Goal: Task Accomplishment & Management: Use online tool/utility

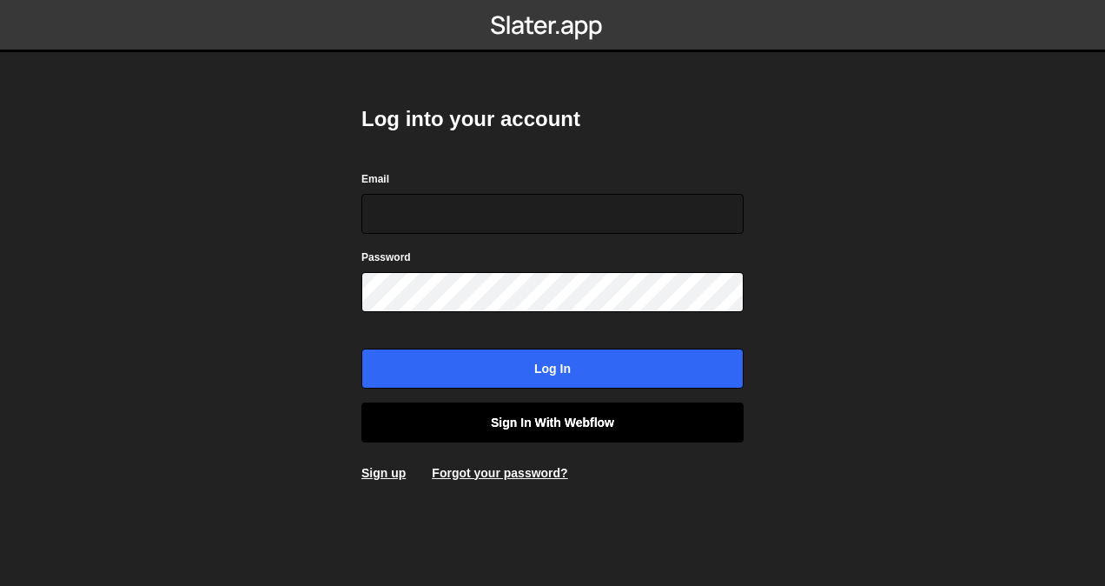
click at [591, 415] on link "Sign in with Webflow" at bounding box center [553, 422] width 382 height 40
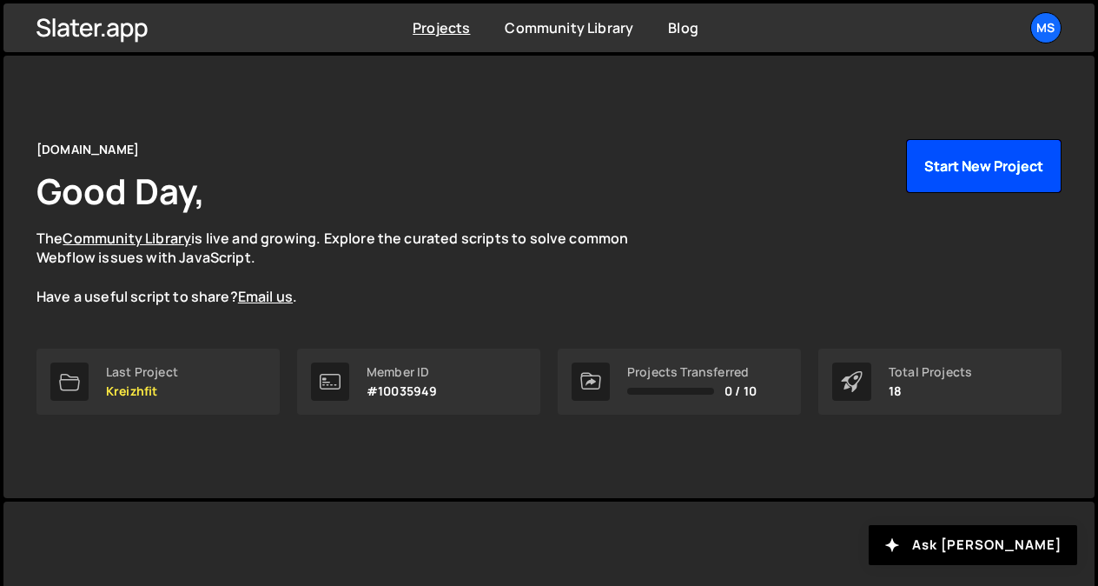
click at [968, 163] on button "Start New Project" at bounding box center [984, 166] width 156 height 54
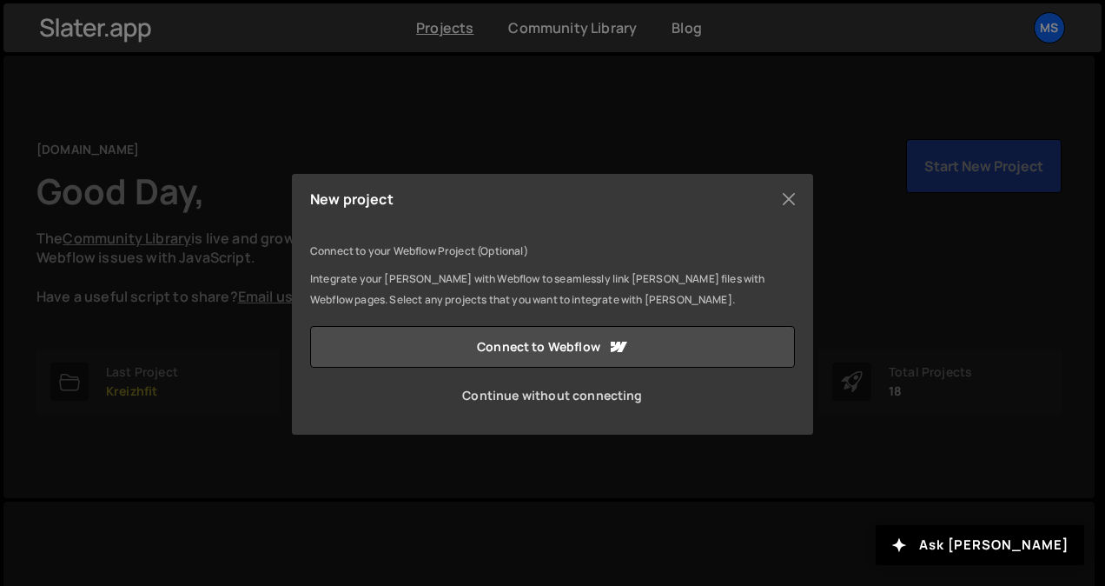
click at [581, 392] on link "Continue without connecting" at bounding box center [552, 396] width 485 height 42
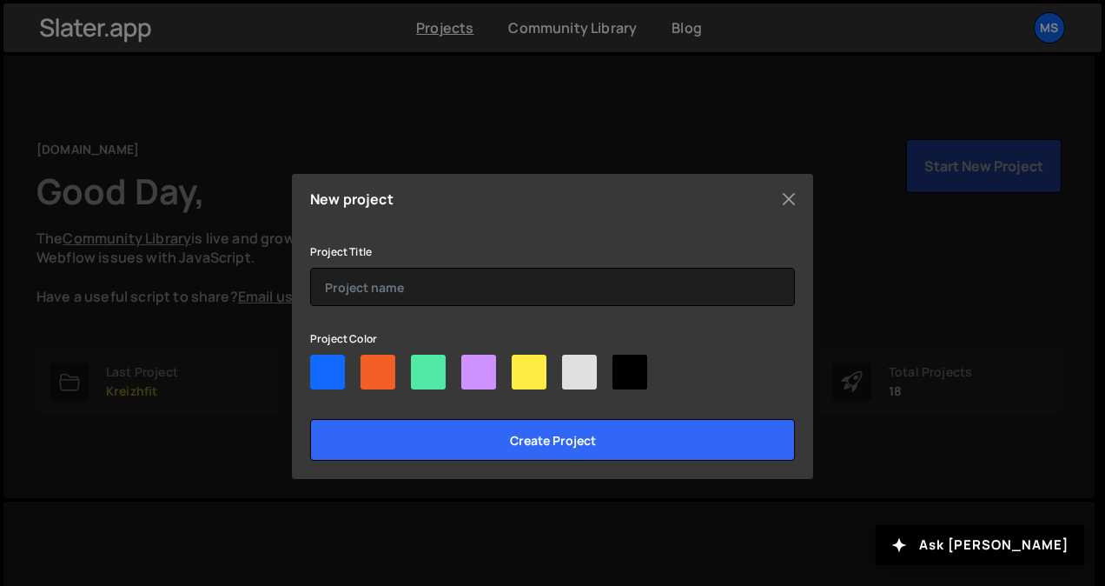
click at [531, 363] on div at bounding box center [529, 372] width 35 height 35
click at [523, 363] on input"] "radio" at bounding box center [517, 360] width 11 height 11
radio input"] "true"
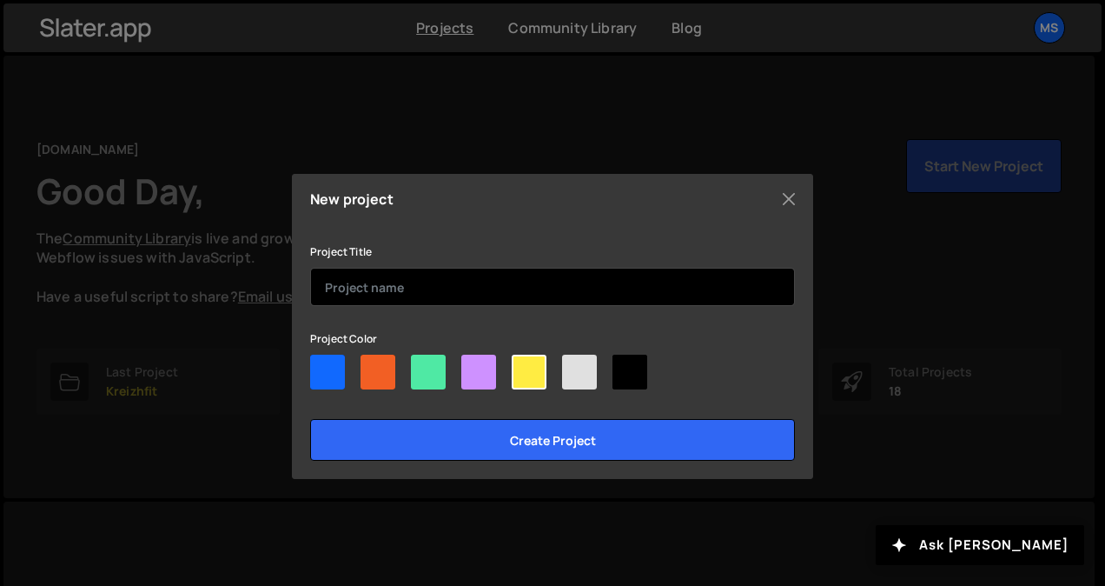
click at [459, 272] on input "text" at bounding box center [552, 287] width 485 height 38
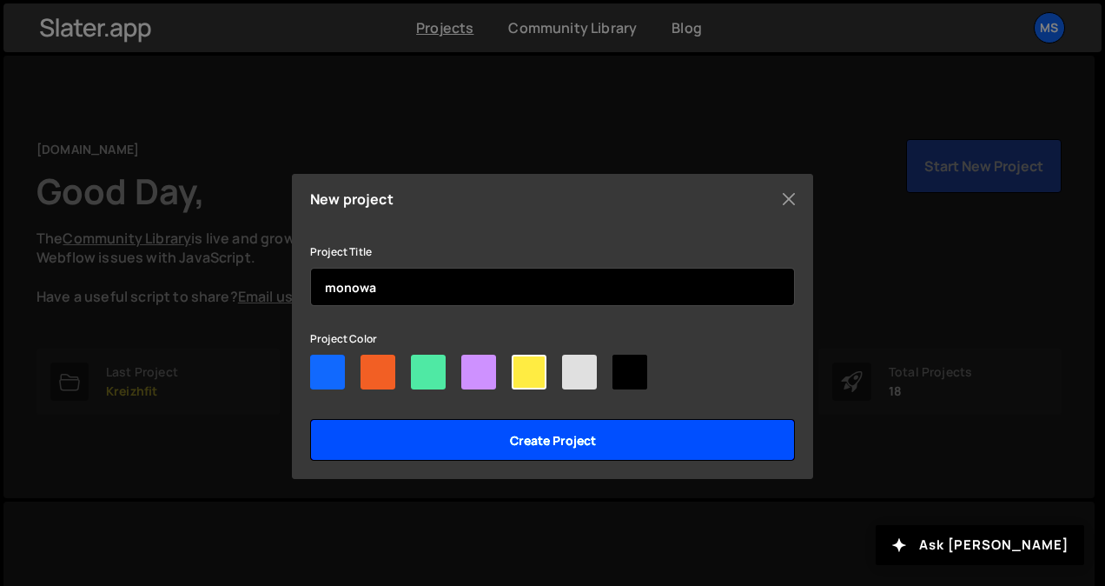
type input "monowa"
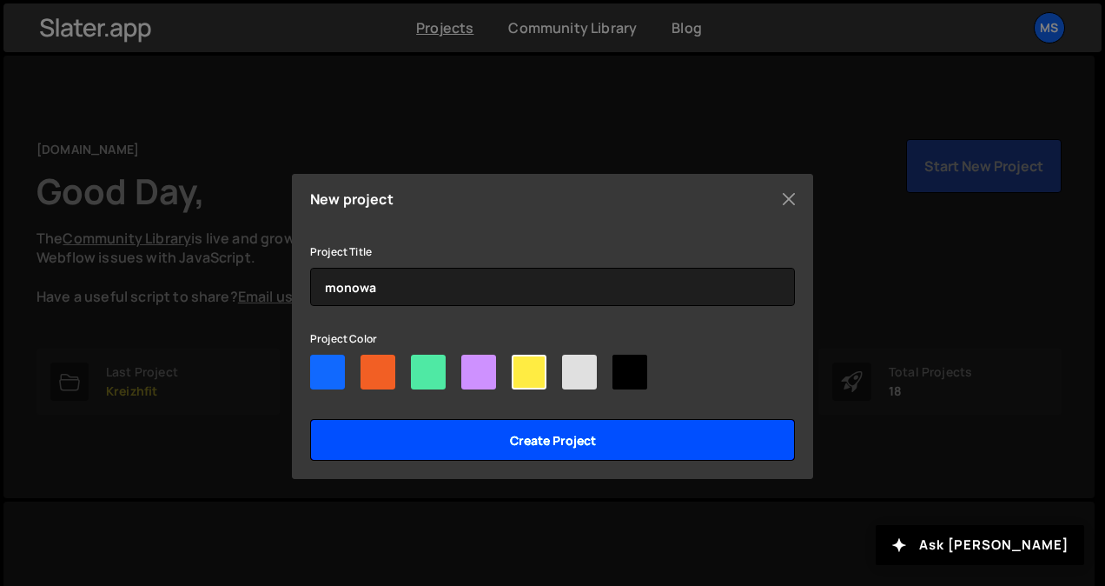
click at [521, 444] on input "Create project" at bounding box center [552, 440] width 485 height 42
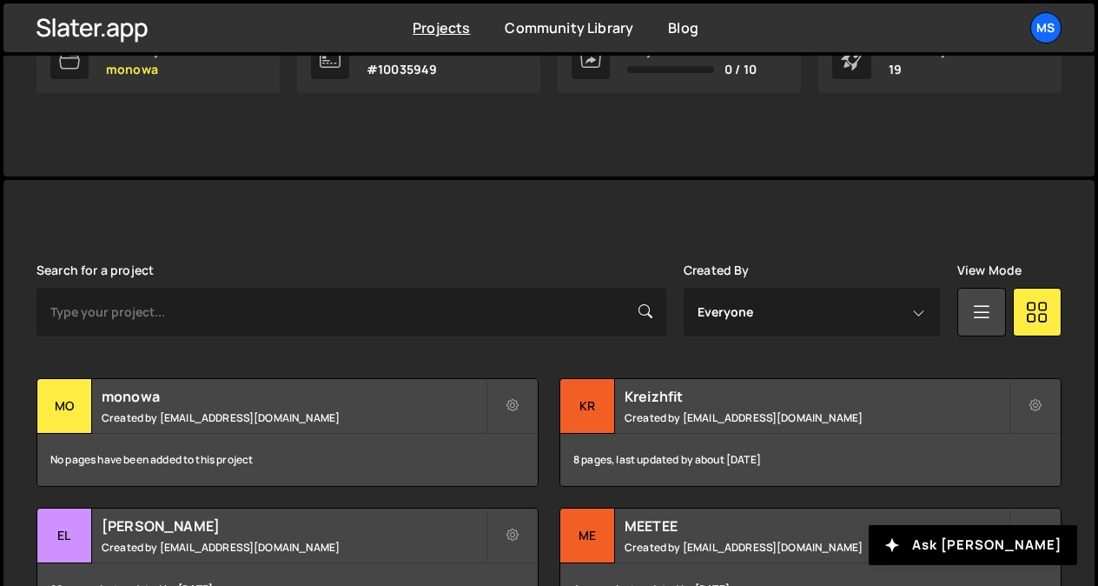
scroll to position [326, 0]
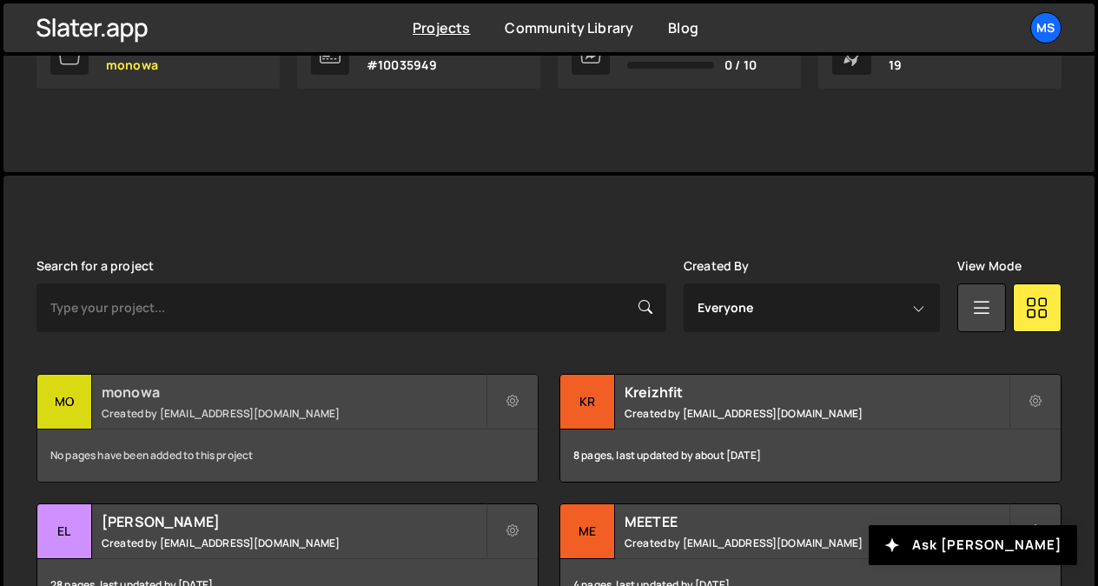
click at [373, 403] on div "monowa Created by snowmahana.fitt@gmail.com" at bounding box center [287, 402] width 501 height 54
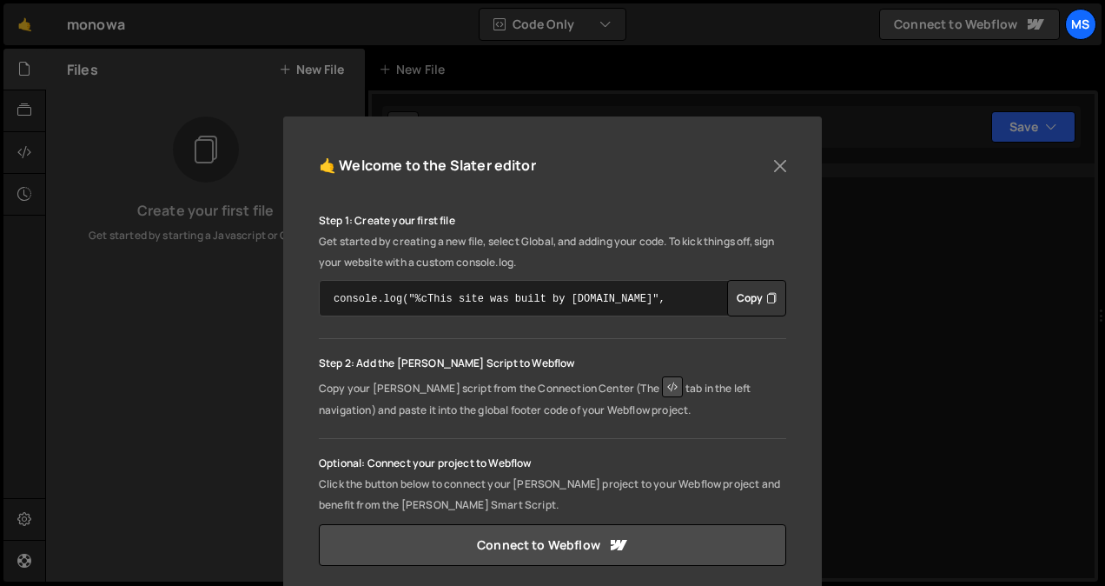
scroll to position [75, 0]
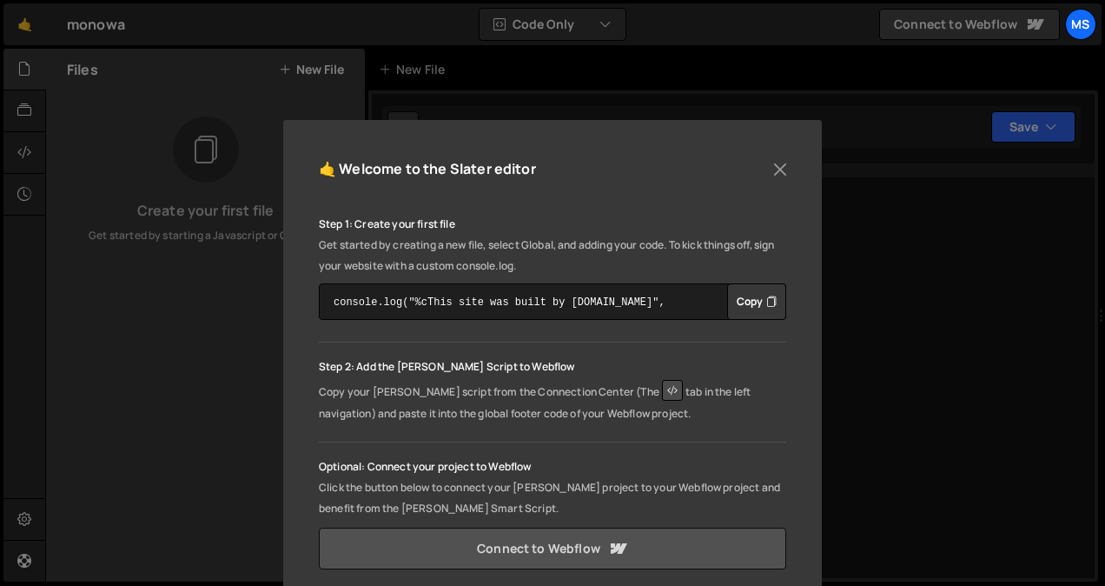
click at [580, 545] on link "Connect to Webflow" at bounding box center [553, 548] width 468 height 42
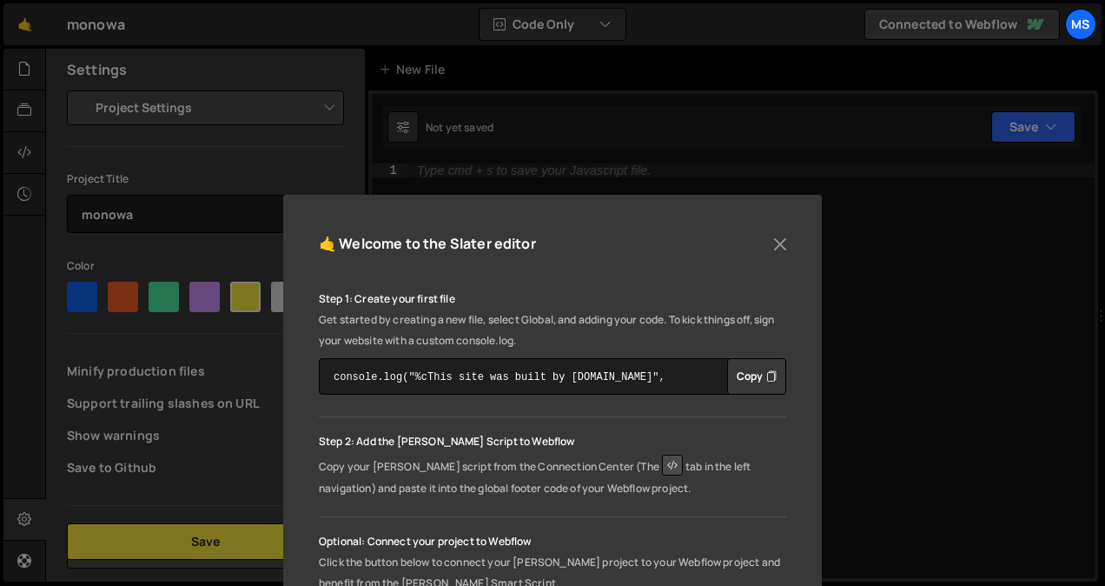
click at [757, 367] on button "Copy" at bounding box center [756, 376] width 59 height 36
click at [773, 249] on button "Close" at bounding box center [780, 244] width 26 height 26
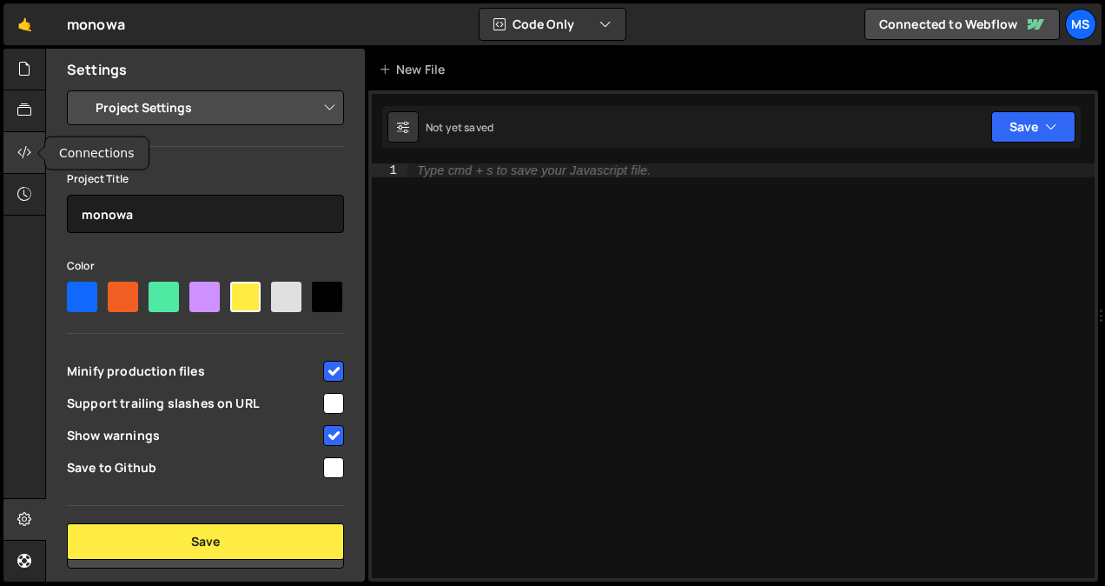
click at [30, 146] on icon at bounding box center [24, 152] width 14 height 19
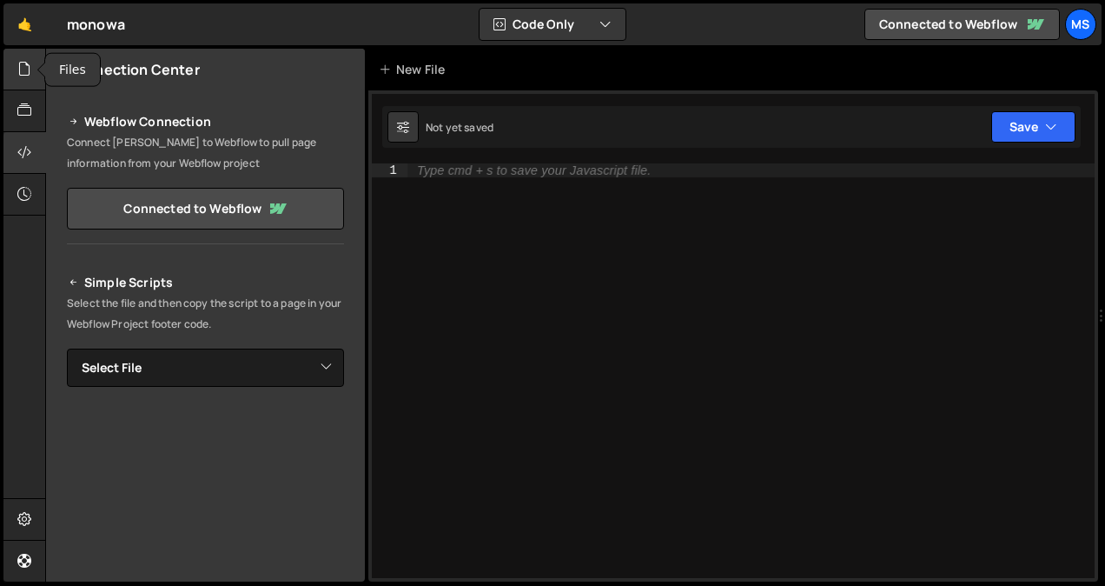
click at [20, 71] on icon at bounding box center [24, 68] width 14 height 19
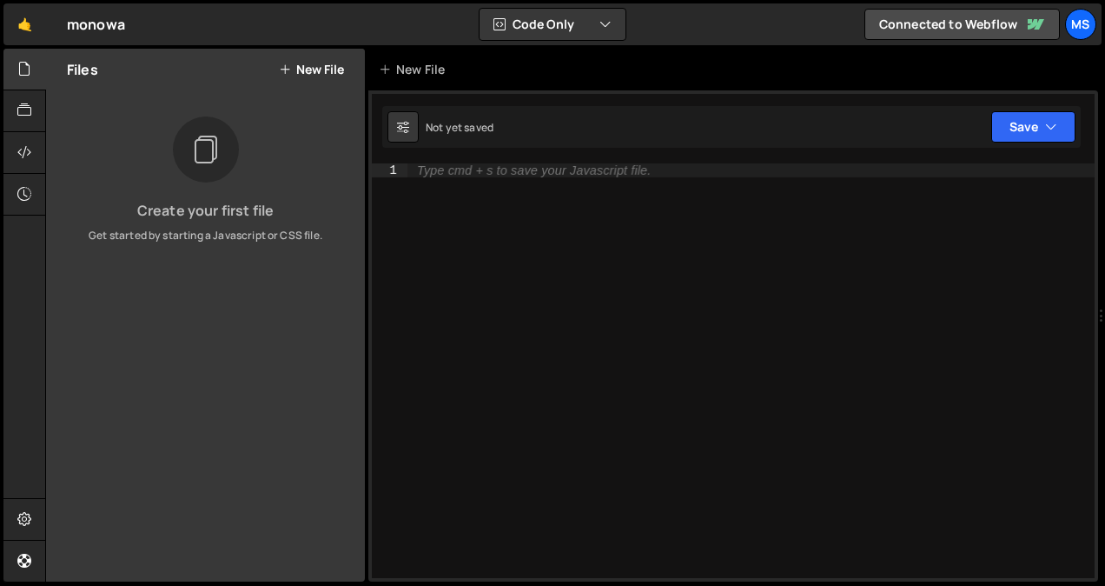
click at [297, 76] on button "New File" at bounding box center [311, 70] width 65 height 14
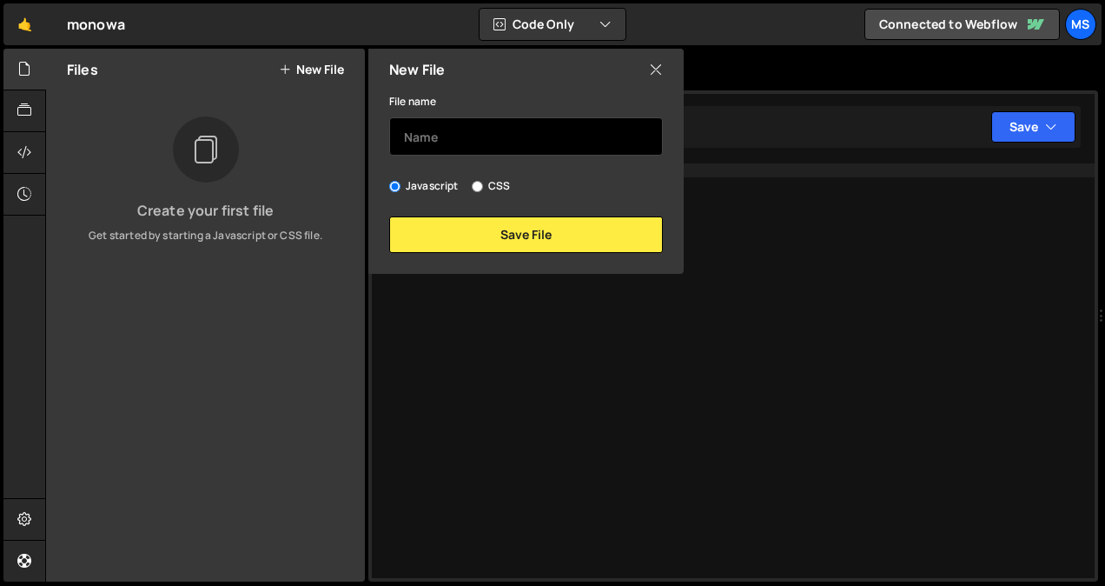
click at [436, 125] on input "text" at bounding box center [526, 136] width 274 height 38
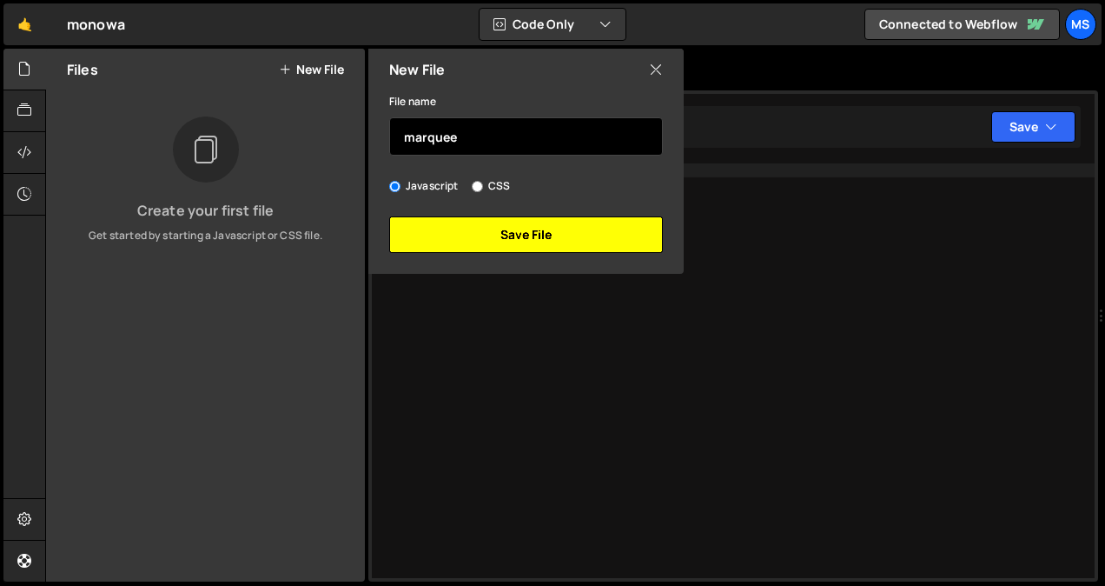
type input "marquee"
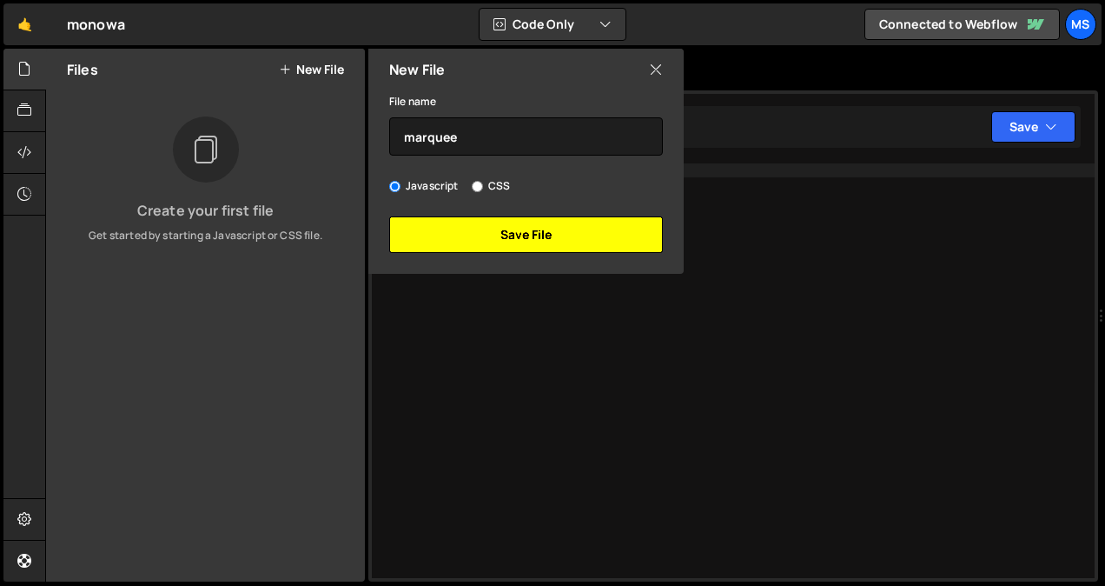
click at [507, 236] on button "Save File" at bounding box center [526, 234] width 274 height 36
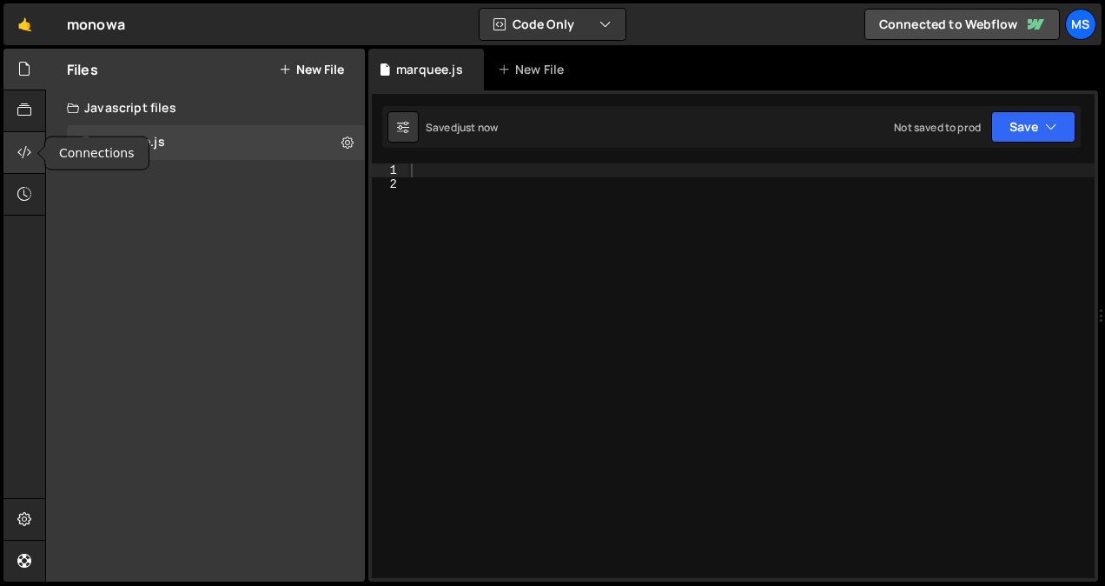
click at [21, 142] on div at bounding box center [24, 153] width 43 height 42
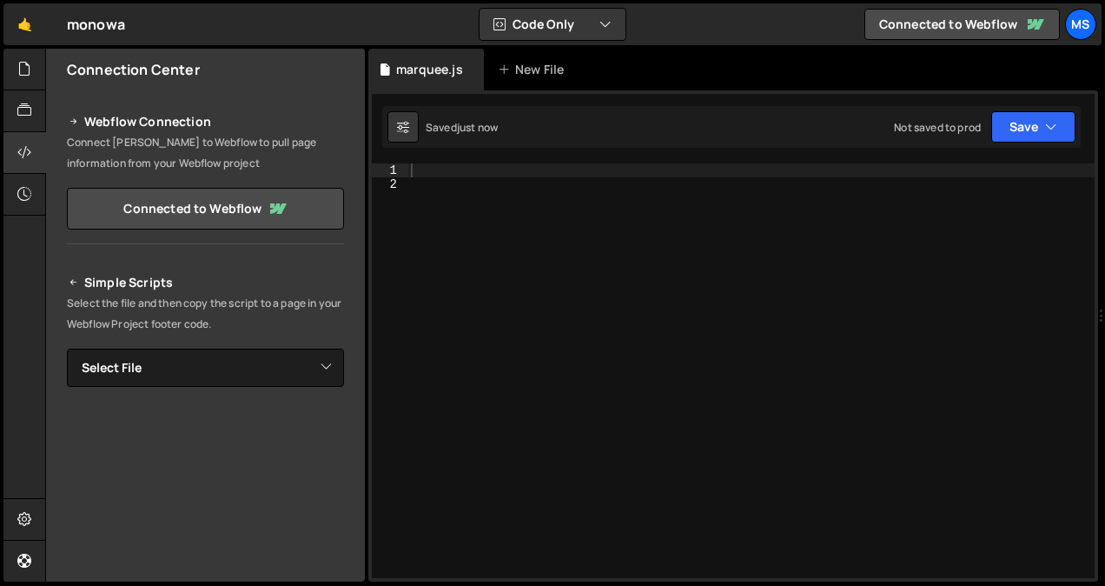
scroll to position [146, 0]
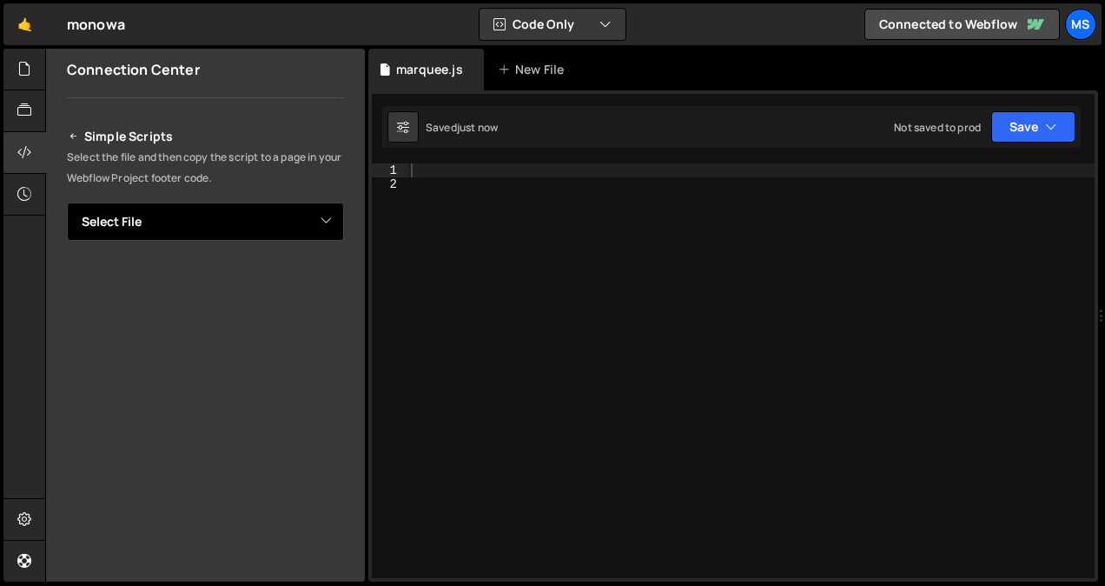
click at [234, 223] on select "Select File marquee.js" at bounding box center [205, 221] width 277 height 38
click at [262, 129] on h2 "Simple Scripts" at bounding box center [205, 136] width 277 height 21
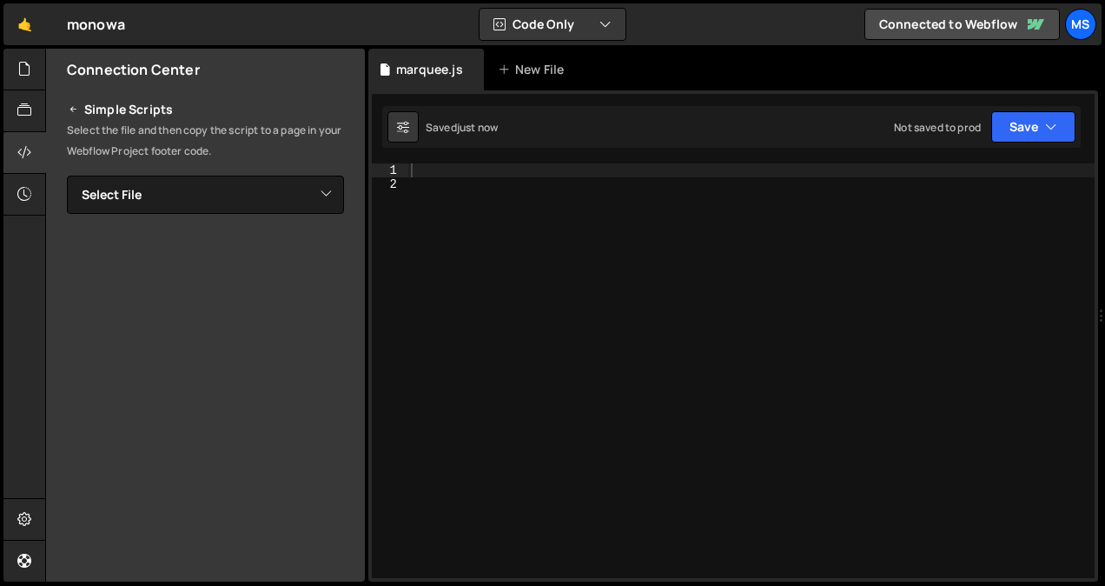
scroll to position [201, 0]
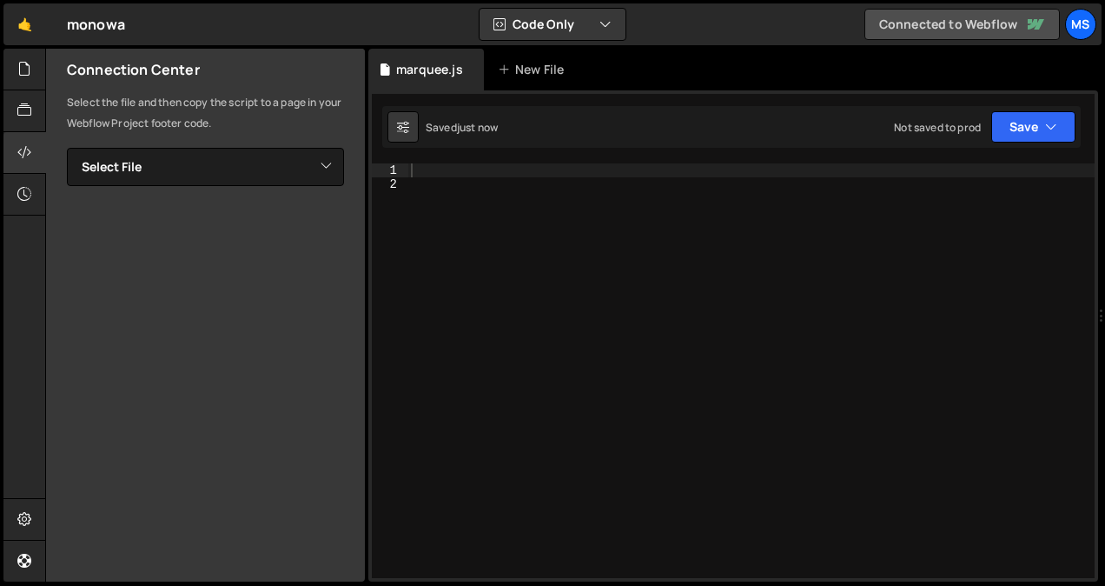
click at [985, 26] on link "Connected to Webflow" at bounding box center [963, 24] width 196 height 31
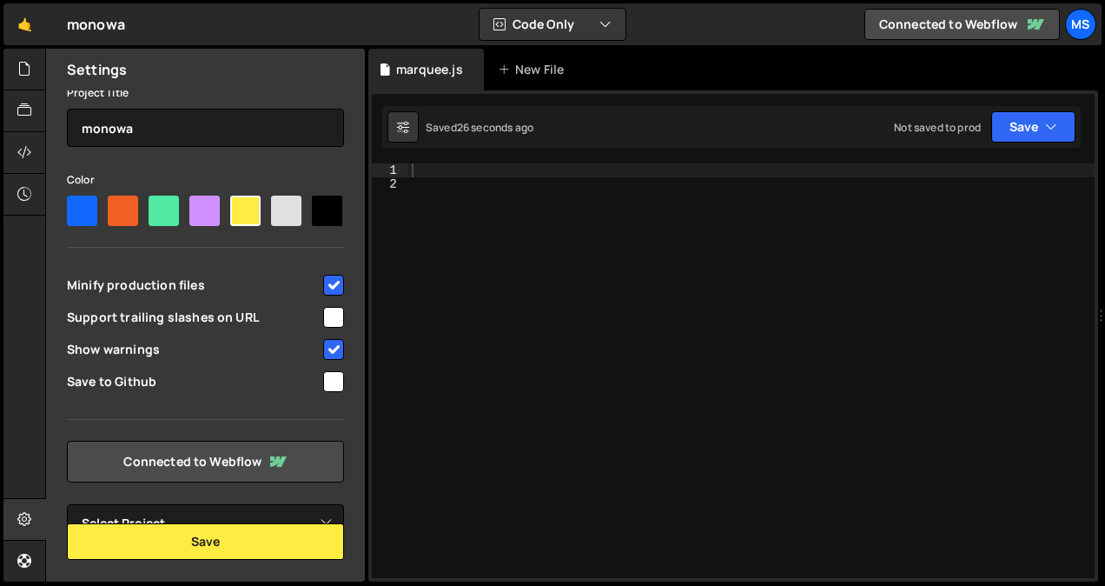
scroll to position [127, 0]
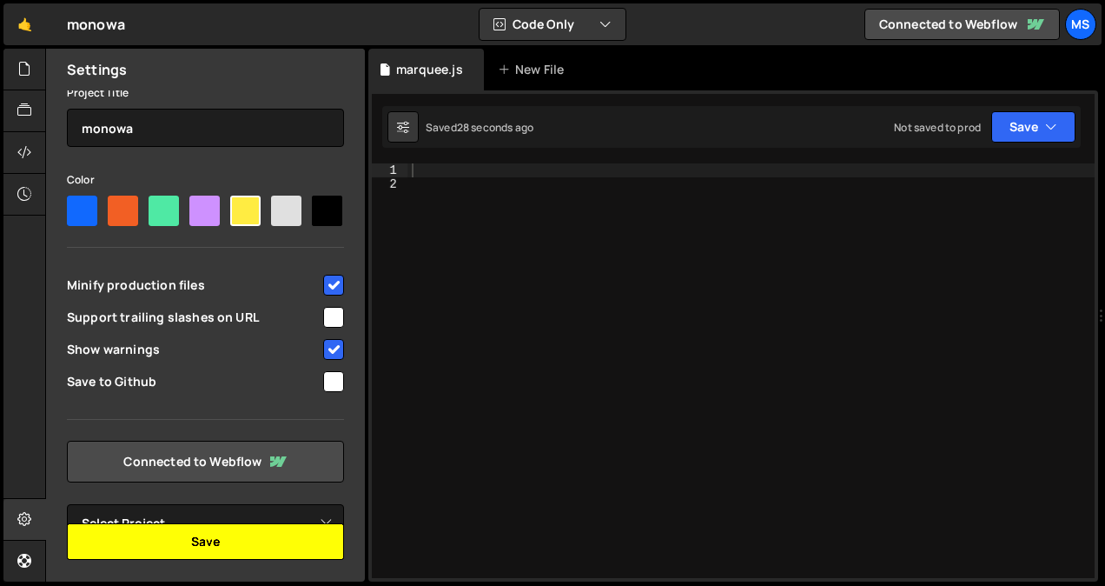
click at [311, 534] on button "Save" at bounding box center [205, 541] width 277 height 36
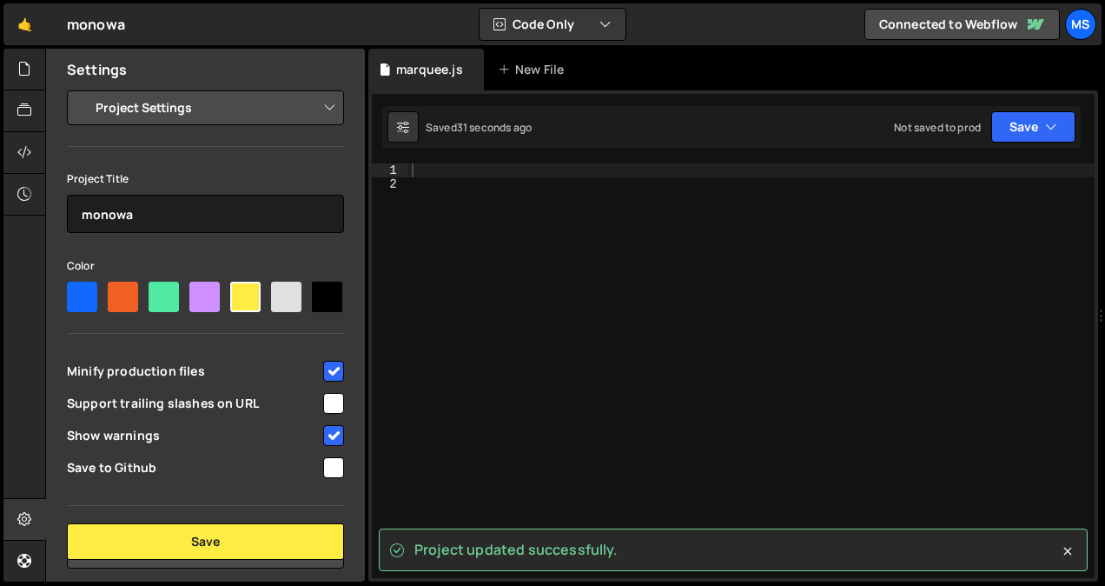
click at [202, 108] on select "Project Settings Code Editor Settings Chat Settings" at bounding box center [209, 108] width 255 height 38
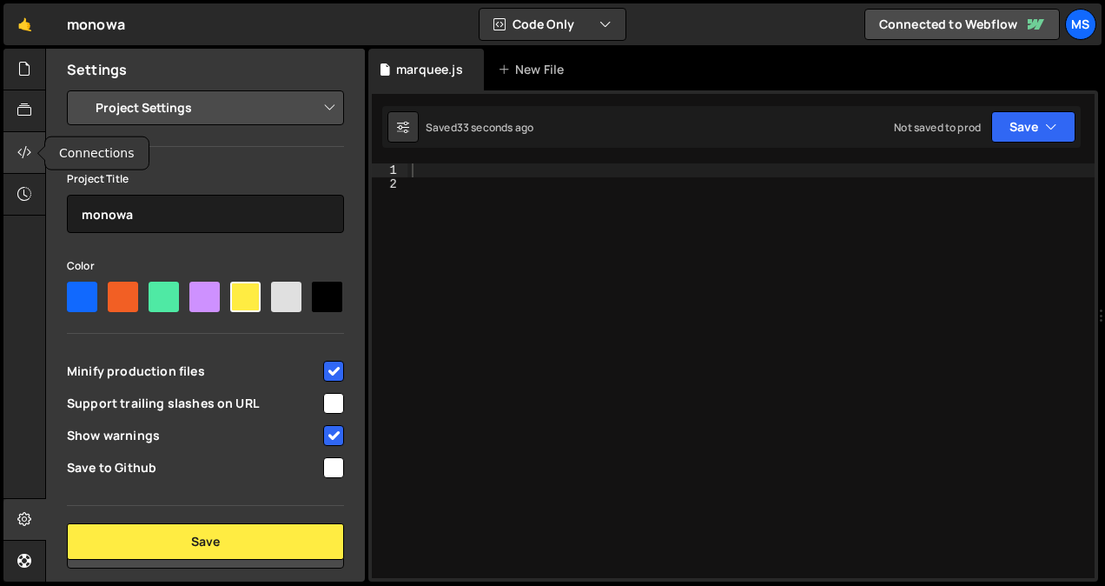
click at [22, 148] on icon at bounding box center [24, 152] width 14 height 19
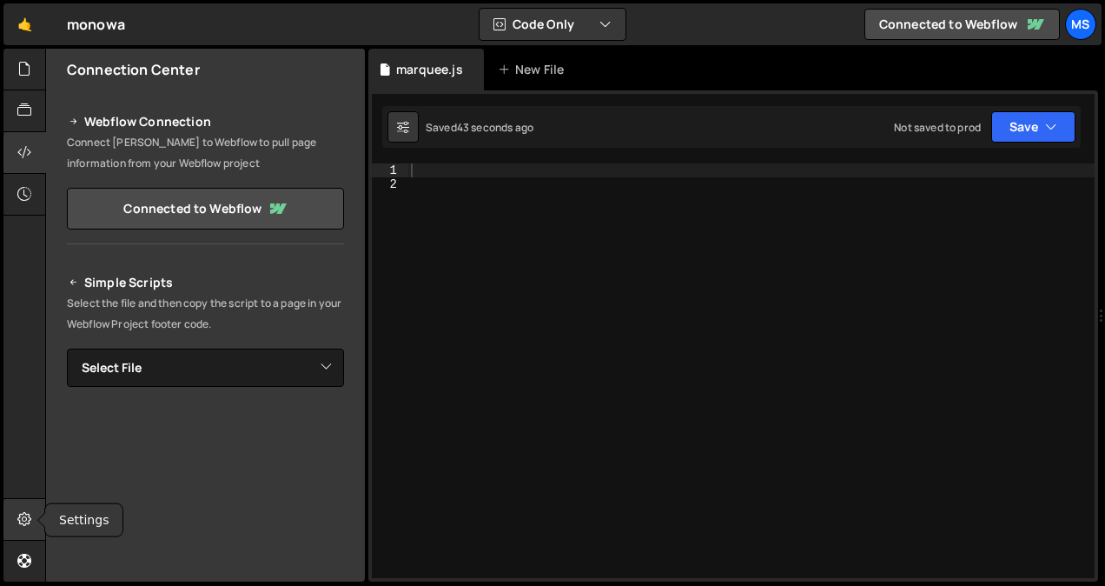
click at [18, 520] on icon at bounding box center [24, 518] width 14 height 19
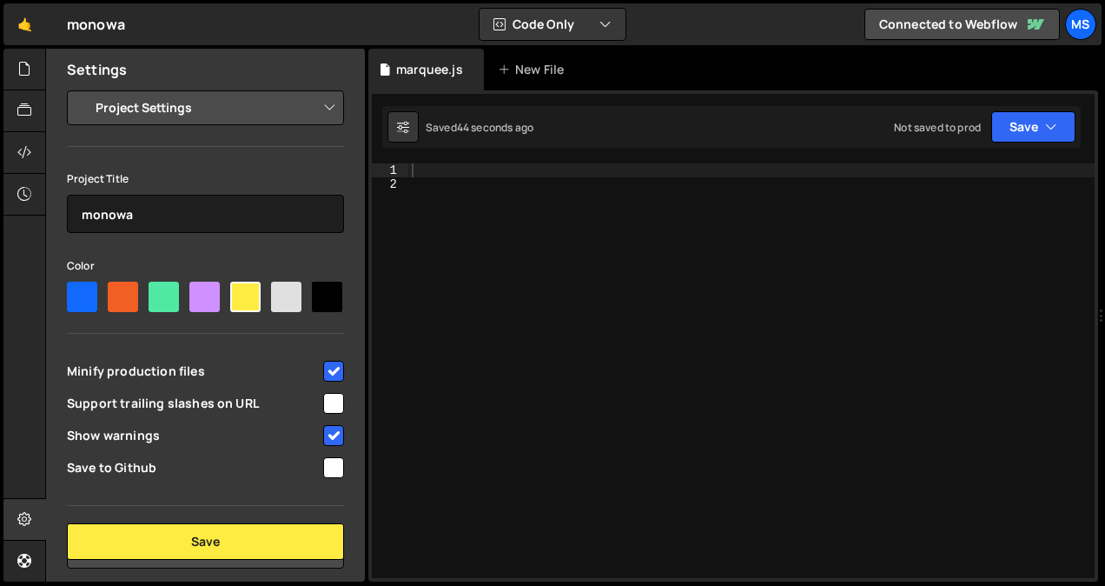
scroll to position [127, 0]
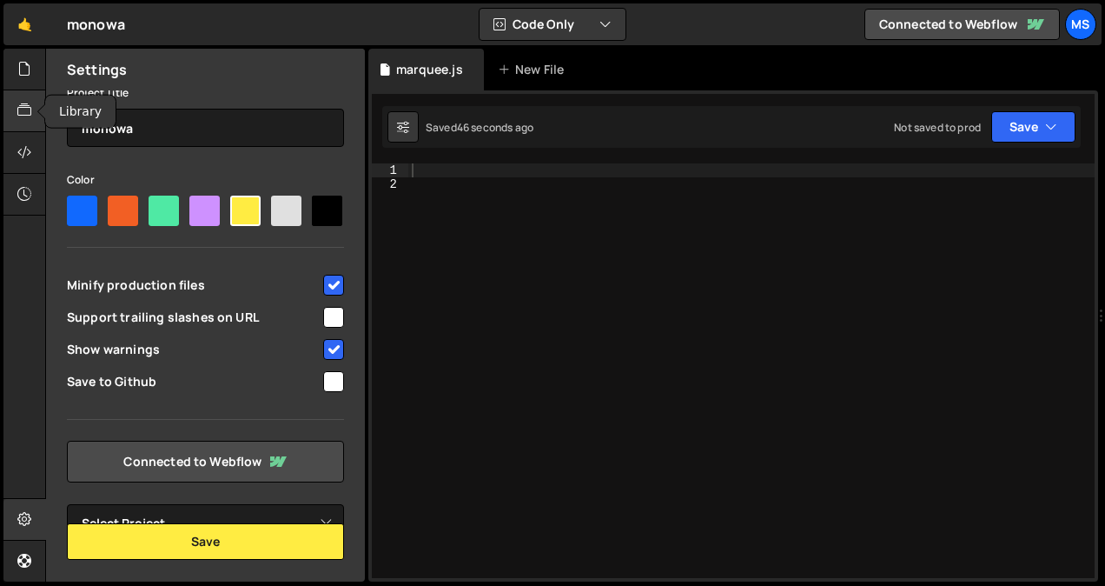
click at [30, 109] on icon at bounding box center [24, 110] width 14 height 19
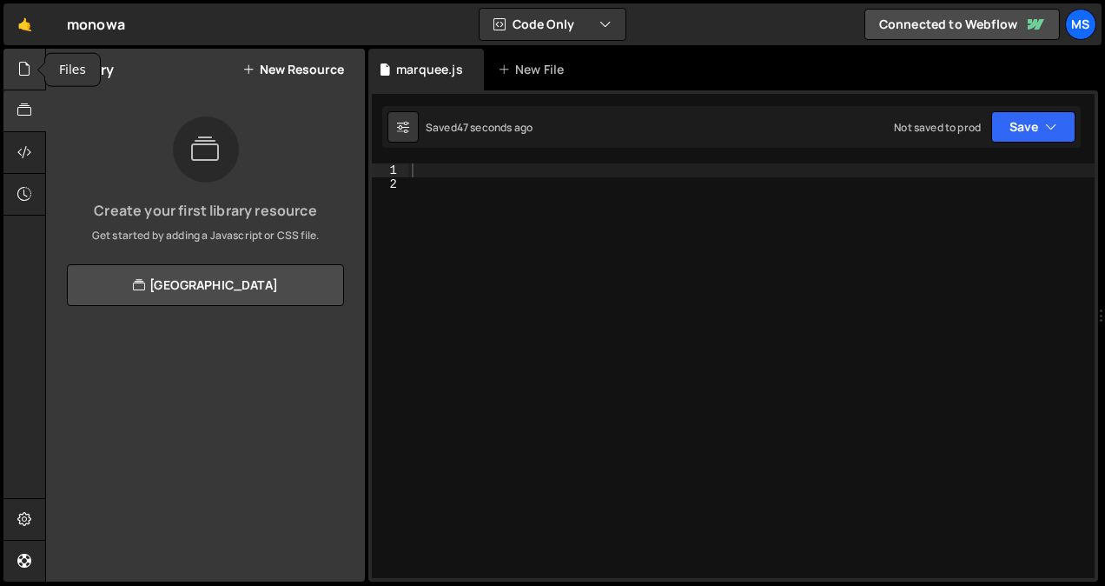
click at [28, 85] on div at bounding box center [24, 70] width 43 height 42
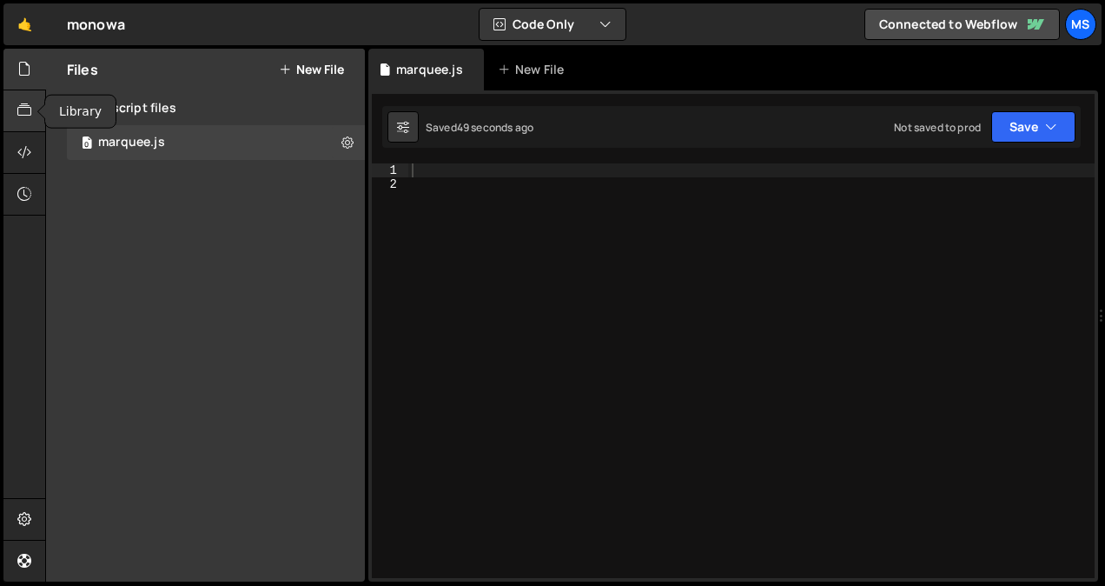
click at [28, 100] on div at bounding box center [24, 111] width 43 height 42
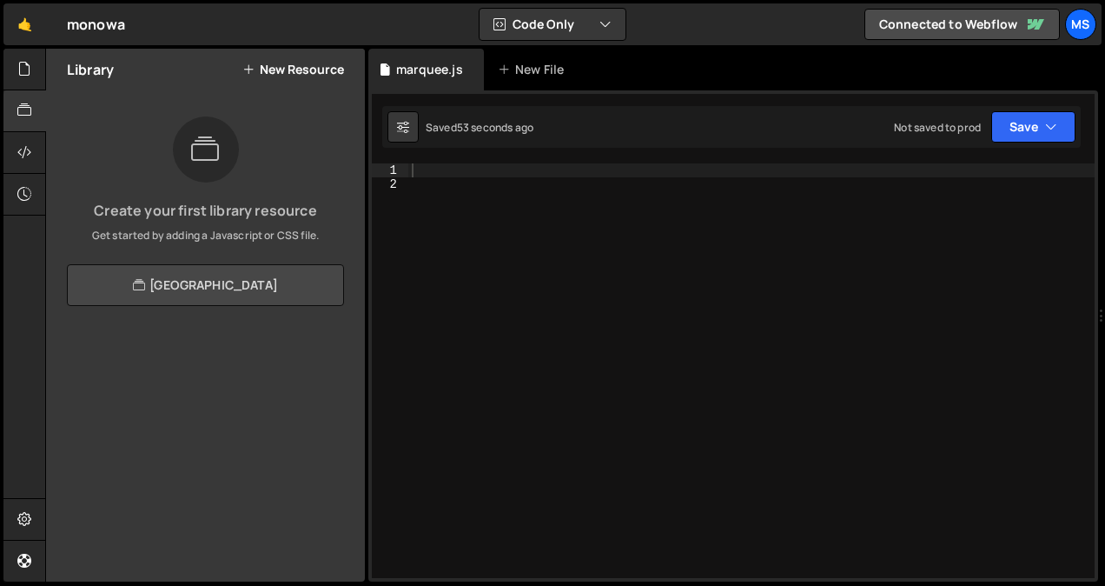
click at [230, 293] on link "[GEOGRAPHIC_DATA]" at bounding box center [205, 285] width 277 height 42
click at [25, 204] on div at bounding box center [24, 195] width 43 height 42
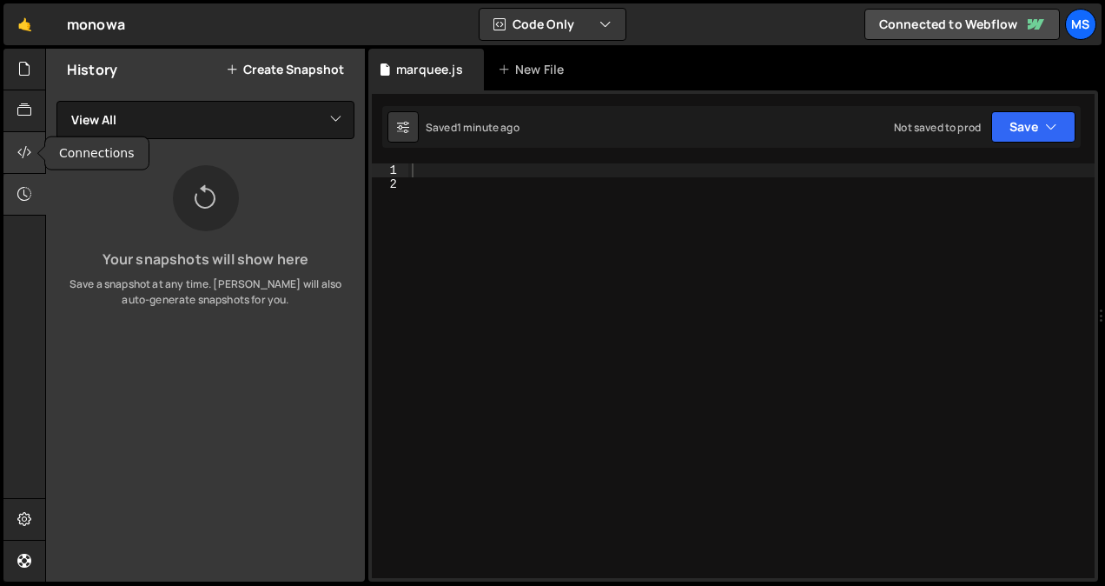
click at [27, 160] on icon at bounding box center [24, 152] width 14 height 19
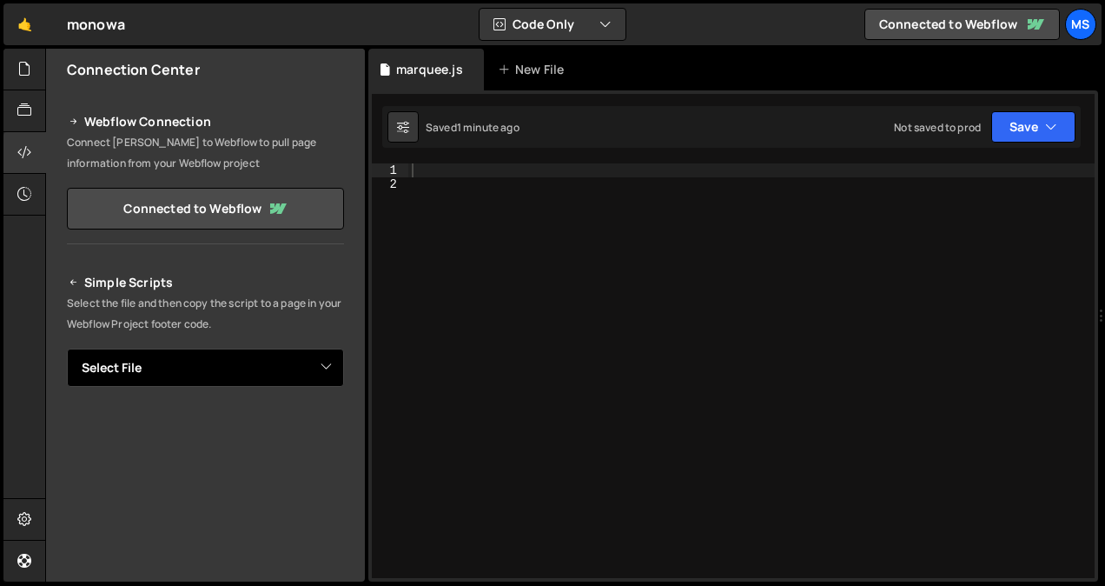
click at [182, 377] on select "Select File marquee.js" at bounding box center [205, 367] width 277 height 38
click at [67, 348] on select "Select File marquee.js" at bounding box center [205, 367] width 277 height 38
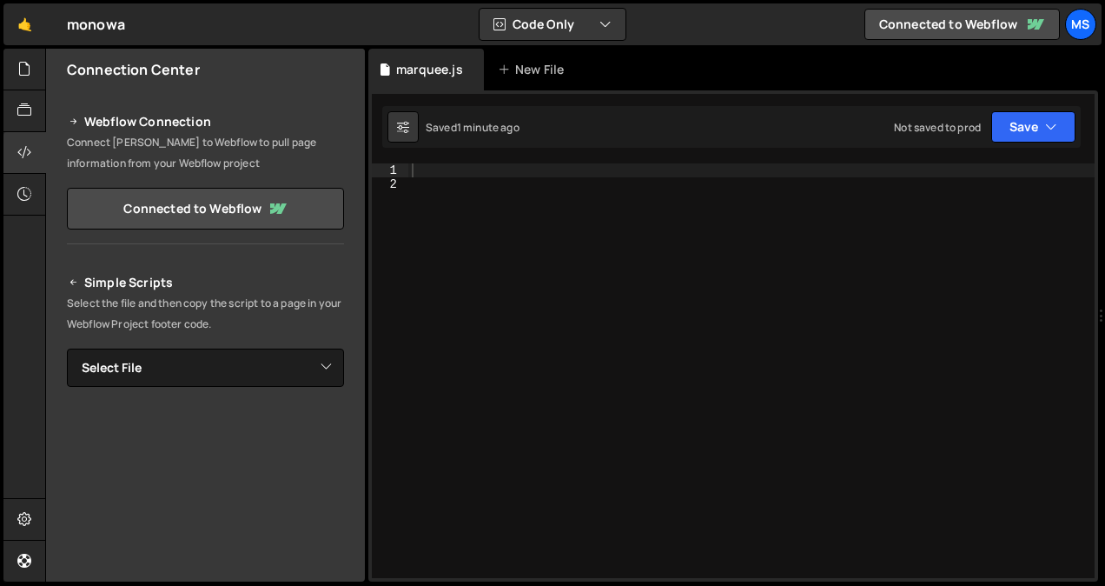
click at [167, 400] on div "Simple Scripts Select the file and then copy the script to a page in your Webfl…" at bounding box center [205, 508] width 277 height 473
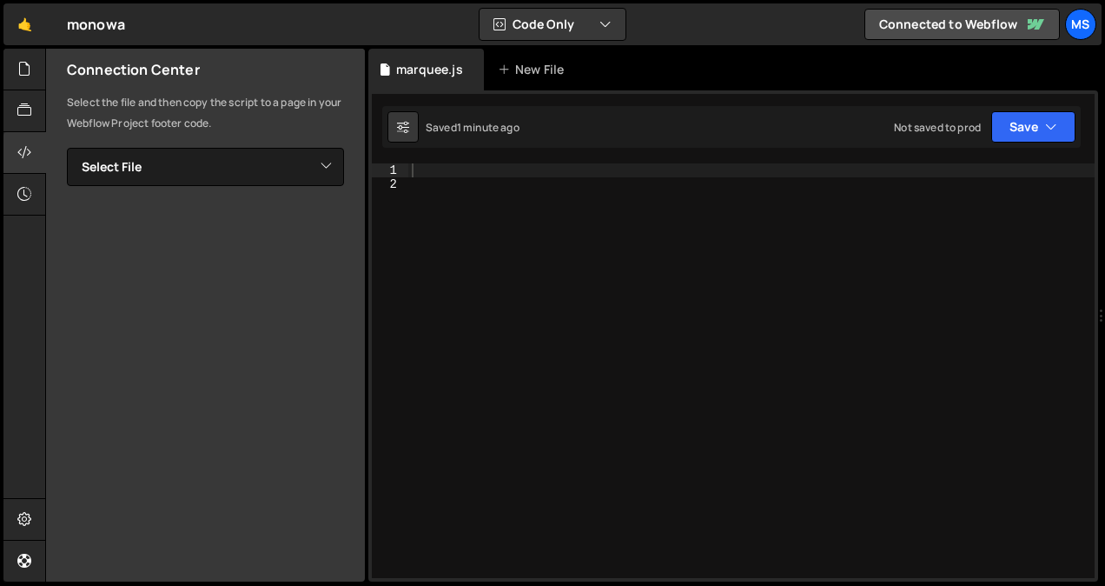
scroll to position [0, 0]
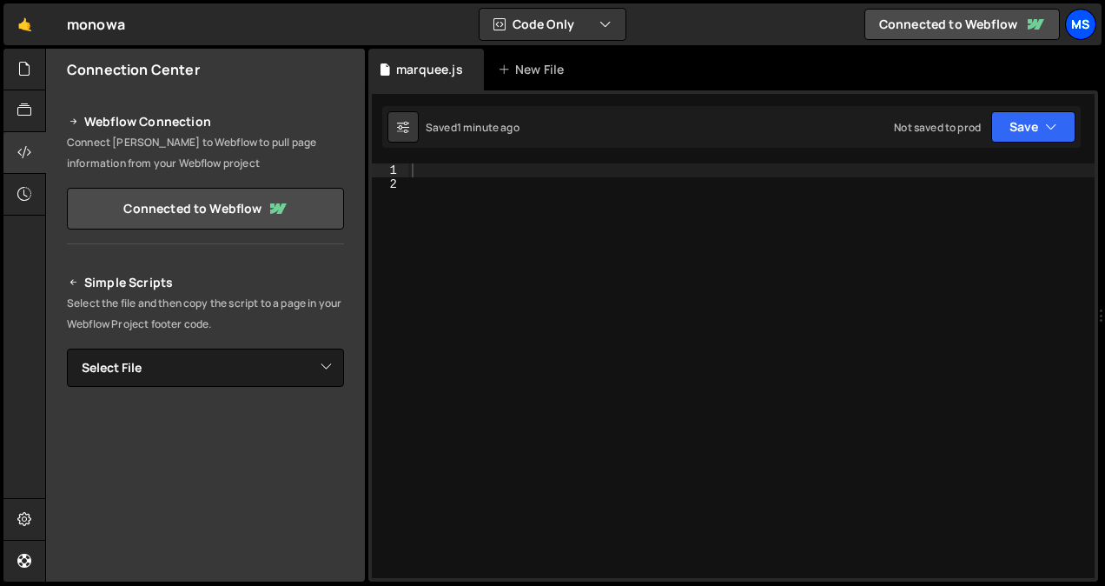
click at [1085, 24] on div "ms" at bounding box center [1080, 24] width 31 height 31
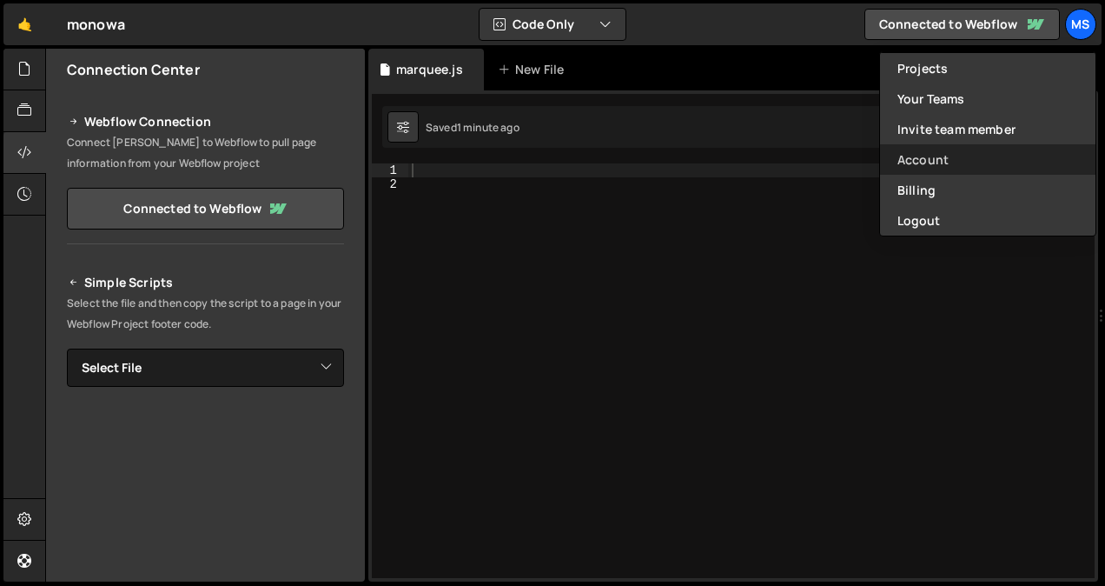
click at [918, 161] on link "Account" at bounding box center [988, 159] width 216 height 30
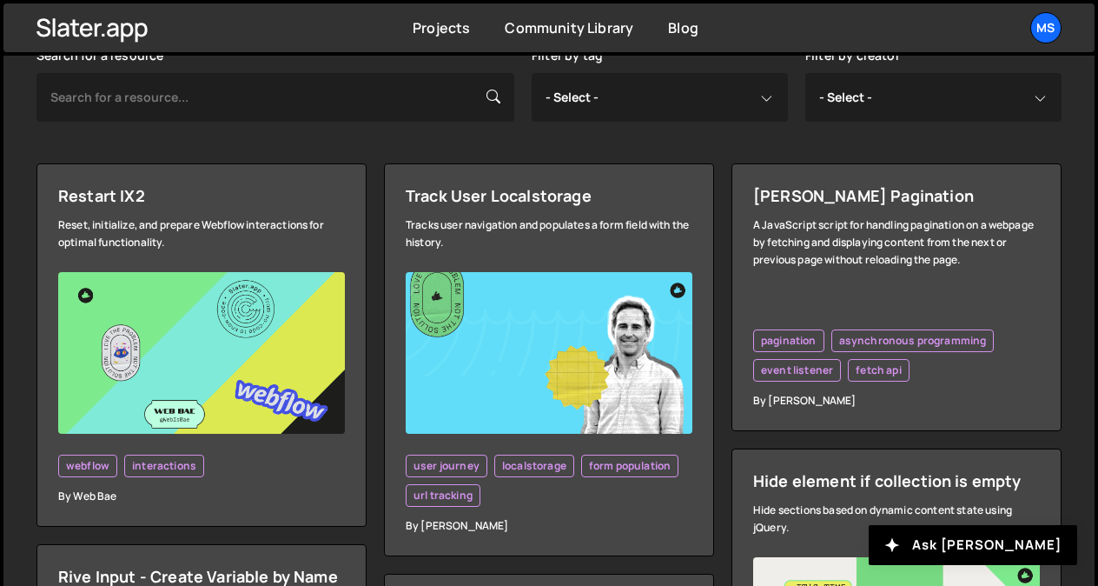
scroll to position [471, 0]
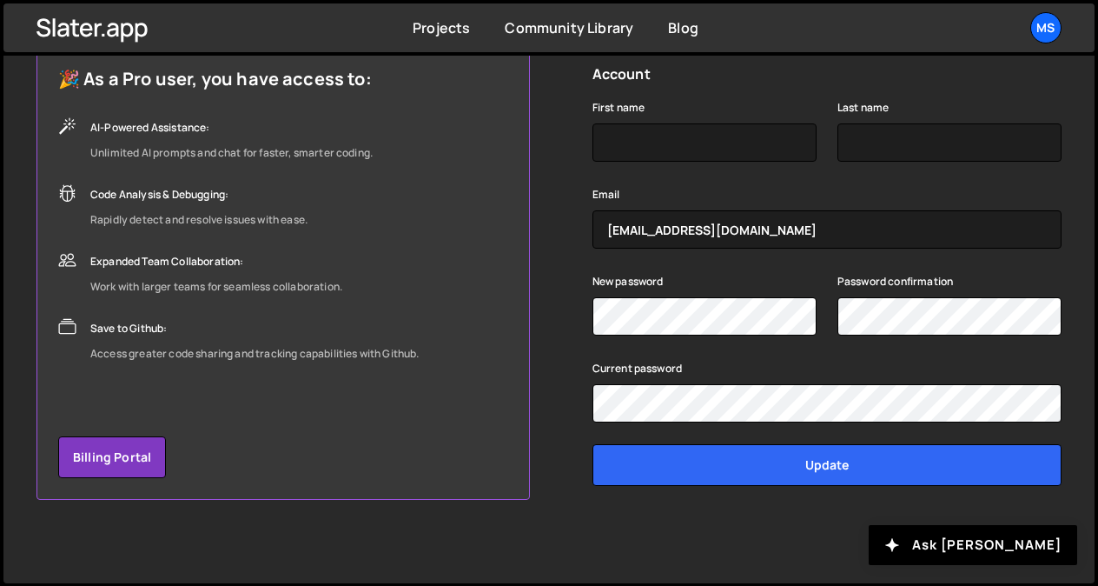
scroll to position [246, 0]
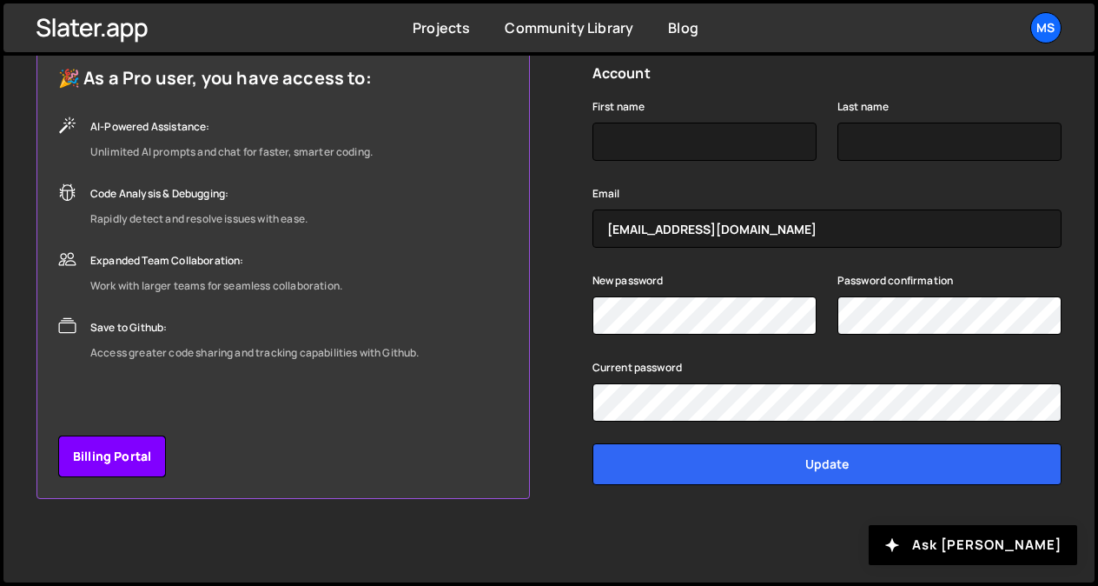
click at [124, 439] on link "Billing Portal" at bounding box center [112, 456] width 108 height 42
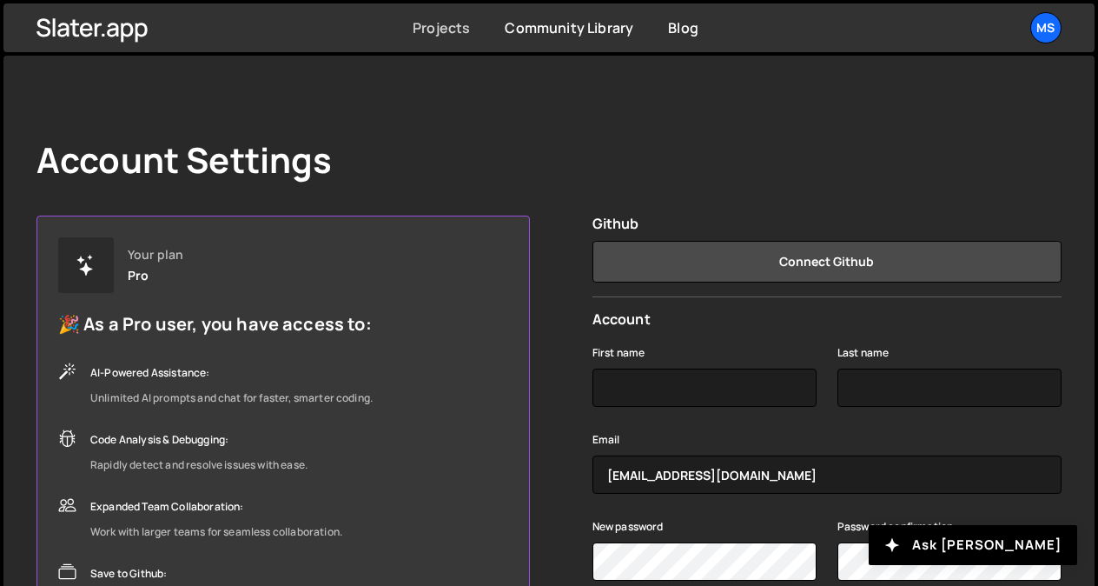
click at [445, 26] on link "Projects" at bounding box center [441, 27] width 57 height 19
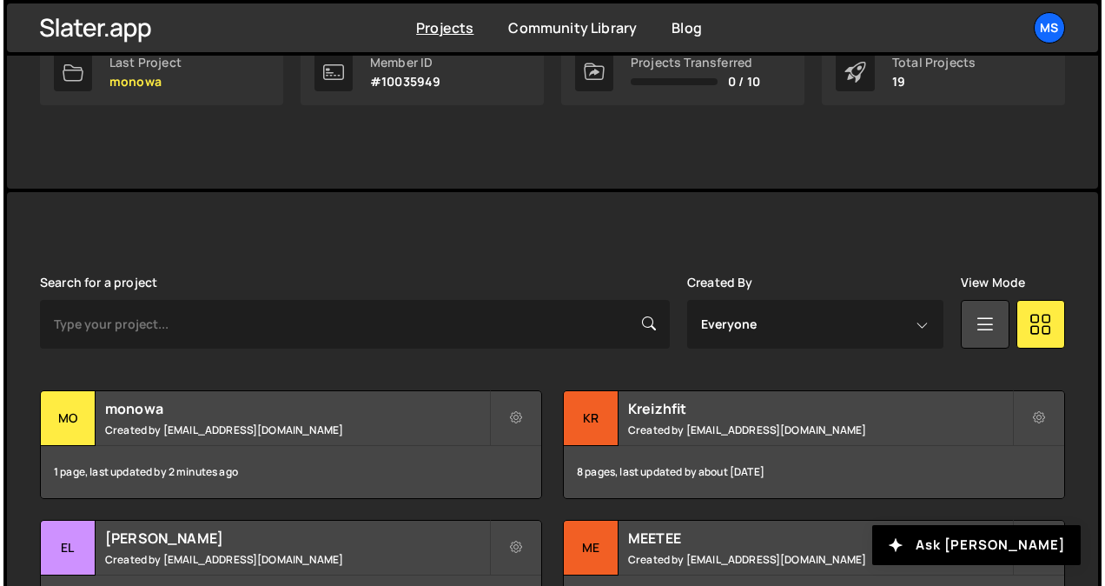
scroll to position [310, 0]
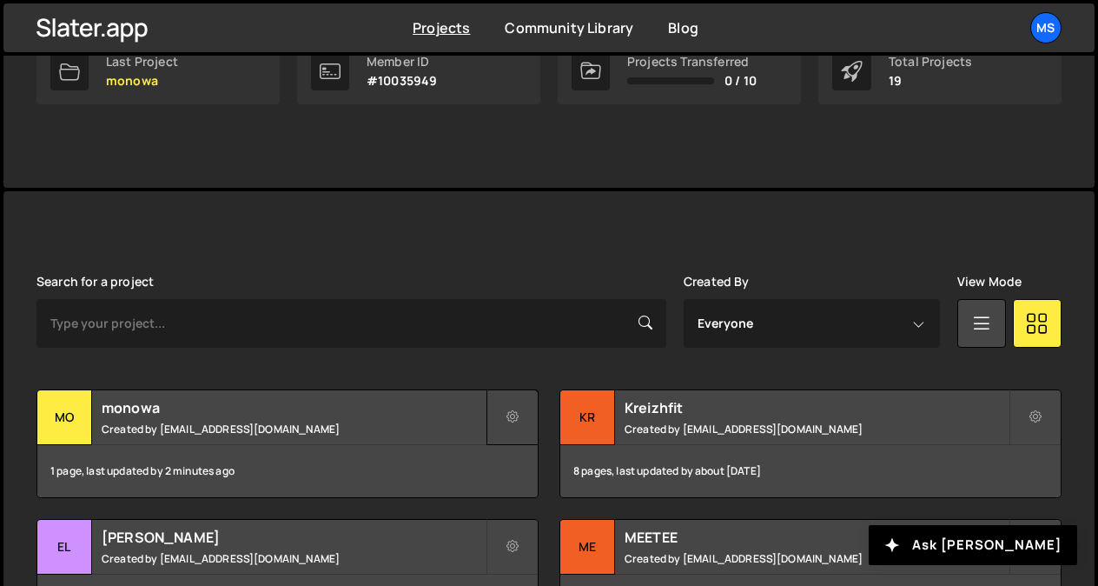
click at [513, 409] on icon at bounding box center [513, 416] width 12 height 17
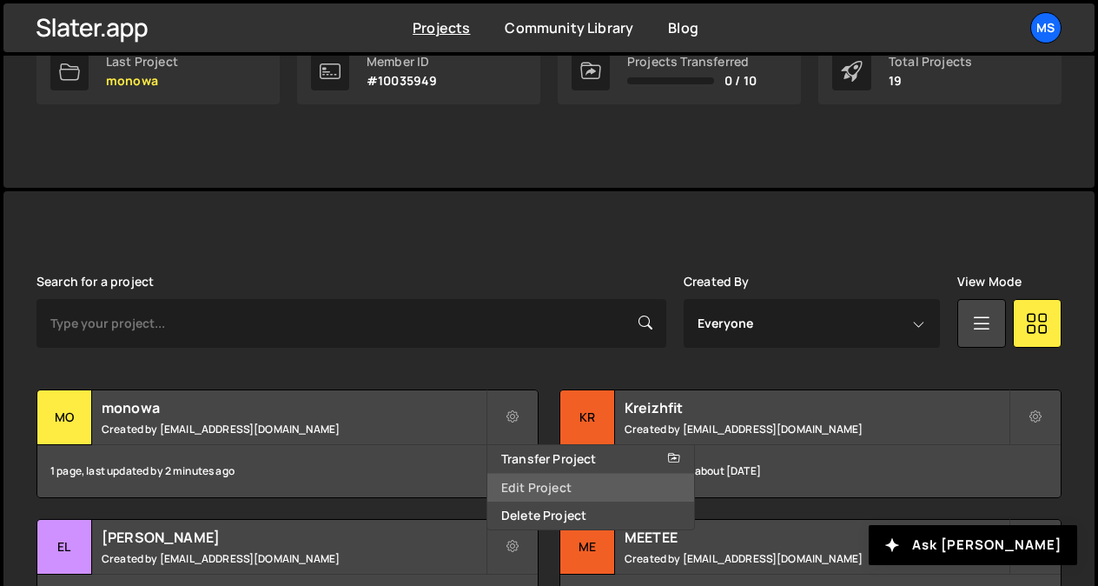
click at [541, 487] on link "Edit Project" at bounding box center [591, 488] width 207 height 28
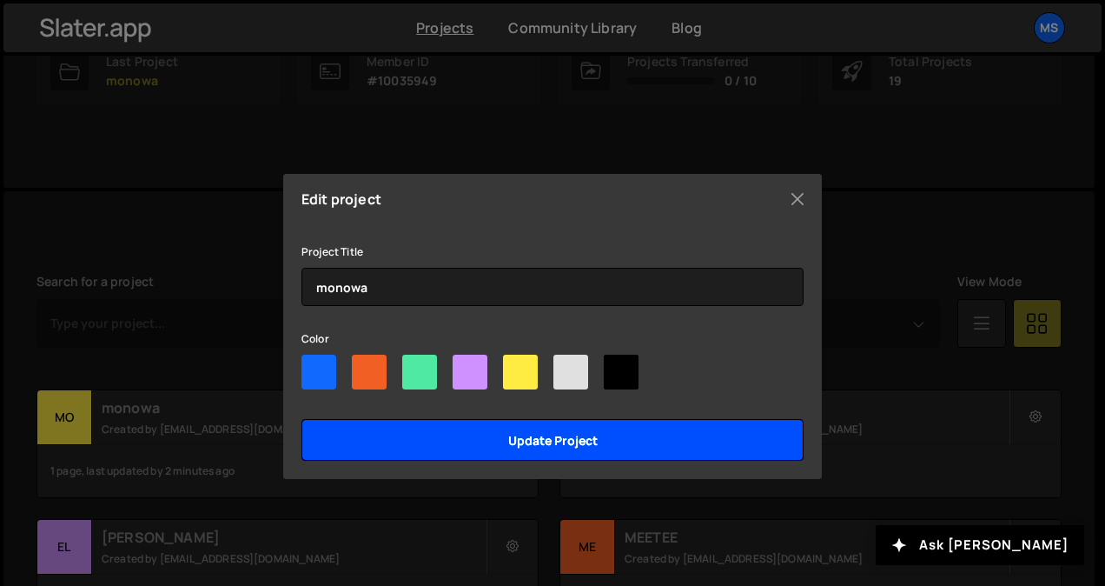
click at [567, 450] on input "Update project" at bounding box center [553, 440] width 502 height 42
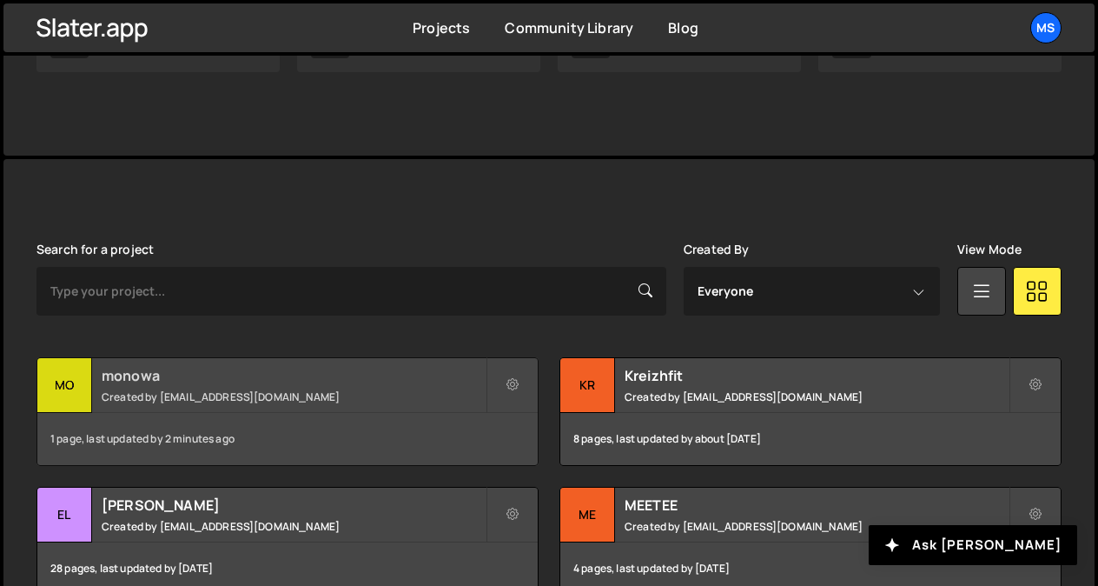
scroll to position [346, 0]
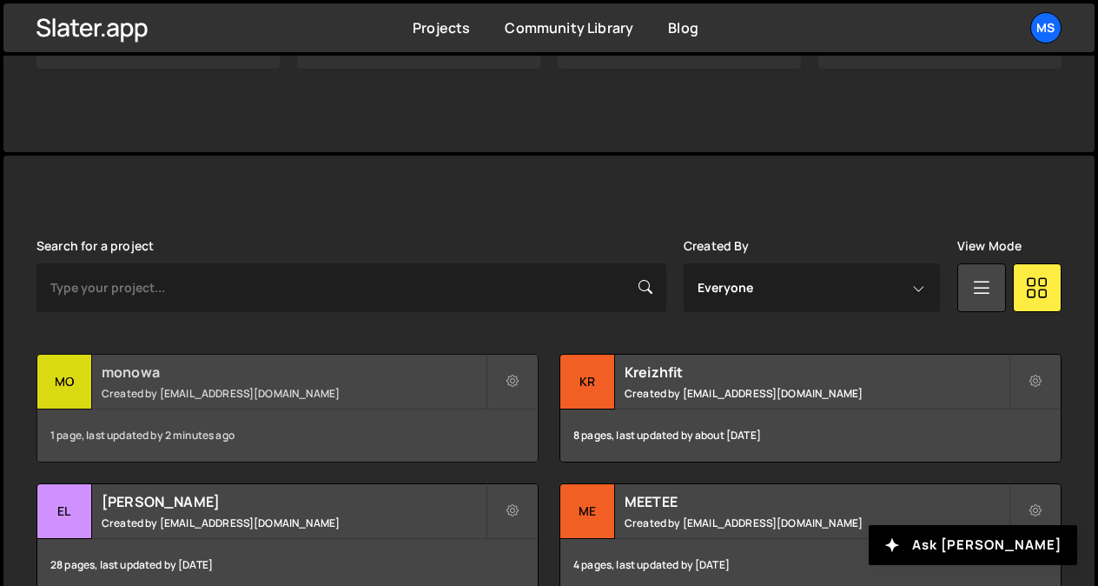
click at [303, 395] on small "Created by [EMAIL_ADDRESS][DOMAIN_NAME]" at bounding box center [294, 393] width 384 height 15
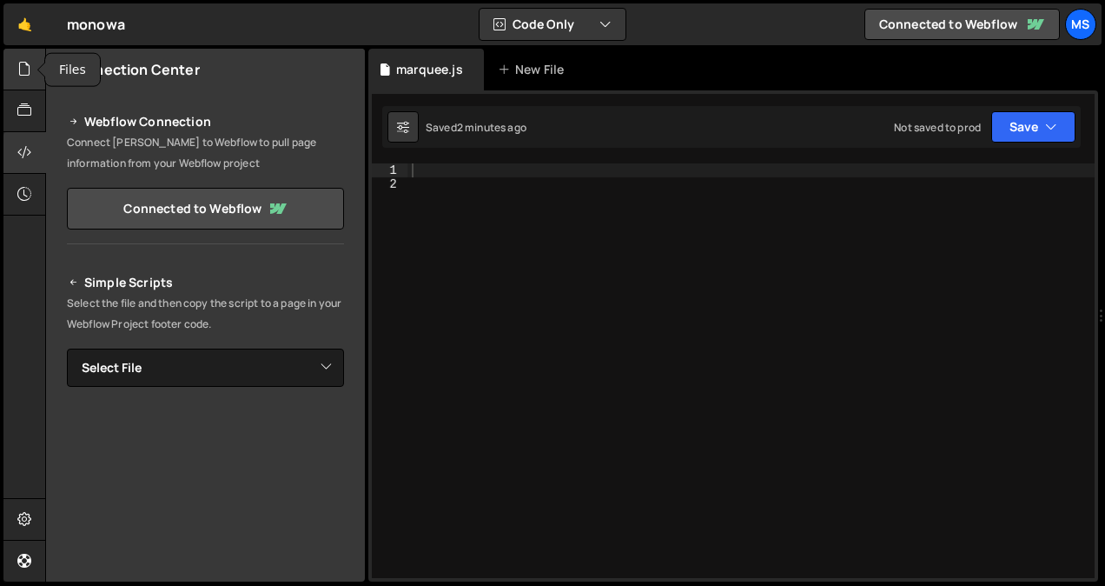
click at [23, 70] on icon at bounding box center [24, 68] width 14 height 19
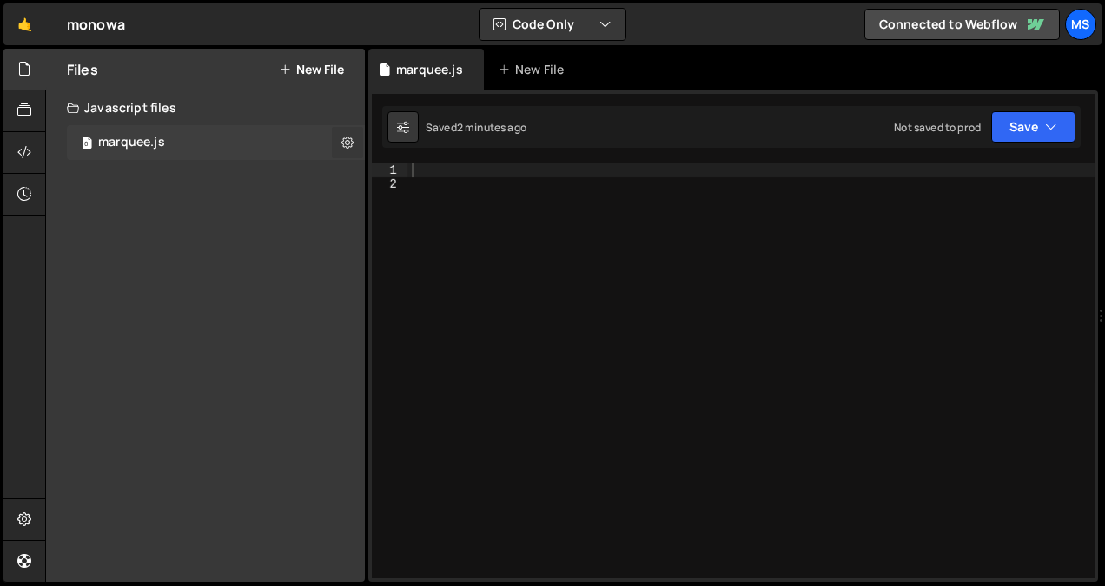
click at [342, 140] on icon at bounding box center [348, 142] width 12 height 17
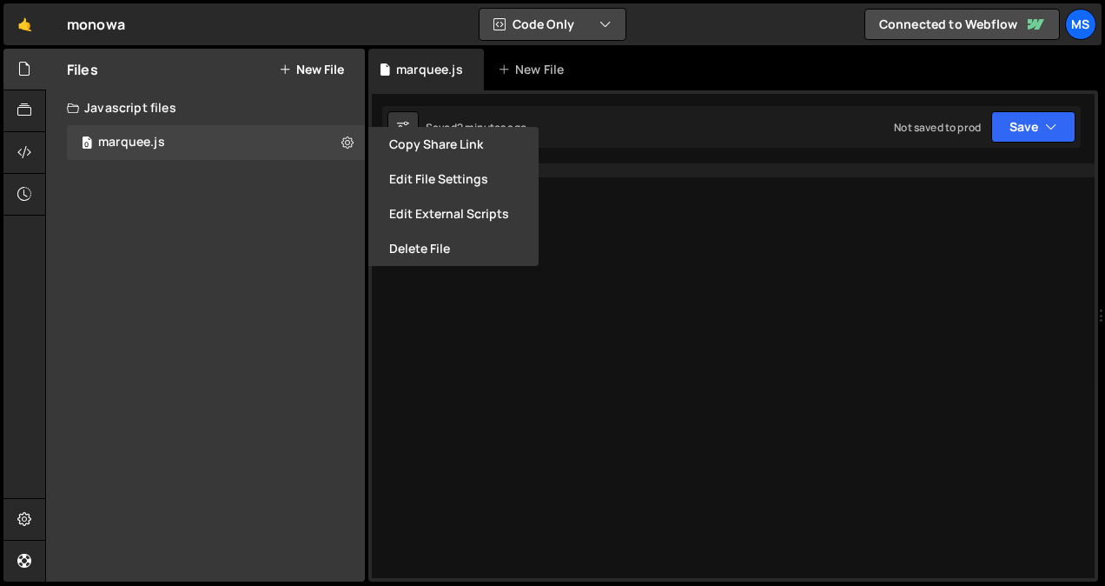
click at [547, 30] on button "Code Only" at bounding box center [553, 24] width 146 height 31
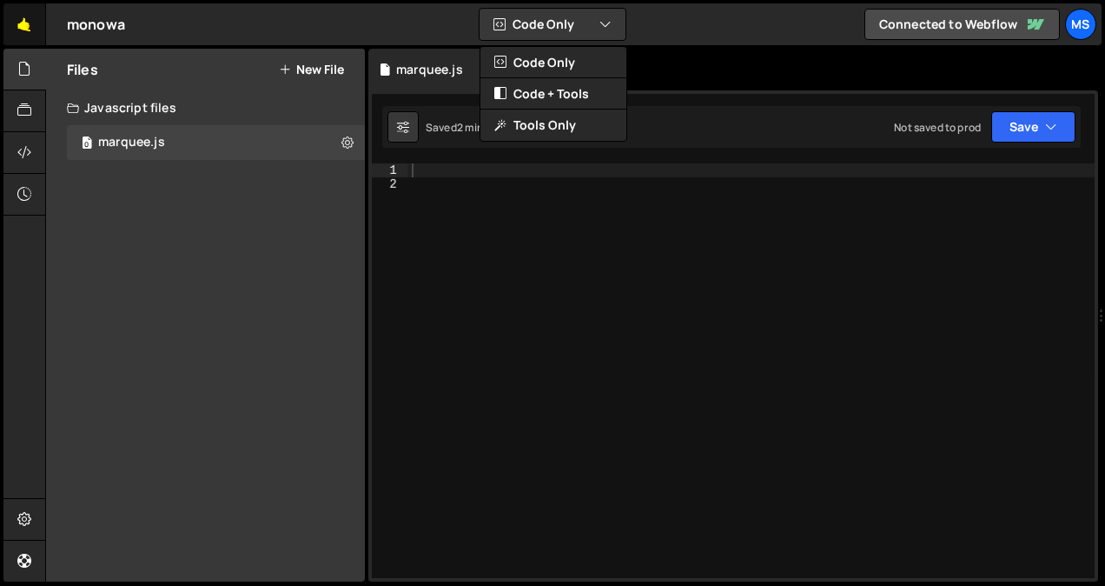
click at [26, 28] on link "🤙" at bounding box center [24, 24] width 43 height 42
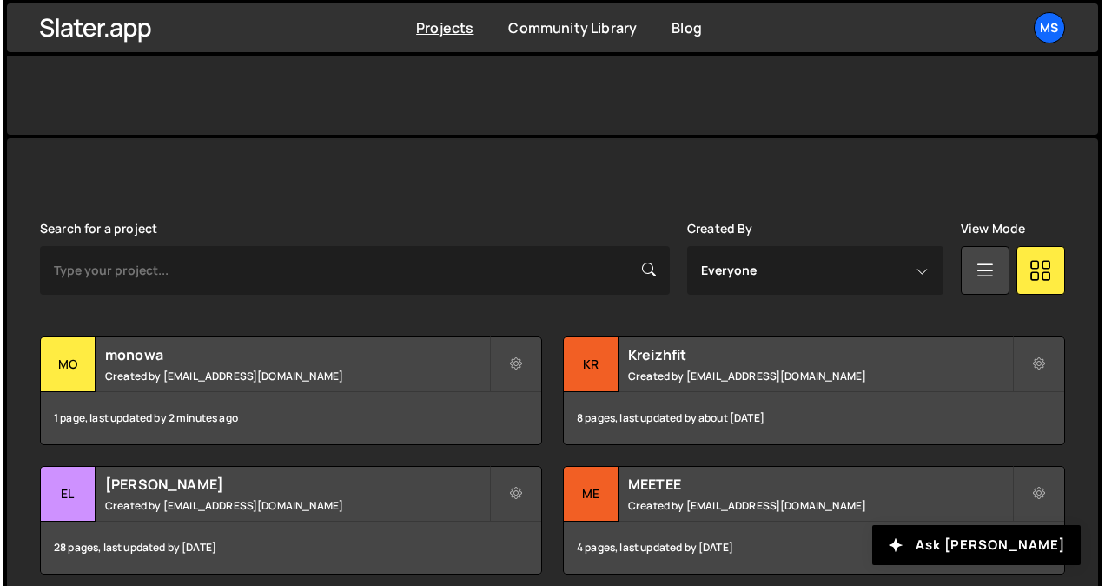
scroll to position [390, 0]
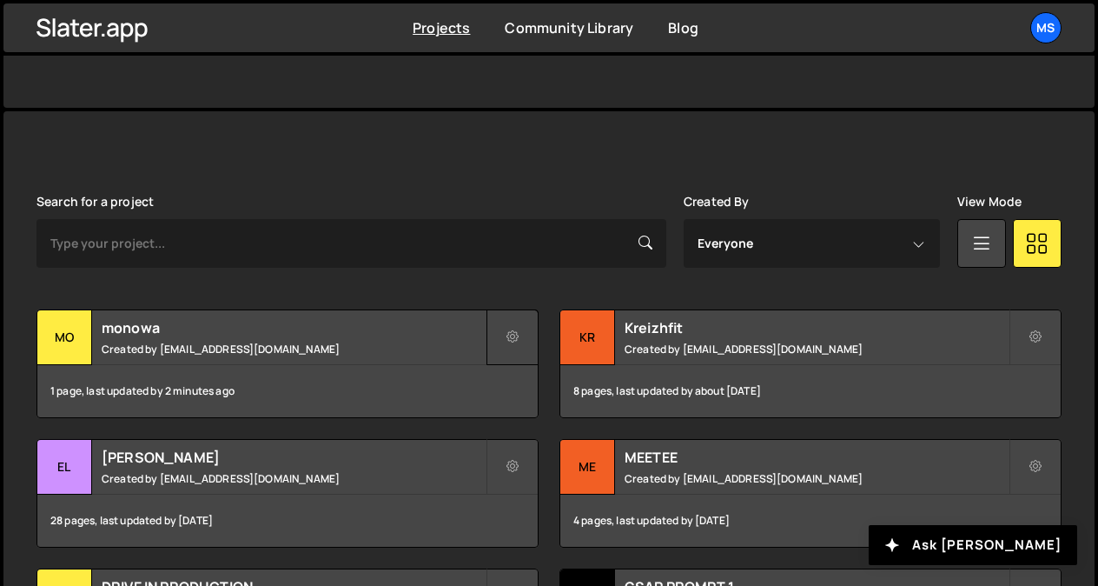
click at [510, 335] on icon at bounding box center [513, 336] width 12 height 17
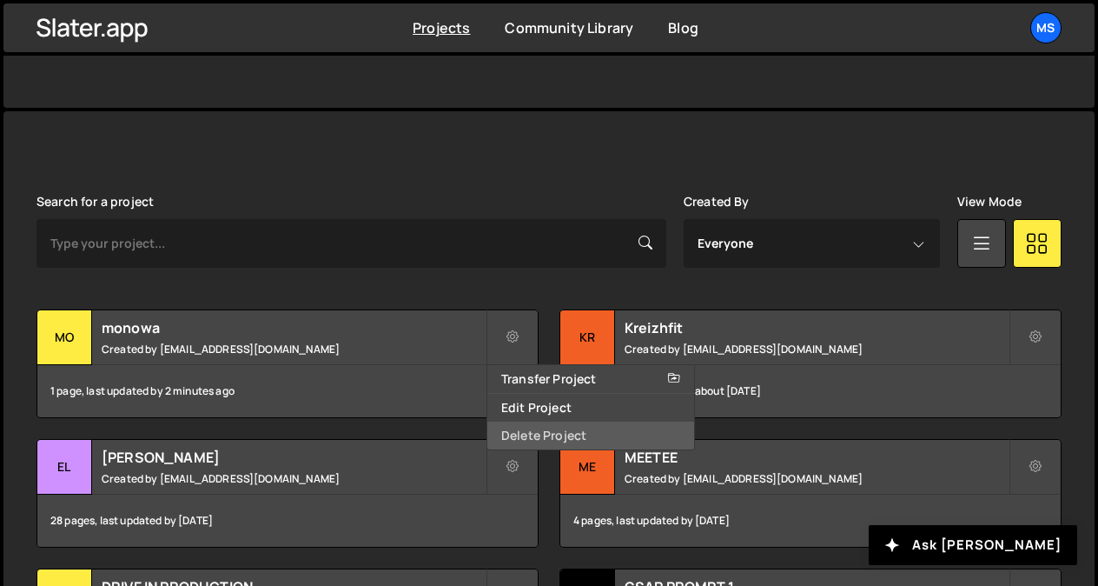
click at [528, 427] on link "Delete Project" at bounding box center [591, 435] width 207 height 28
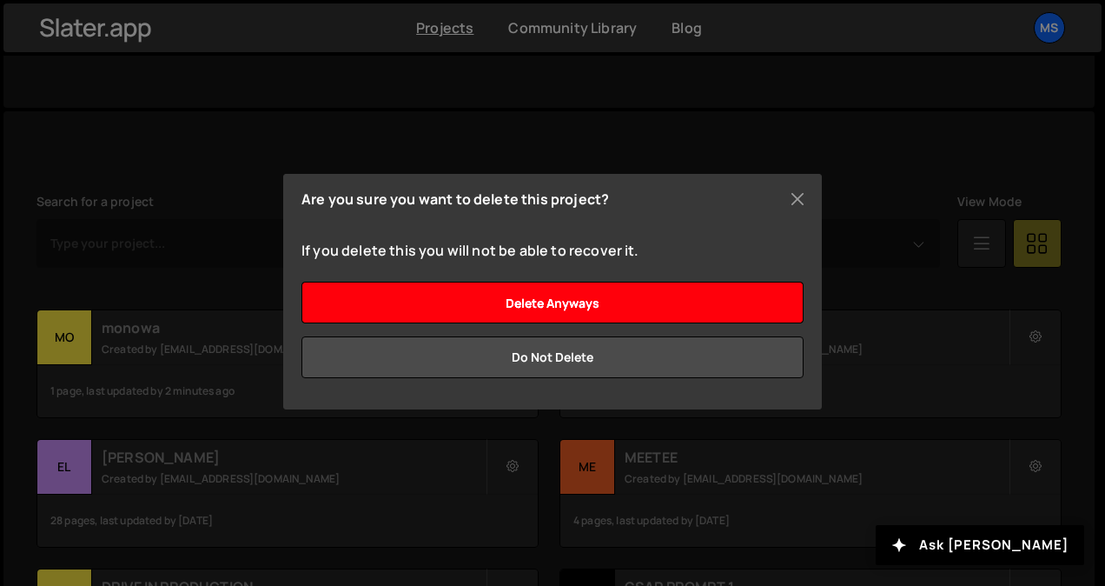
click at [644, 300] on input "Delete anyways" at bounding box center [553, 303] width 502 height 42
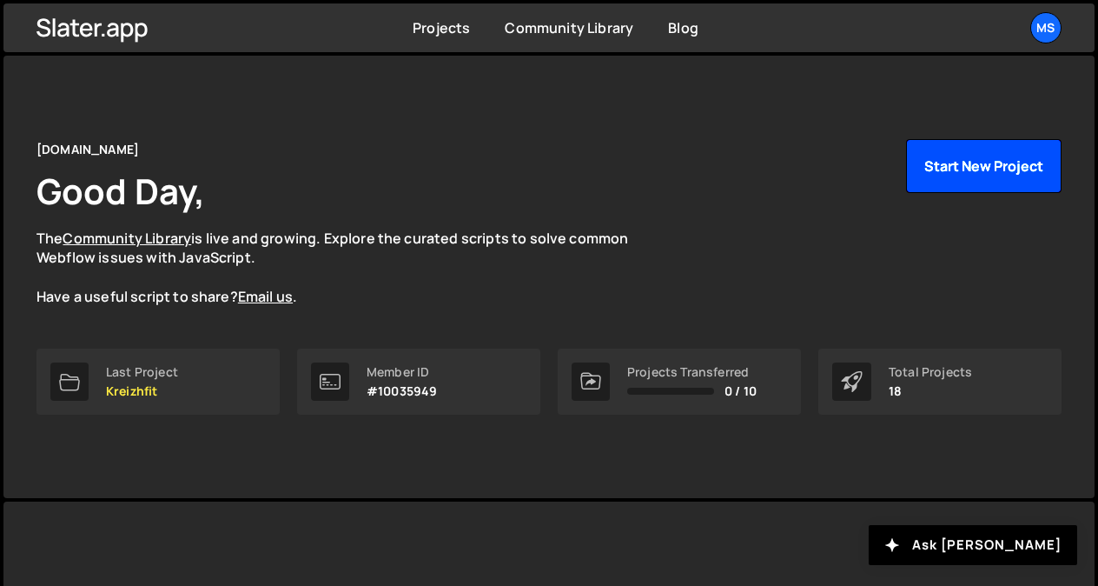
click at [1002, 165] on button "Start New Project" at bounding box center [984, 166] width 156 height 54
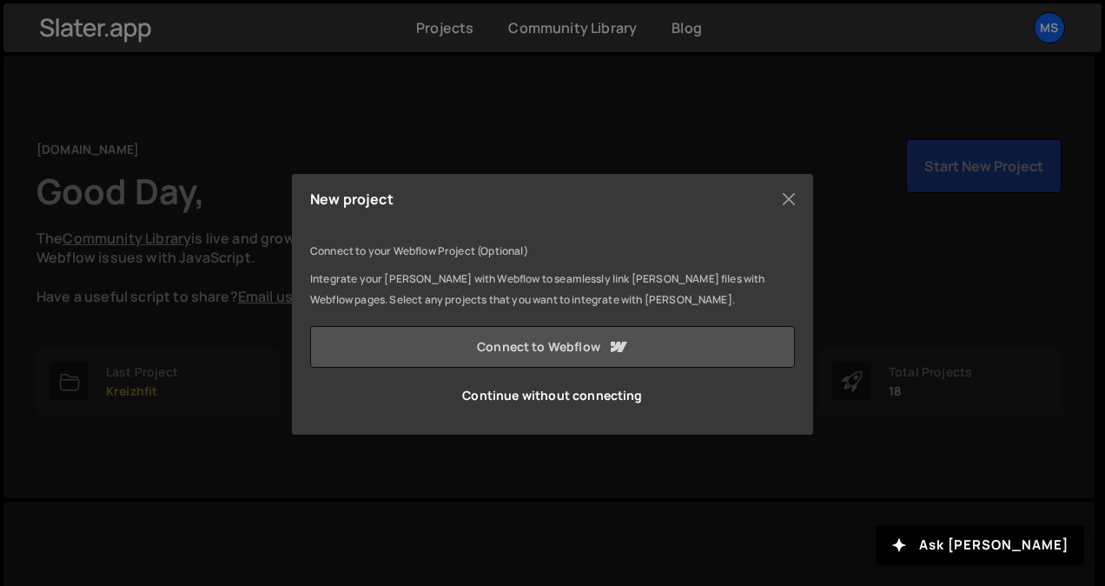
click at [598, 357] on link "Connect to Webflow" at bounding box center [552, 347] width 485 height 42
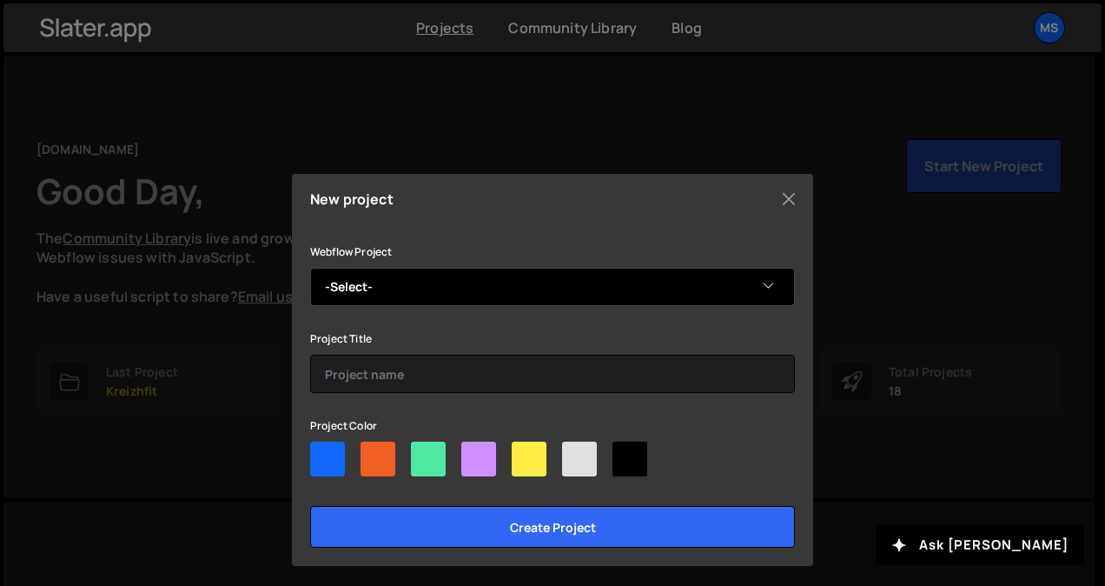
click at [476, 287] on select "-Select- monowa" at bounding box center [552, 287] width 485 height 38
select select "68b1de7f5386e98bd20233dd"
click at [310, 268] on select "-Select- monowa" at bounding box center [552, 287] width 485 height 38
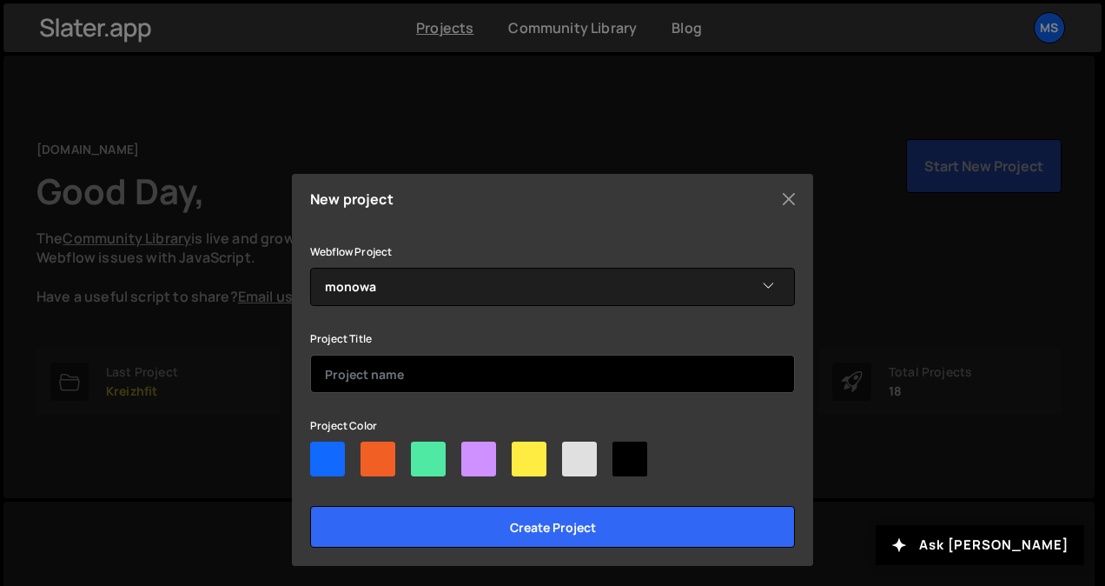
click at [408, 364] on input "text" at bounding box center [552, 374] width 485 height 38
type input "monowa-mariposario"
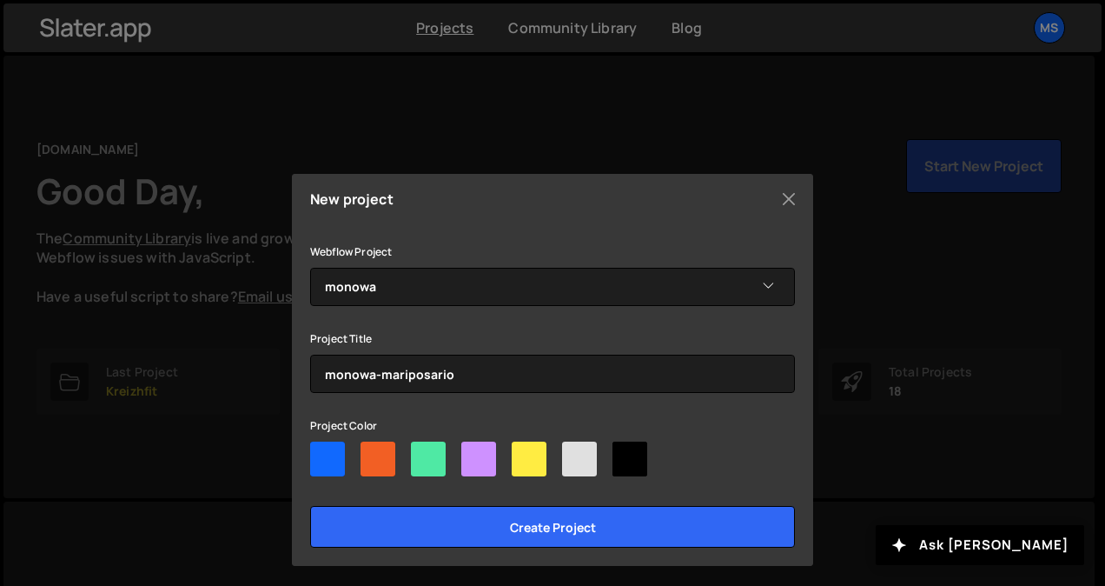
click at [534, 463] on div at bounding box center [529, 458] width 35 height 35
click at [523, 453] on input"] "radio" at bounding box center [517, 446] width 11 height 11
radio input"] "true"
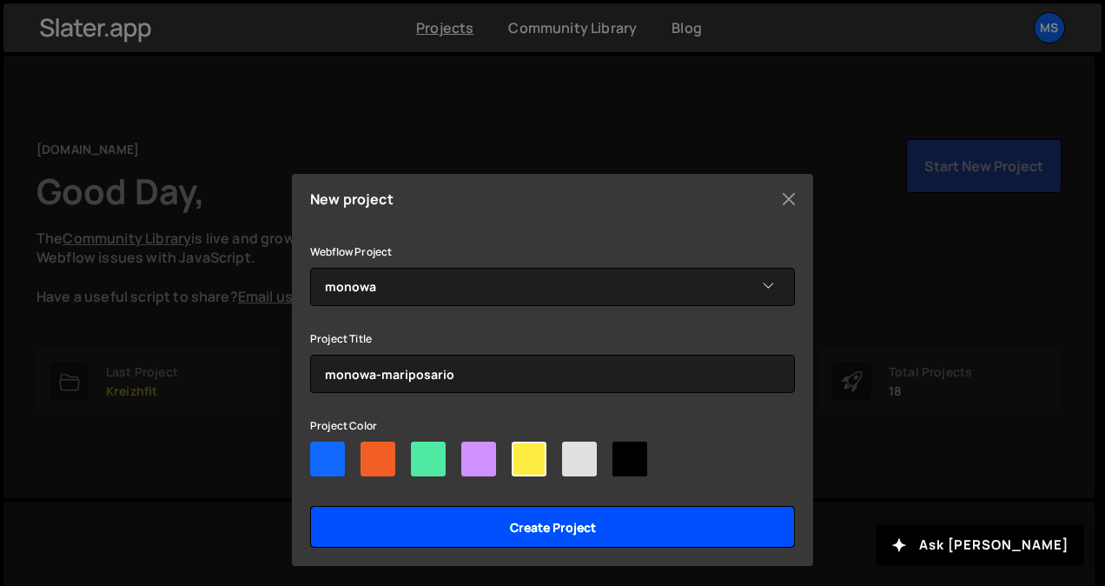
click at [548, 524] on input "Create project" at bounding box center [552, 527] width 485 height 42
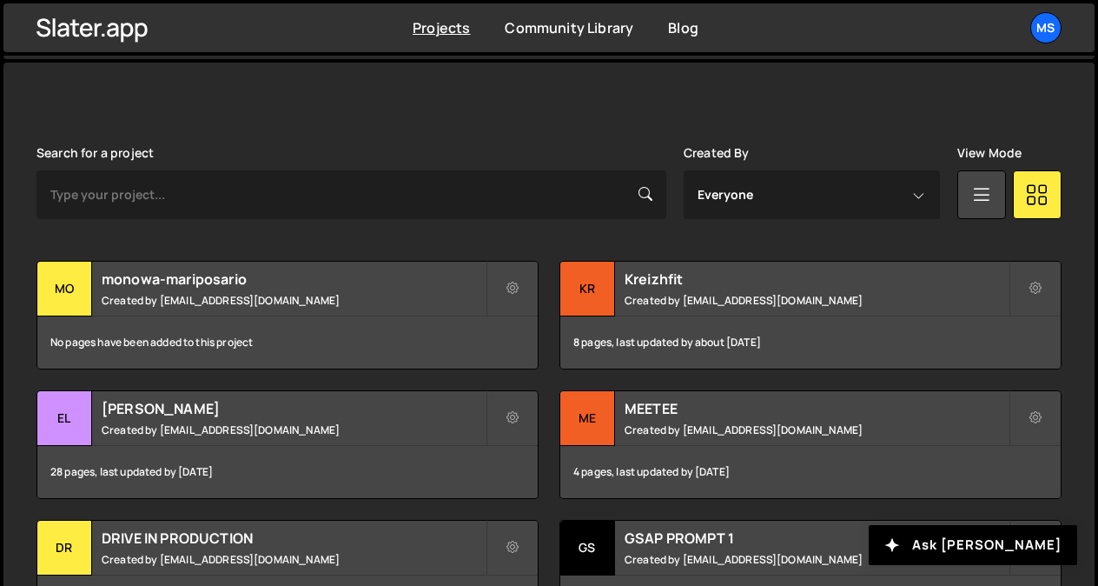
scroll to position [440, 0]
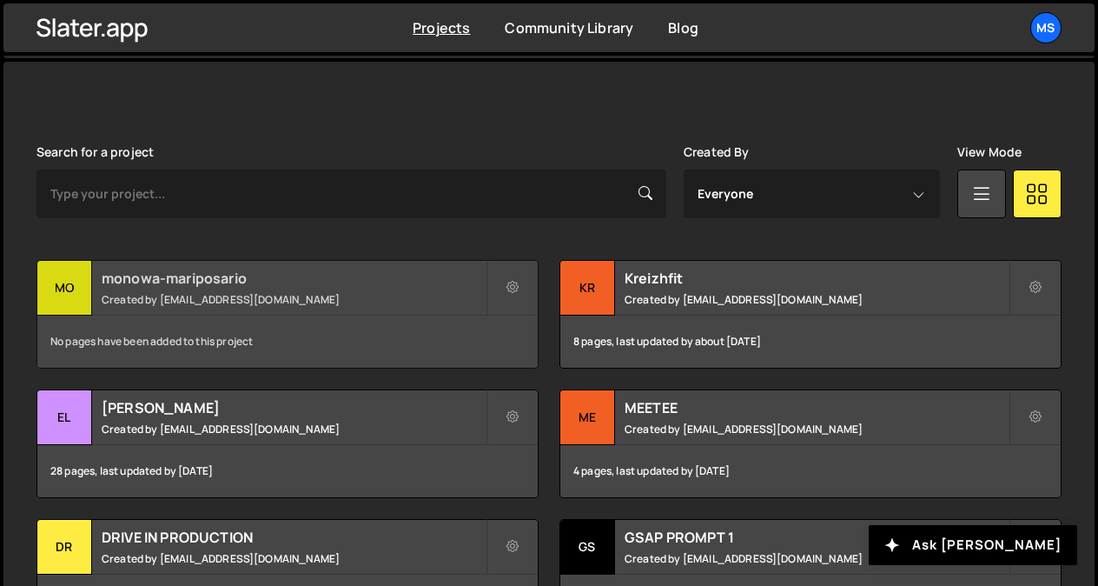
click at [423, 288] on div "monowa-mariposario Created by snowmahana.fitt@gmail.com" at bounding box center [287, 288] width 501 height 54
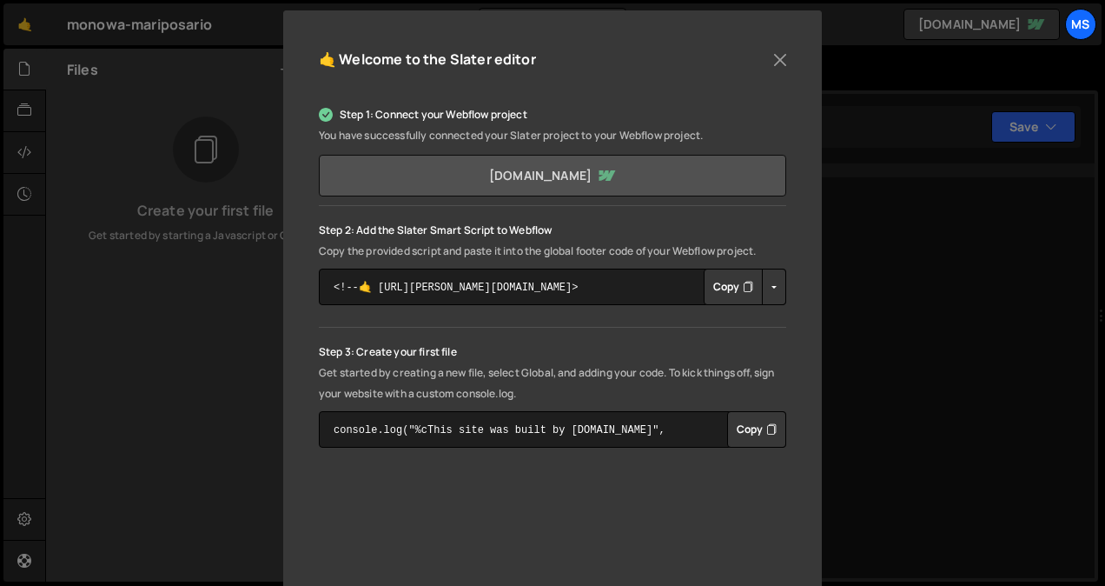
scroll to position [185, 0]
click at [726, 293] on button "Copy" at bounding box center [733, 286] width 59 height 36
click at [780, 56] on button "Close" at bounding box center [780, 59] width 26 height 26
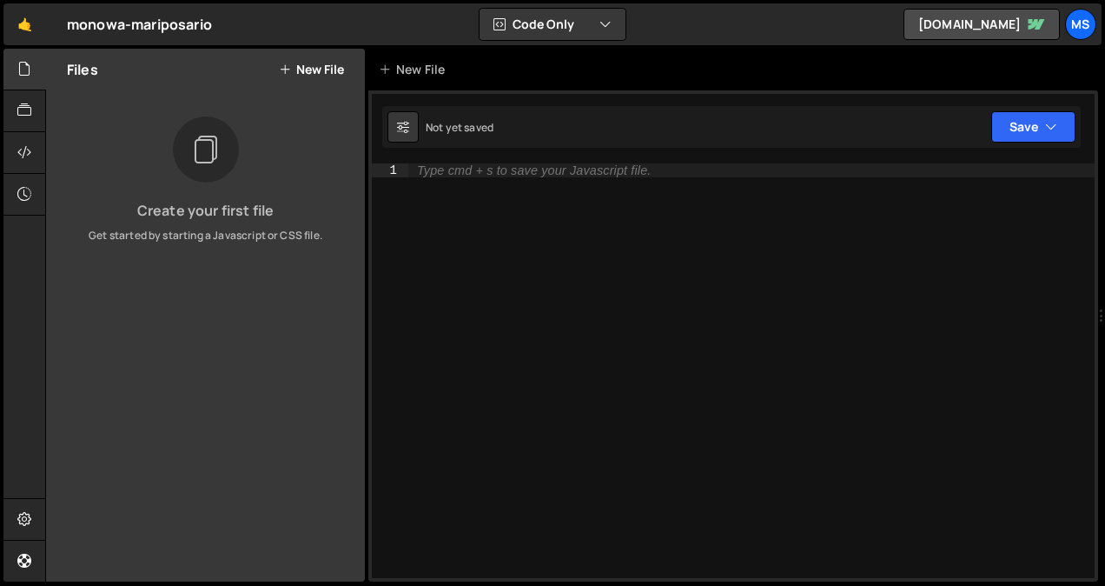
click at [334, 64] on button "New File" at bounding box center [311, 70] width 65 height 14
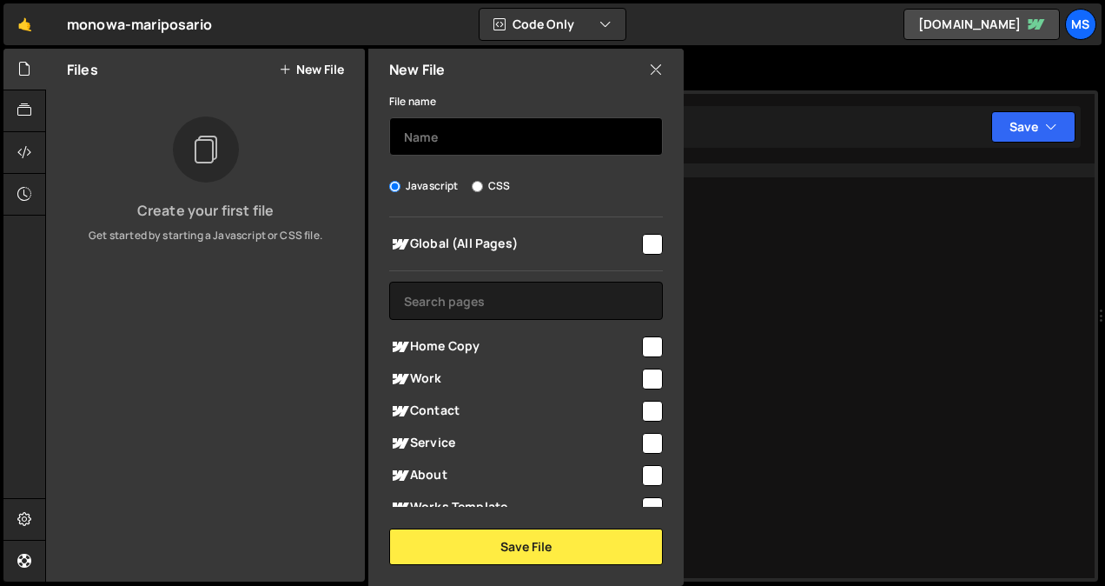
click at [511, 142] on input "text" at bounding box center [526, 136] width 274 height 38
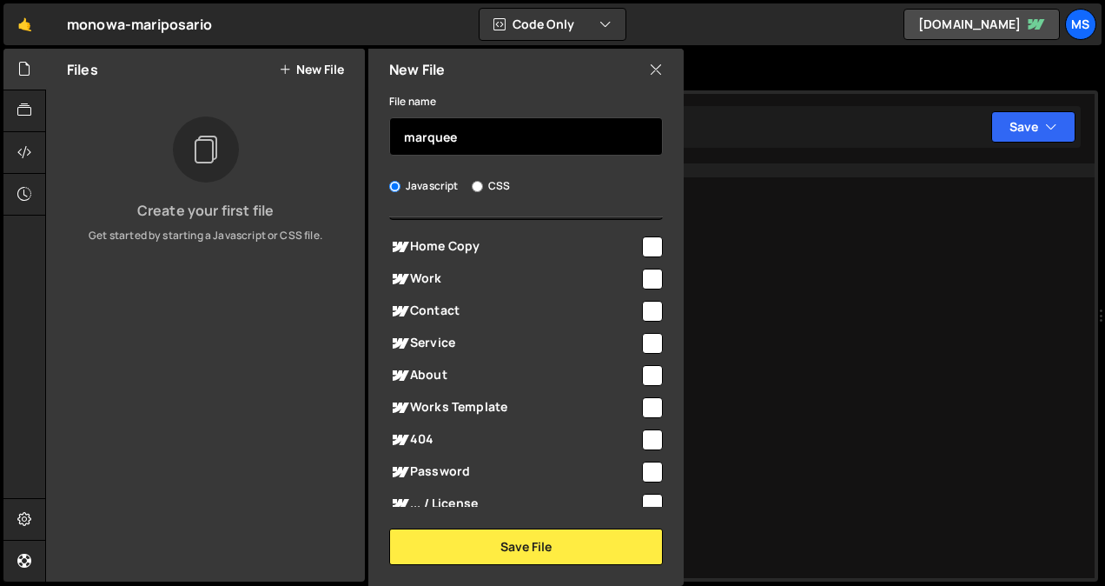
scroll to position [234, 0]
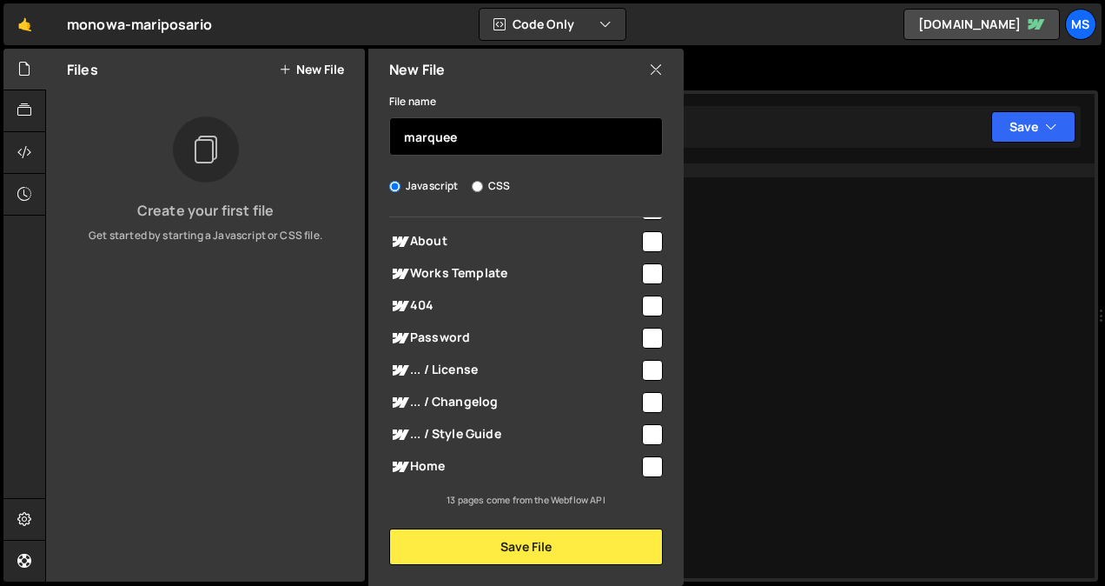
type input "marquee"
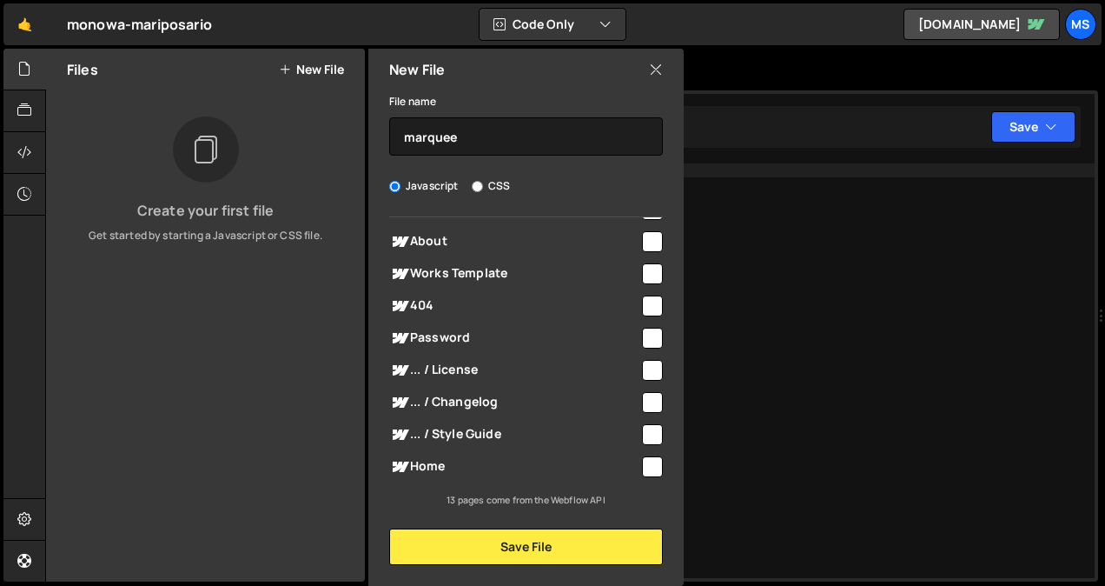
click at [651, 465] on input "checkbox" at bounding box center [652, 466] width 21 height 21
checkbox input "true"
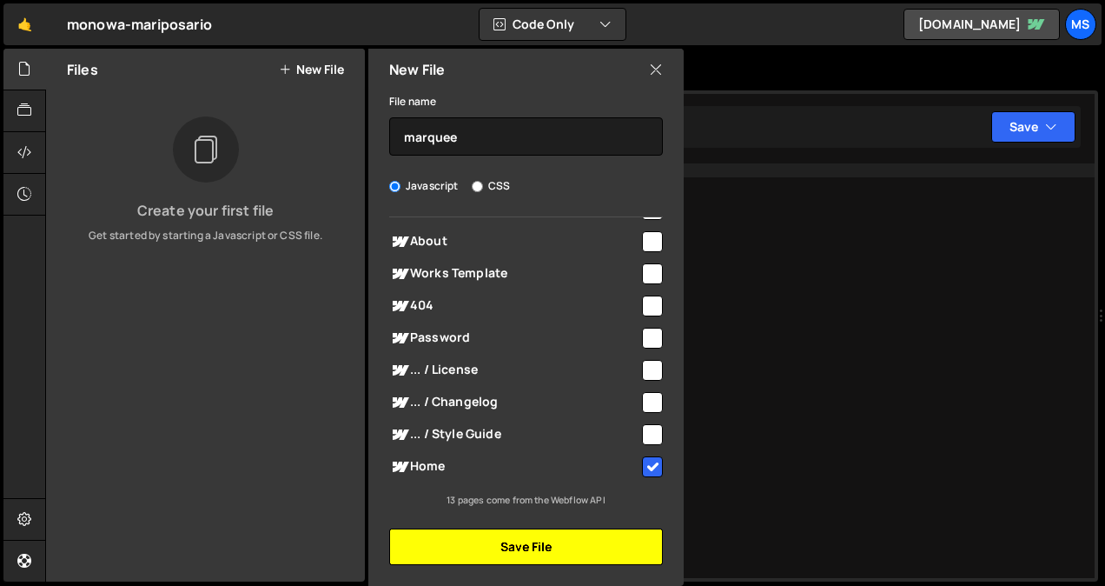
click at [540, 543] on button "Save File" at bounding box center [526, 546] width 274 height 36
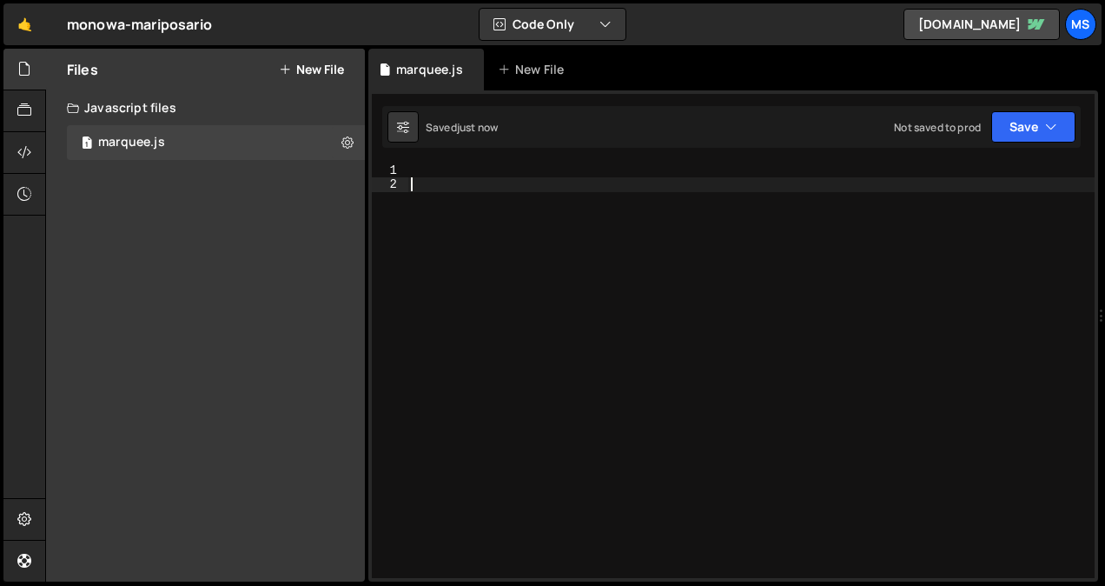
click at [531, 202] on div at bounding box center [751, 384] width 687 height 443
paste textarea "});"
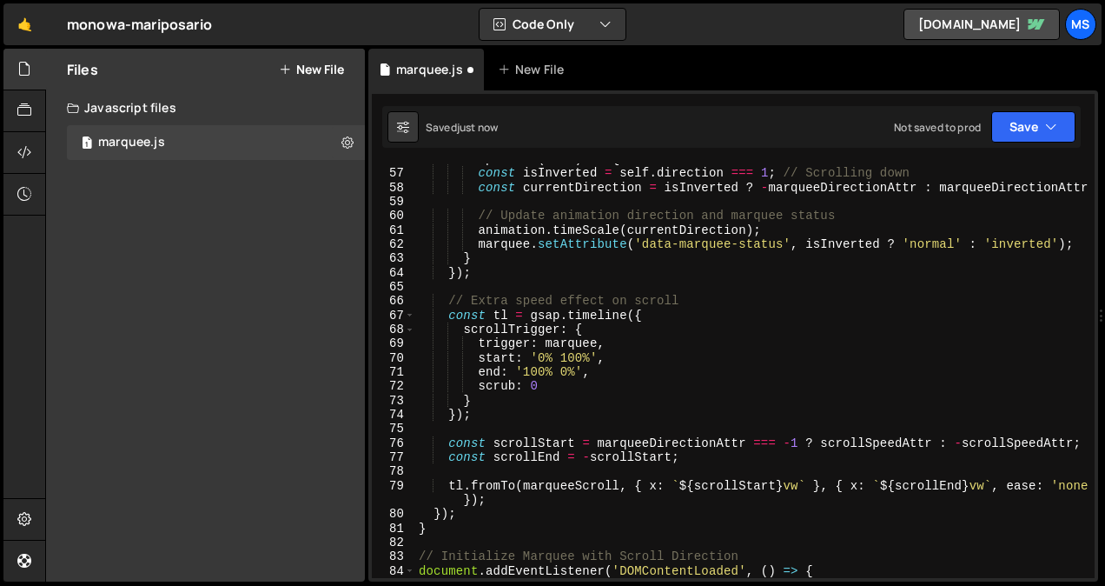
scroll to position [1091, 0]
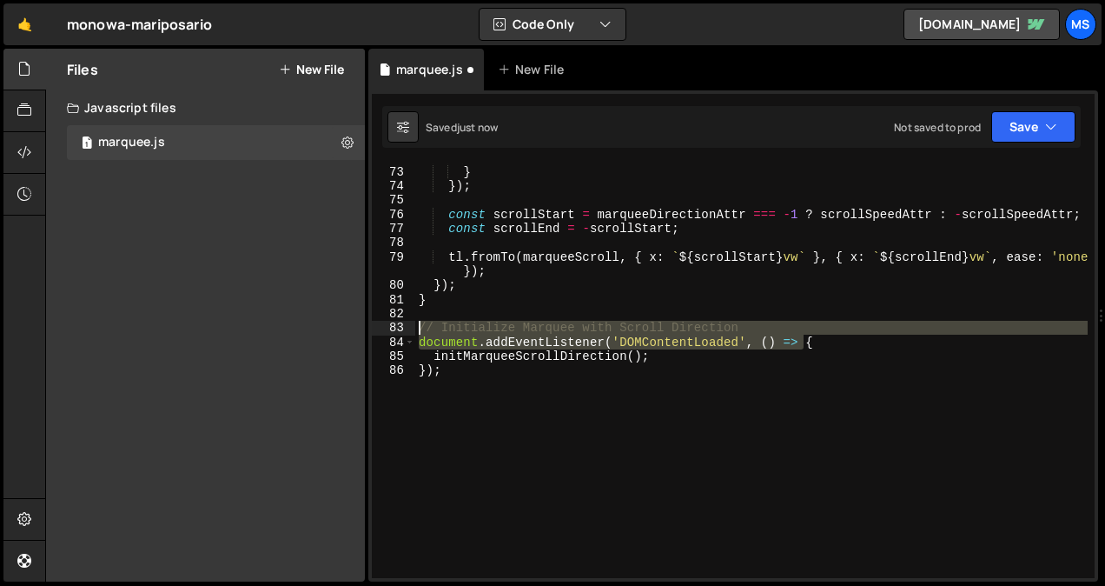
drag, startPoint x: 819, startPoint y: 348, endPoint x: 400, endPoint y: 322, distance: 419.7
click at [400, 322] on div "}); 72 73 74 75 76 77 78 79 80 81 82 83 84 85 86 scrub : 0 } }) ; const scrollS…" at bounding box center [733, 370] width 723 height 415
type textarea "// Initialize Marquee with Scroll Direction document.addEventListener('DOMConte…"
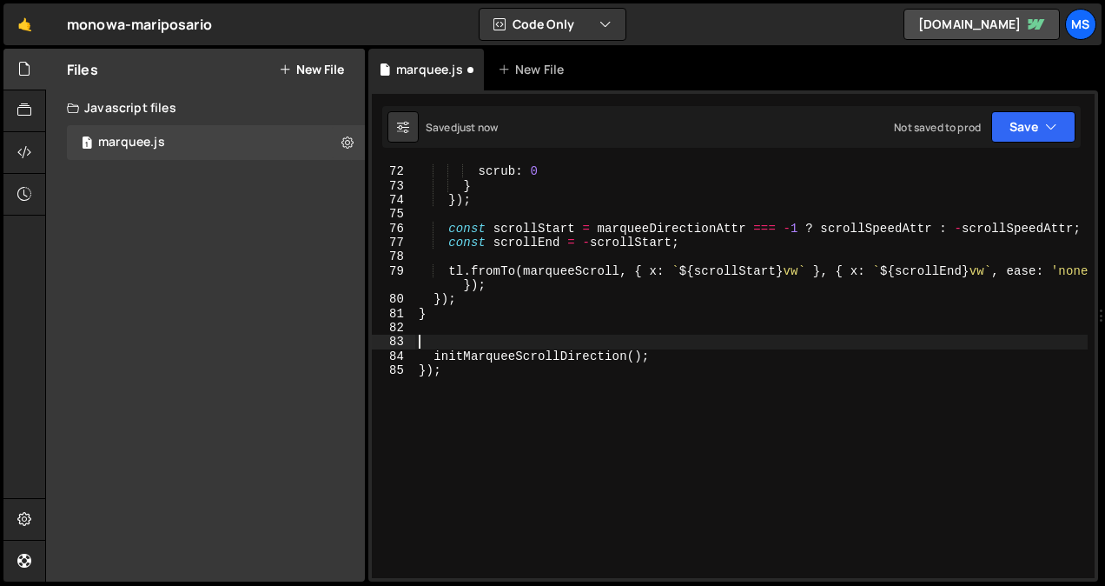
scroll to position [1077, 0]
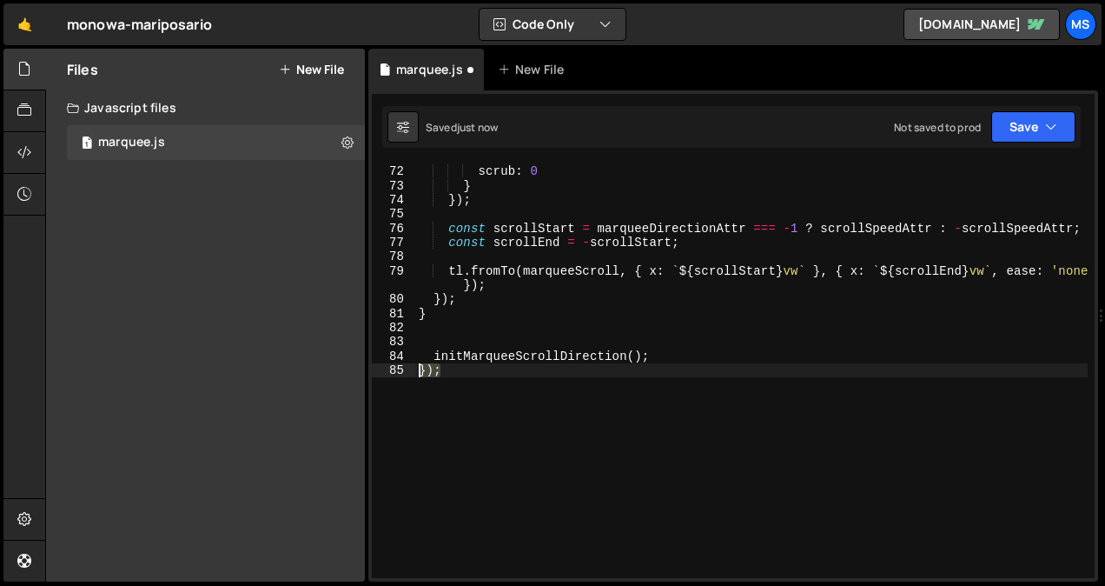
drag, startPoint x: 458, startPoint y: 378, endPoint x: 394, endPoint y: 375, distance: 64.4
click at [394, 375] on div "71 72 73 74 75 76 77 78 79 80 81 82 83 84 85 end : '100% 0%' , scrub : 0 } }) ;…" at bounding box center [733, 370] width 723 height 415
type textarea "});"
click at [433, 355] on div "end : '100% 0%' , scrub : 0 } }) ; const scrollStart = marqueeDirectionAttr ===…" at bounding box center [751, 371] width 673 height 443
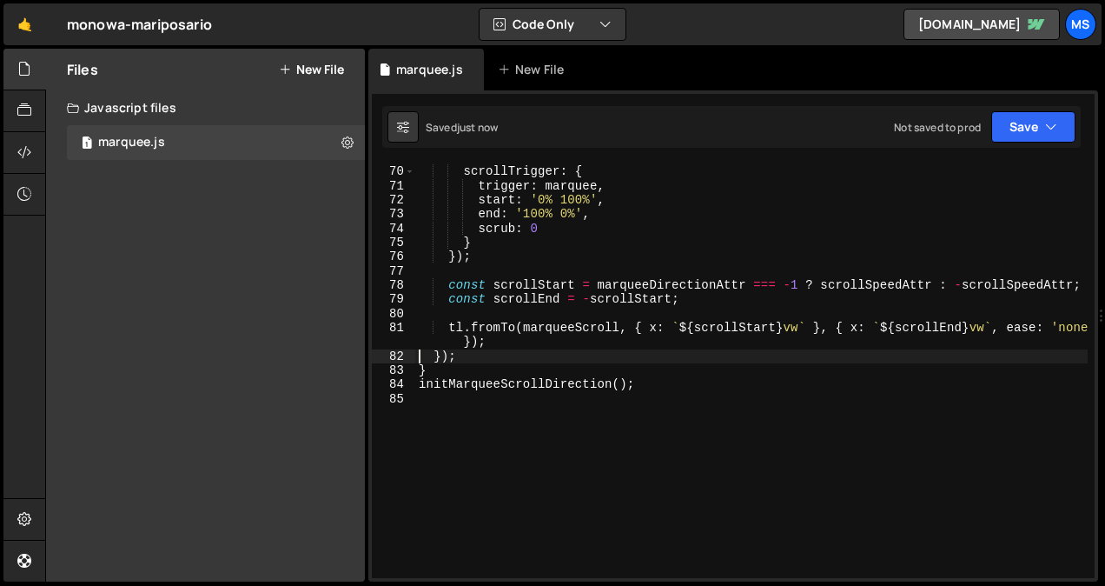
scroll to position [1049, 0]
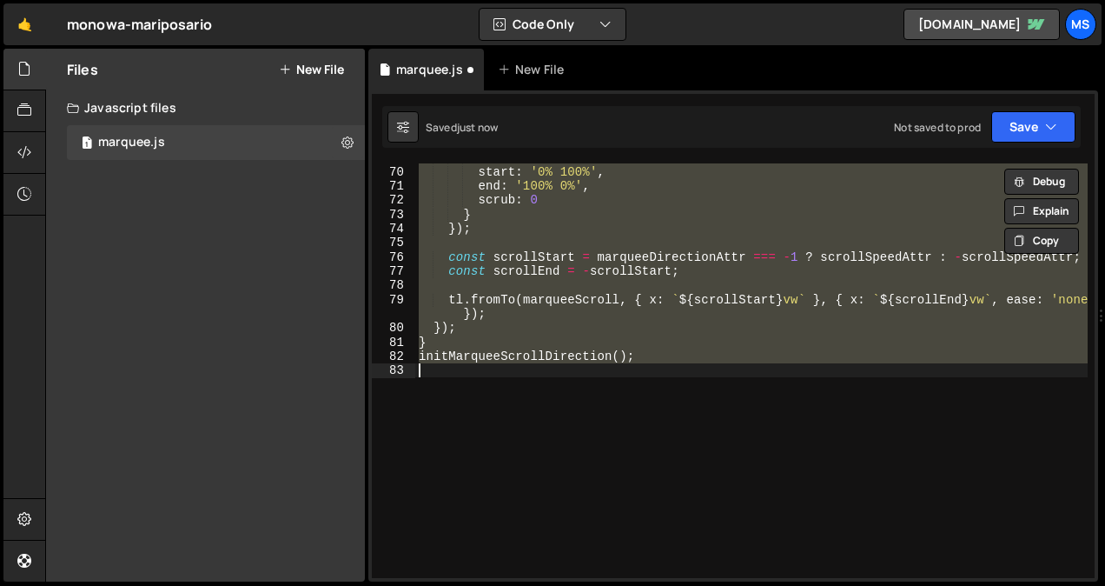
type textarea "}"
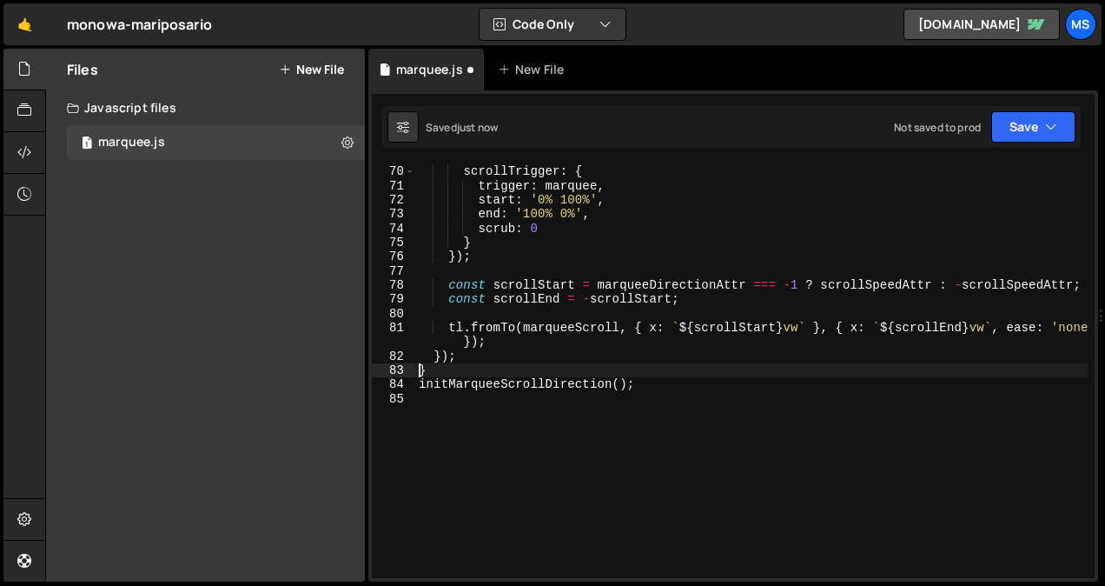
scroll to position [1034, 0]
click at [1041, 120] on button "Save" at bounding box center [1034, 126] width 84 height 31
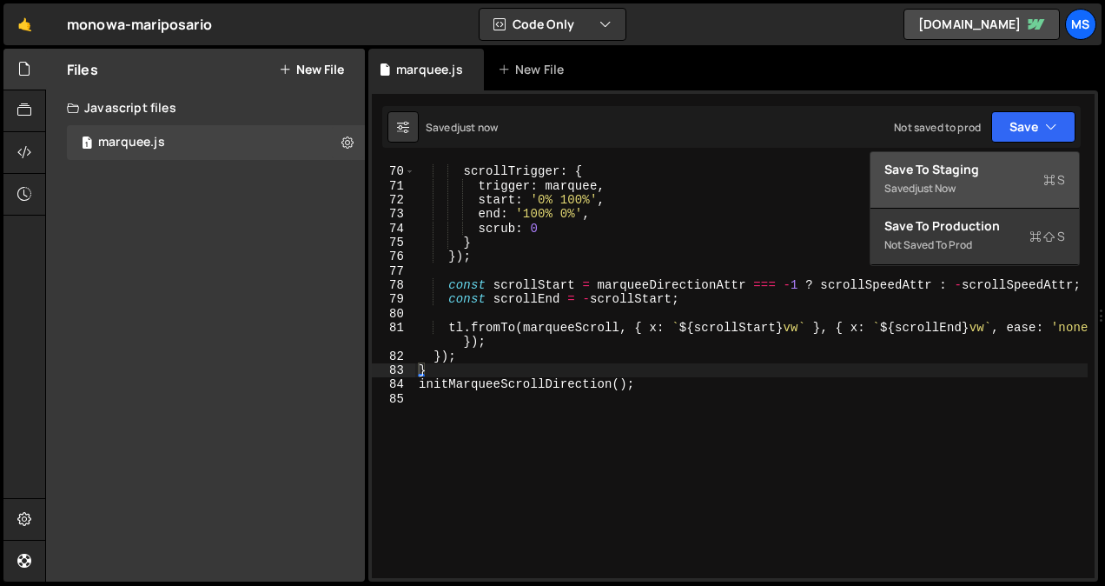
click at [970, 179] on div "Saved just now" at bounding box center [975, 188] width 181 height 21
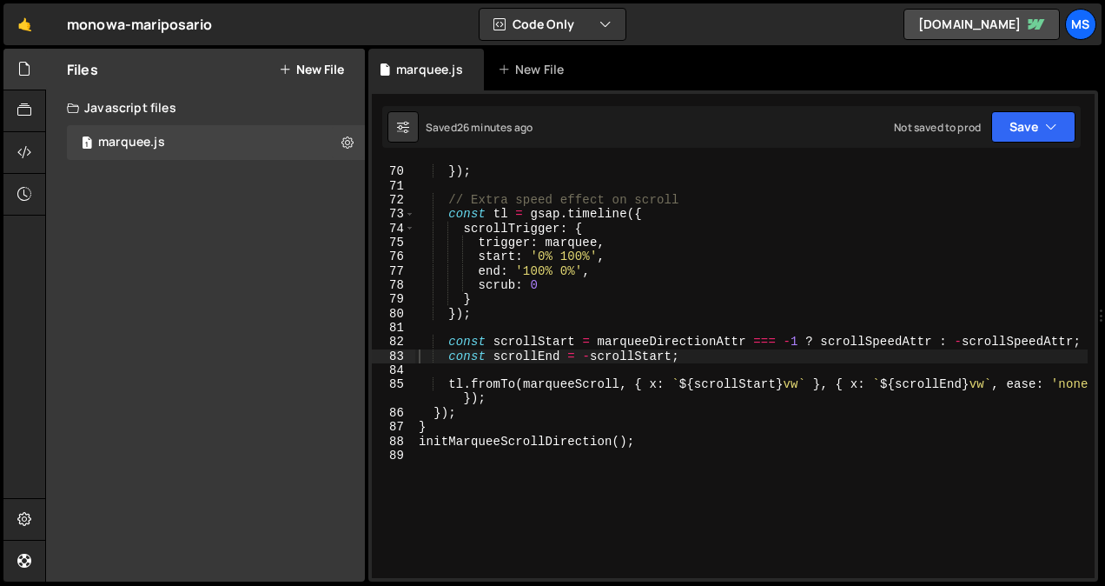
click at [326, 63] on button "New File" at bounding box center [311, 70] width 65 height 14
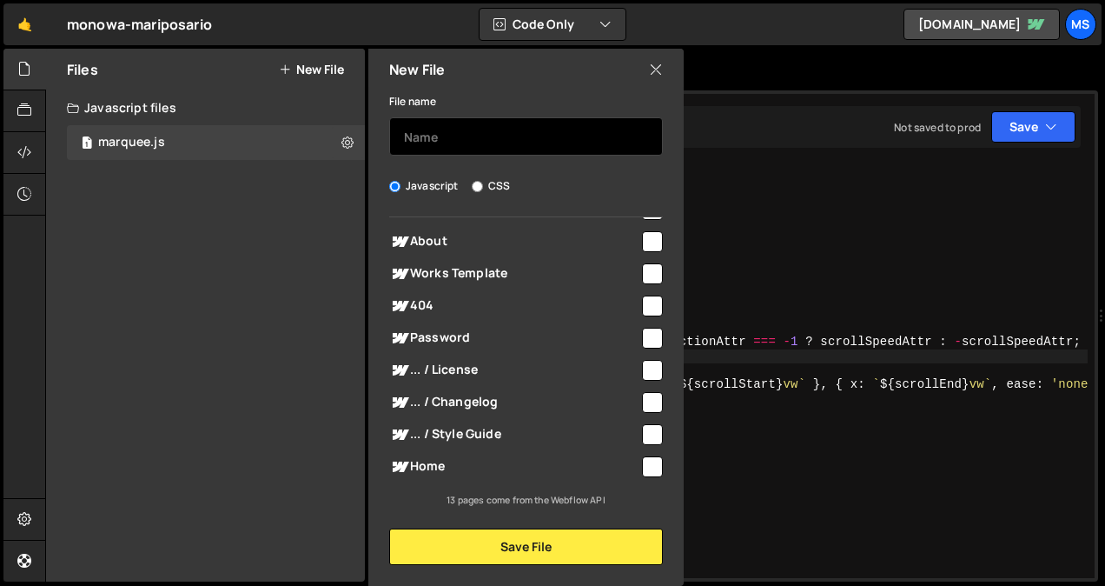
click at [506, 122] on input "text" at bounding box center [526, 136] width 274 height 38
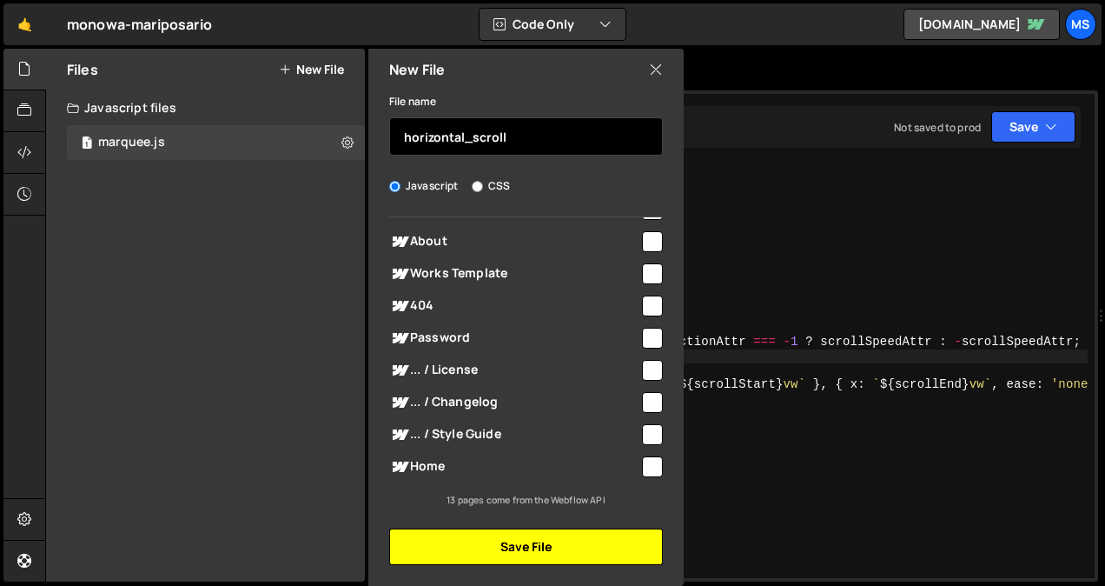
type input "horizontal_scroll"
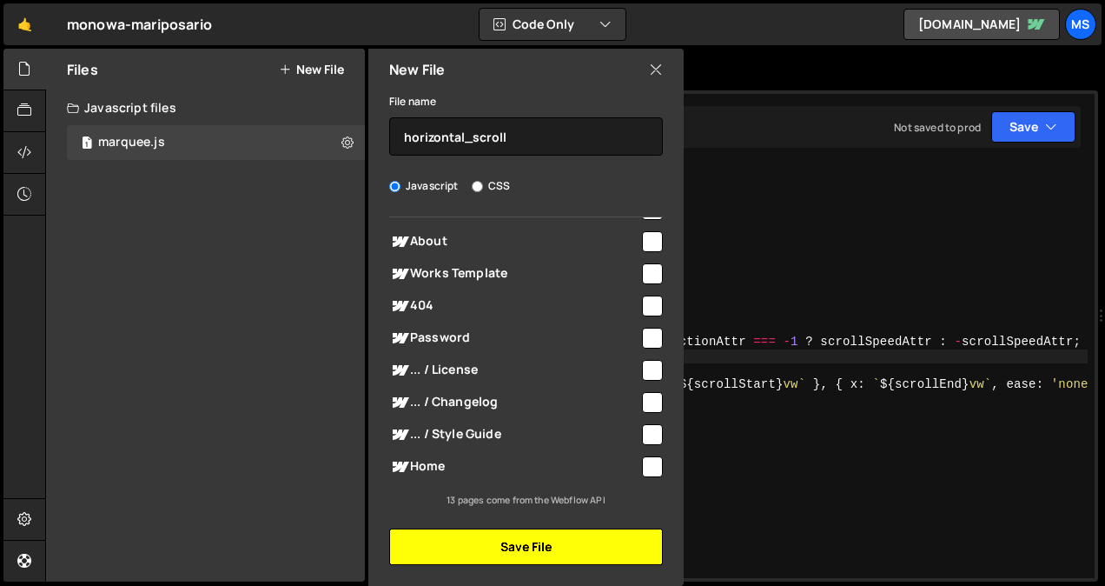
click at [550, 542] on button "Save File" at bounding box center [526, 546] width 274 height 36
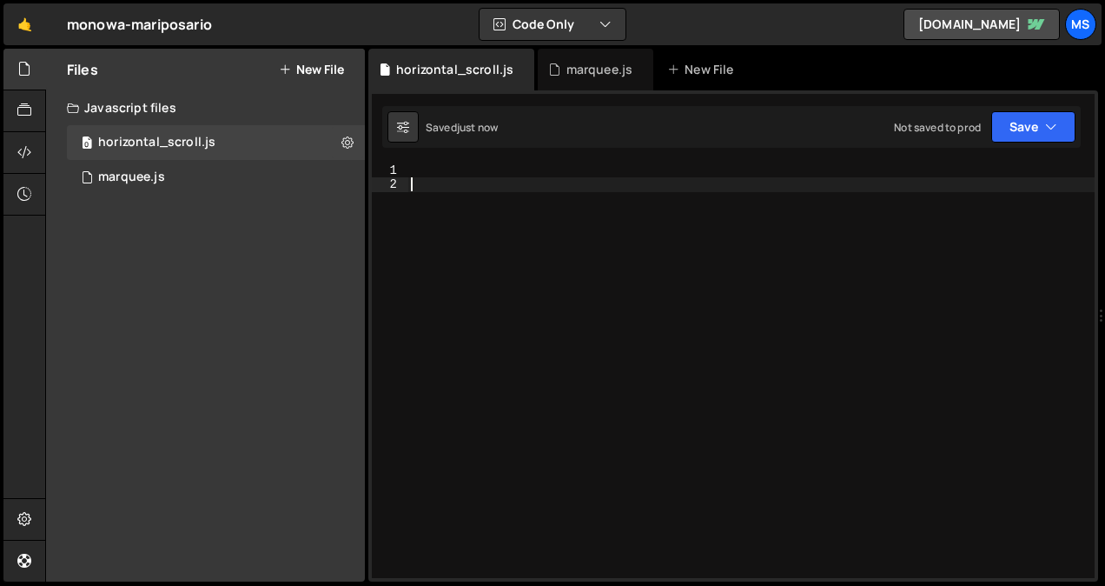
click at [559, 328] on div at bounding box center [751, 384] width 687 height 443
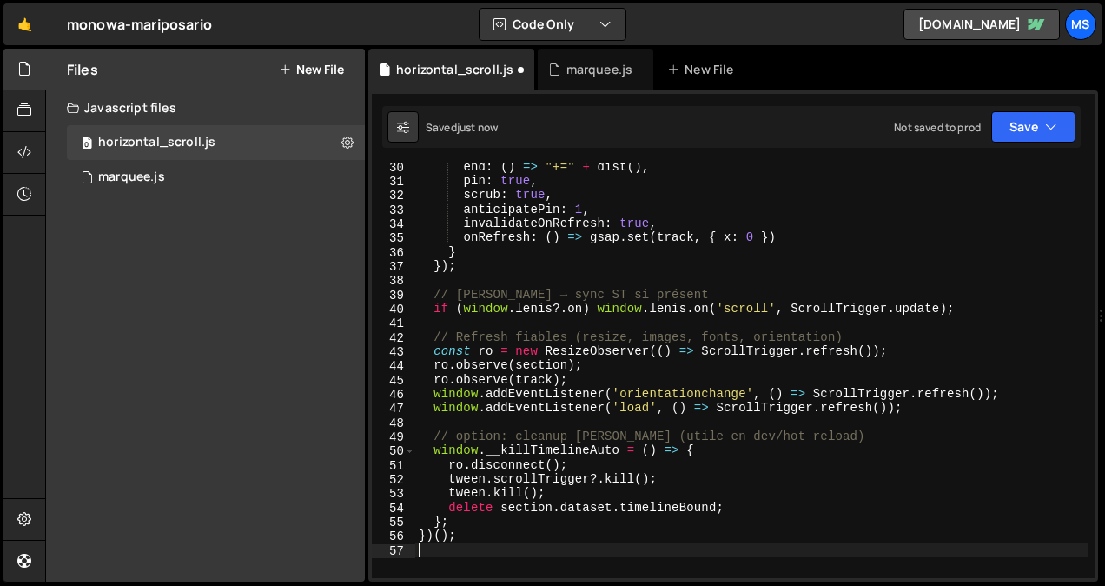
scroll to position [415, 0]
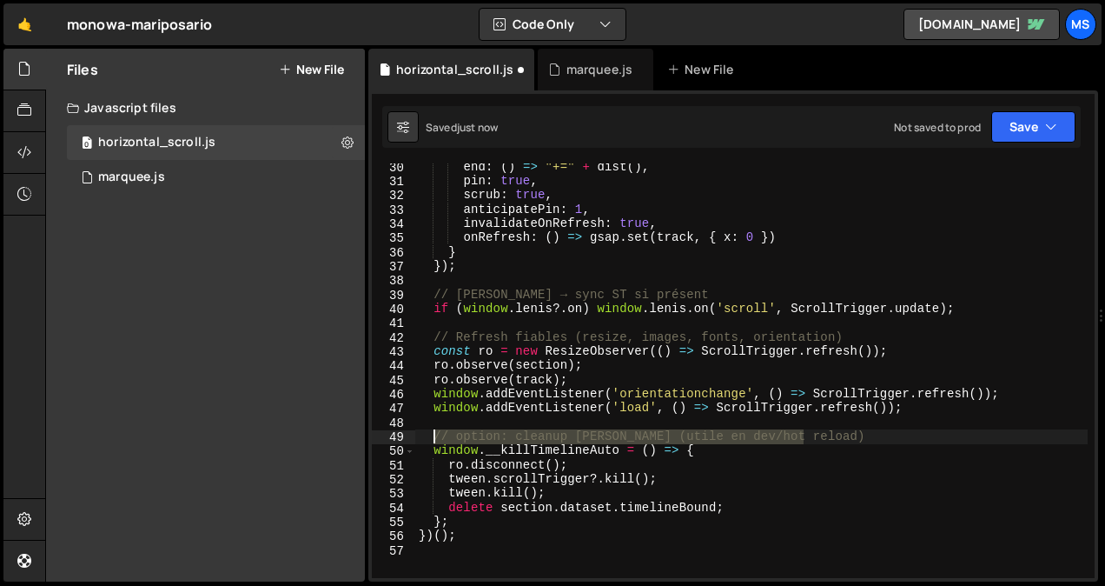
drag, startPoint x: 835, startPoint y: 436, endPoint x: 430, endPoint y: 433, distance: 405.0
click at [430, 433] on div "end : ( ) => "+=" + dist ( ) , pin : true , scrub : true , anticipatePin : 1 , …" at bounding box center [751, 381] width 673 height 443
type textarea "// option: cleanup [PERSON_NAME] (utile en dev/hot reload)"
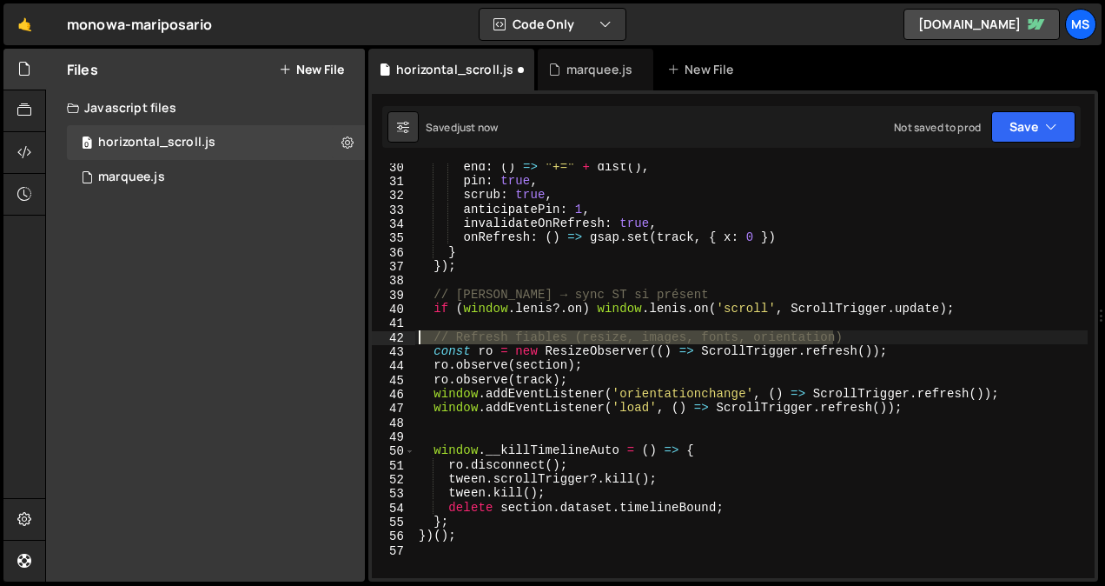
drag, startPoint x: 857, startPoint y: 340, endPoint x: 404, endPoint y: 331, distance: 452.8
click at [404, 331] on div "30 31 32 33 34 35 36 37 38 39 40 41 42 43 44 45 46 47 48 49 50 51 52 53 54 55 5…" at bounding box center [733, 370] width 723 height 415
type textarea "// Refresh fiables (resize, images, fonts, orientation)"
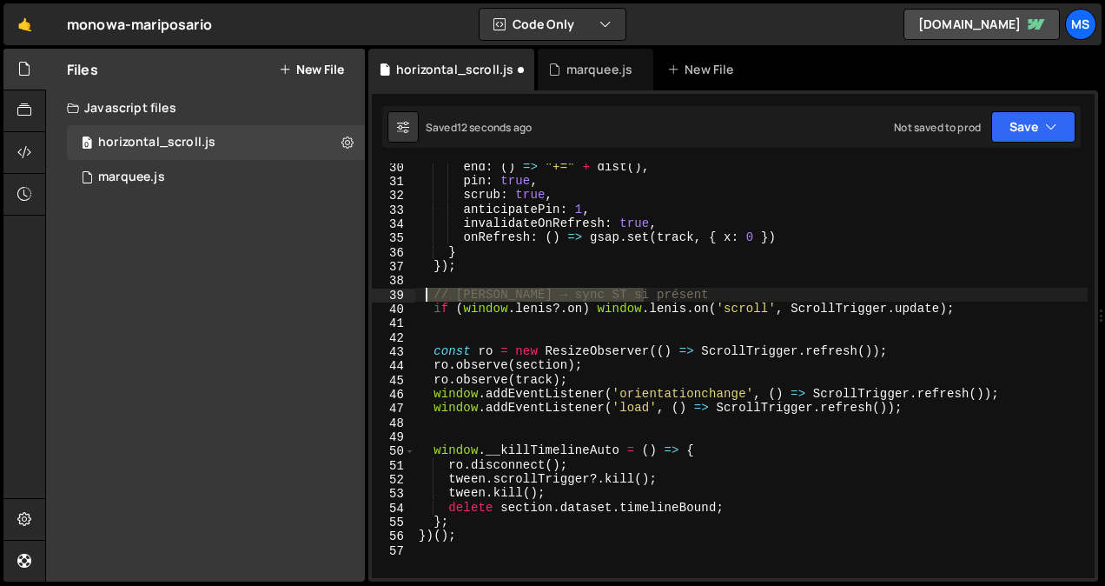
drag, startPoint x: 658, startPoint y: 293, endPoint x: 428, endPoint y: 296, distance: 229.4
click at [428, 296] on div "end : ( ) => "+=" + dist ( ) , pin : true , scrub : true , anticipatePin : 1 , …" at bounding box center [751, 381] width 673 height 443
type textarea "// [PERSON_NAME] → sync ST si présent"
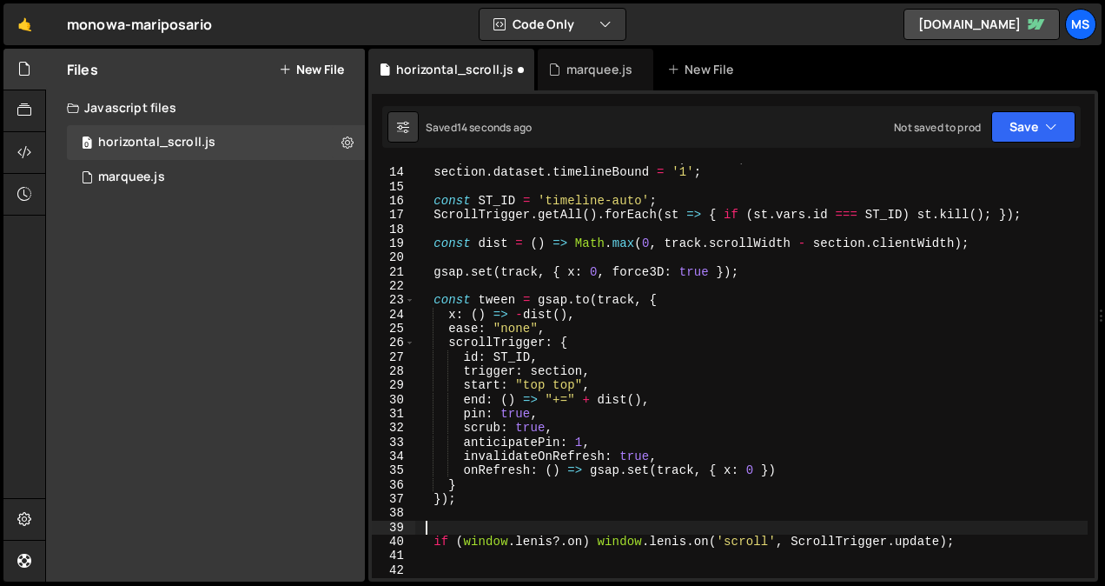
scroll to position [0, 0]
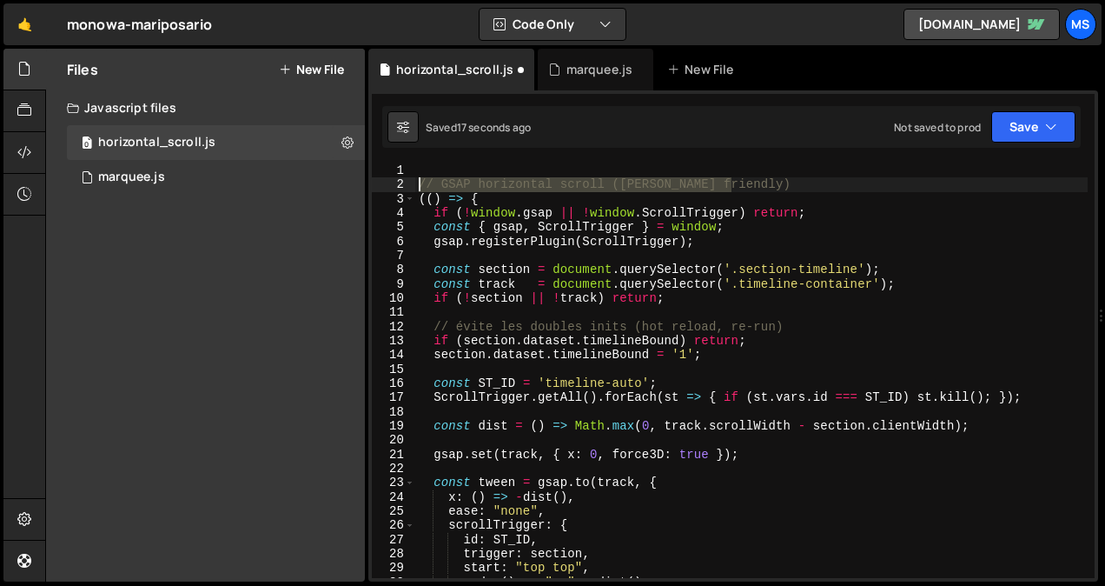
drag, startPoint x: 750, startPoint y: 184, endPoint x: 375, endPoint y: 186, distance: 375.4
click at [375, 186] on div "1 2 3 4 5 6 7 8 9 10 11 12 13 14 15 16 17 18 19 20 21 22 23 24 25 26 27 28 29 3…" at bounding box center [733, 370] width 723 height 415
type textarea "// GSAP horizontal scroll ([PERSON_NAME] friendly)"
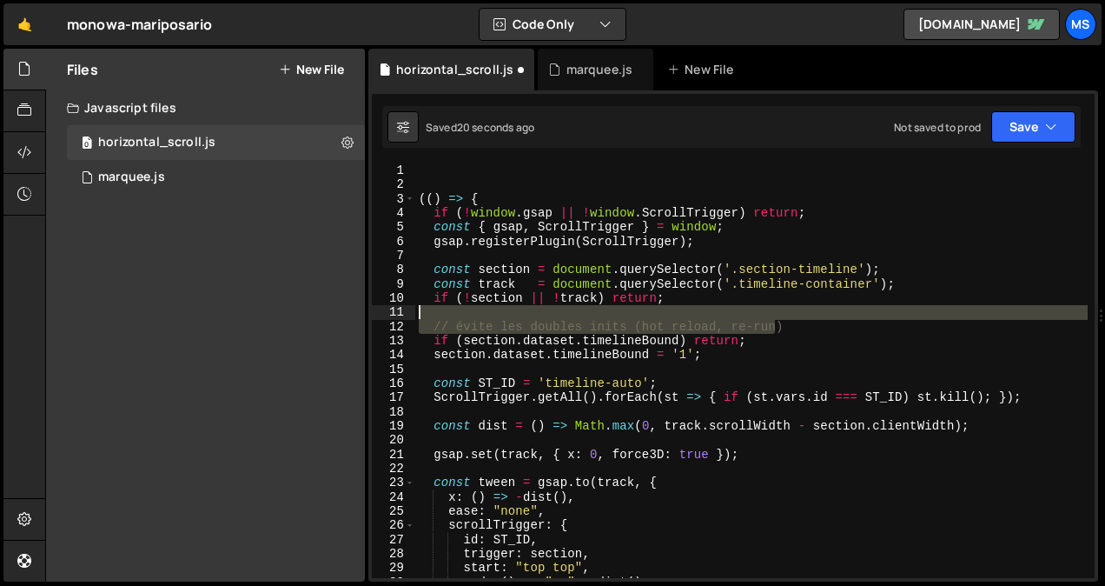
drag, startPoint x: 782, startPoint y: 322, endPoint x: 412, endPoint y: 317, distance: 370.2
click at [412, 317] on div "1 2 3 4 5 6 7 8 9 10 11 12 13 14 15 16 17 18 19 20 21 22 23 24 25 26 27 28 29 3…" at bounding box center [733, 370] width 723 height 415
type textarea "// évite les doubles inits (hot reload, re-run)"
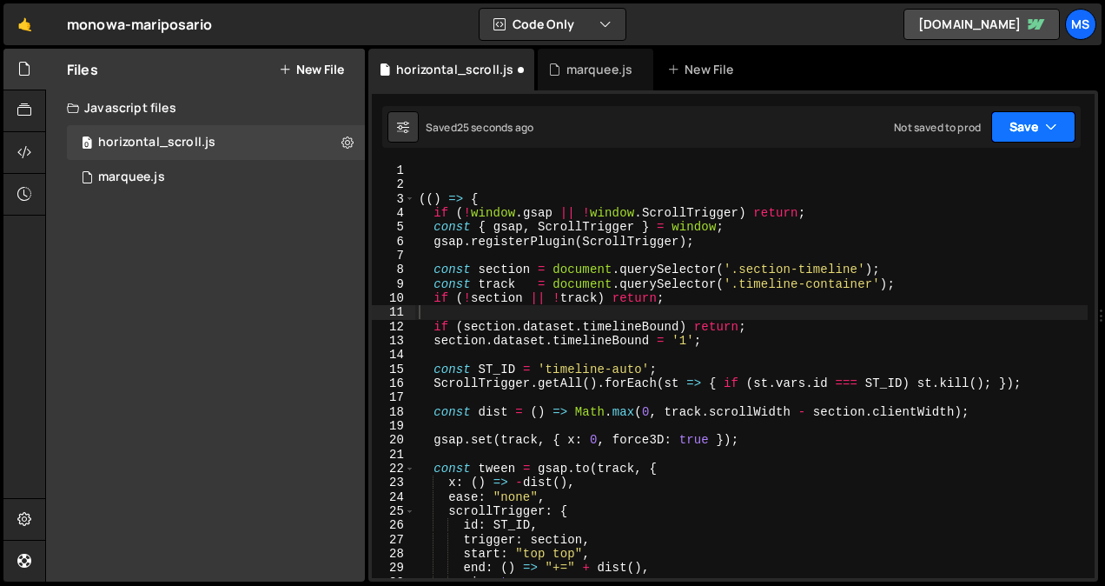
click at [1026, 129] on button "Save" at bounding box center [1034, 126] width 84 height 31
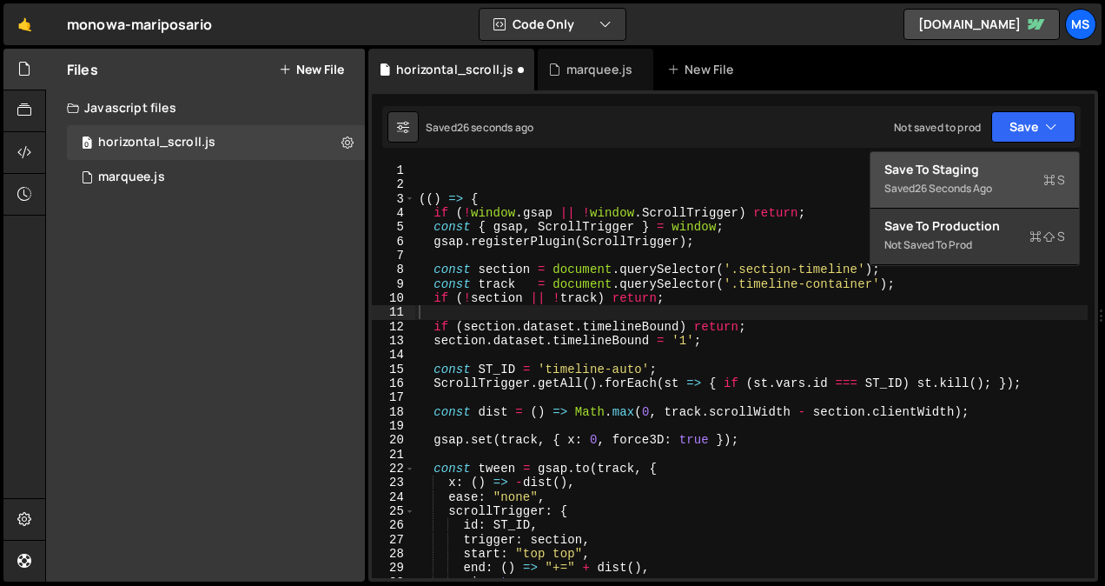
click at [966, 163] on div "Save to Staging S" at bounding box center [975, 169] width 181 height 17
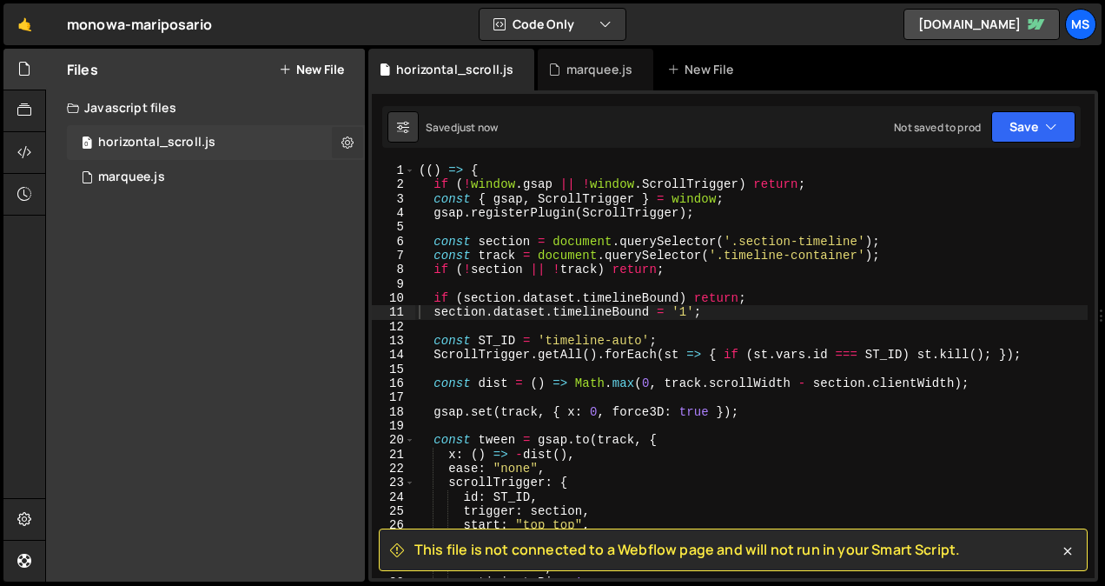
click at [343, 140] on icon at bounding box center [348, 142] width 12 height 17
type input "horizontal_scroll"
radio input "true"
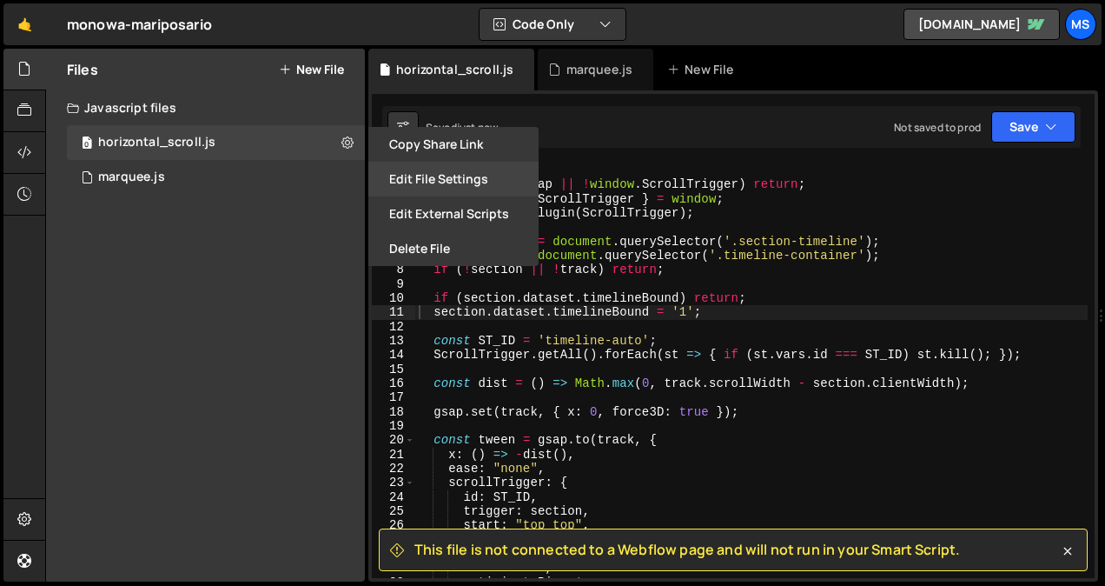
click at [441, 176] on button "Edit File Settings" at bounding box center [453, 179] width 170 height 35
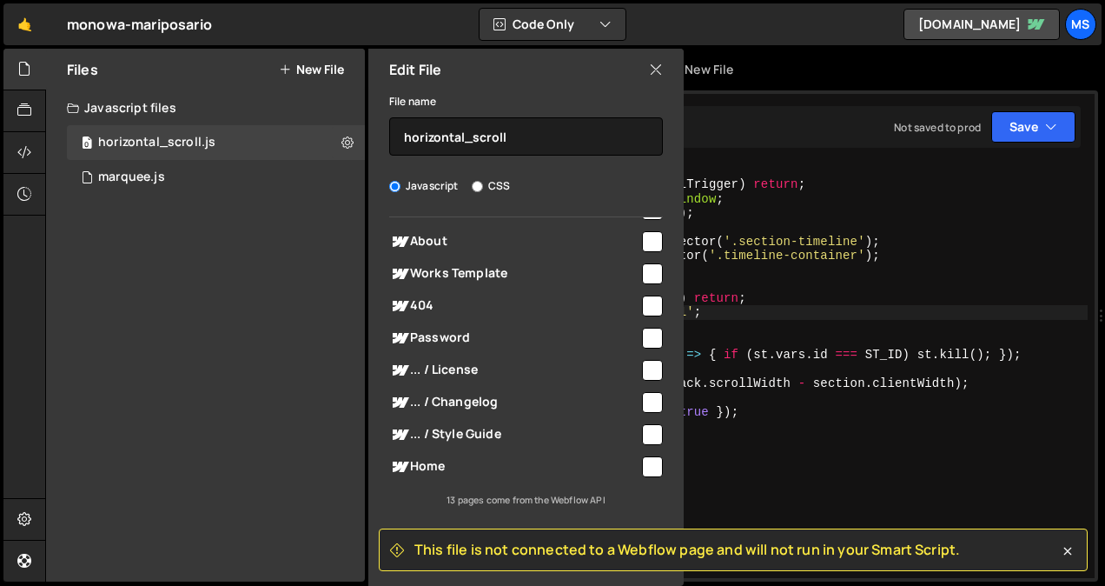
click at [643, 464] on input "checkbox" at bounding box center [652, 466] width 21 height 21
checkbox input "true"
click at [1043, 144] on div "Saved 10 seconds ago Not saved to prod Upgrade to Edit Save Save to Staging S S…" at bounding box center [731, 127] width 699 height 42
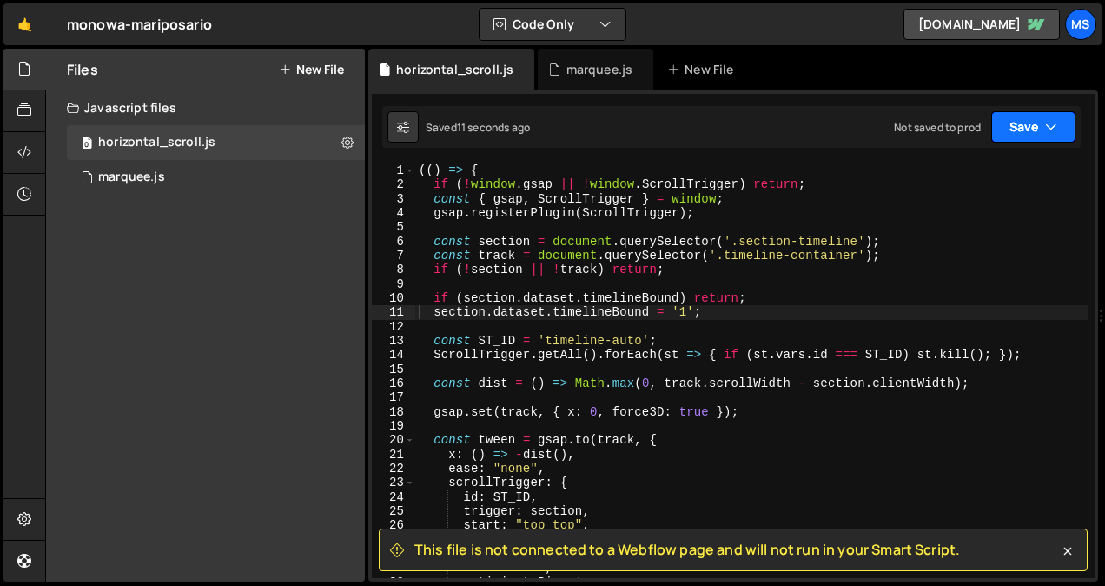
click at [1045, 138] on button "Save" at bounding box center [1034, 126] width 84 height 31
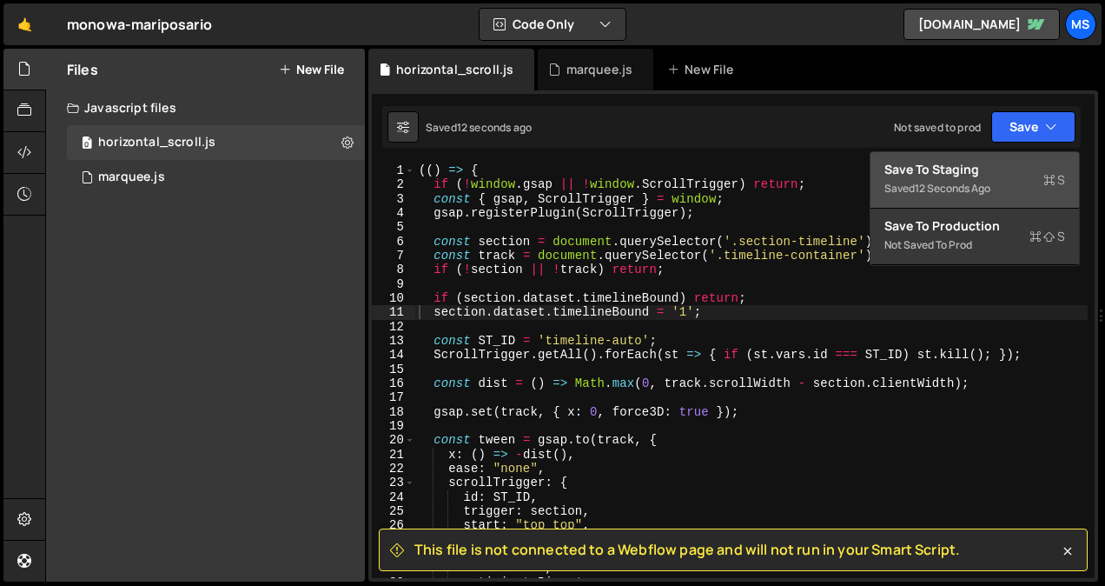
click at [991, 178] on div "Saved 12 seconds ago" at bounding box center [975, 188] width 181 height 21
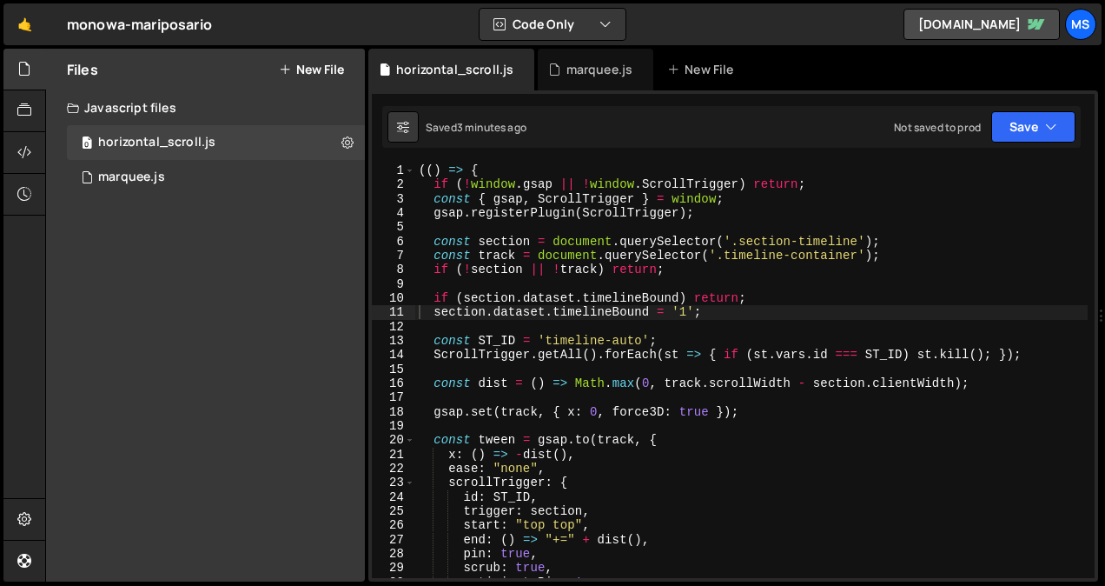
click at [608, 325] on div "(( ) => { if ( ! window . gsap || ! window . ScrollTrigger ) return ; const { g…" at bounding box center [751, 384] width 673 height 443
type textarea "})();"
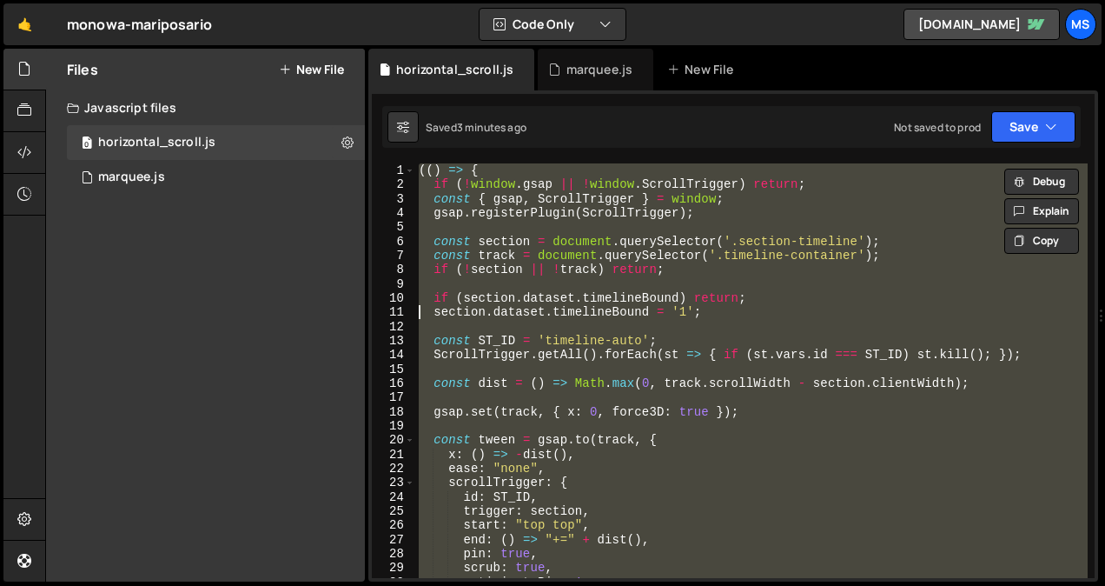
paste textarea
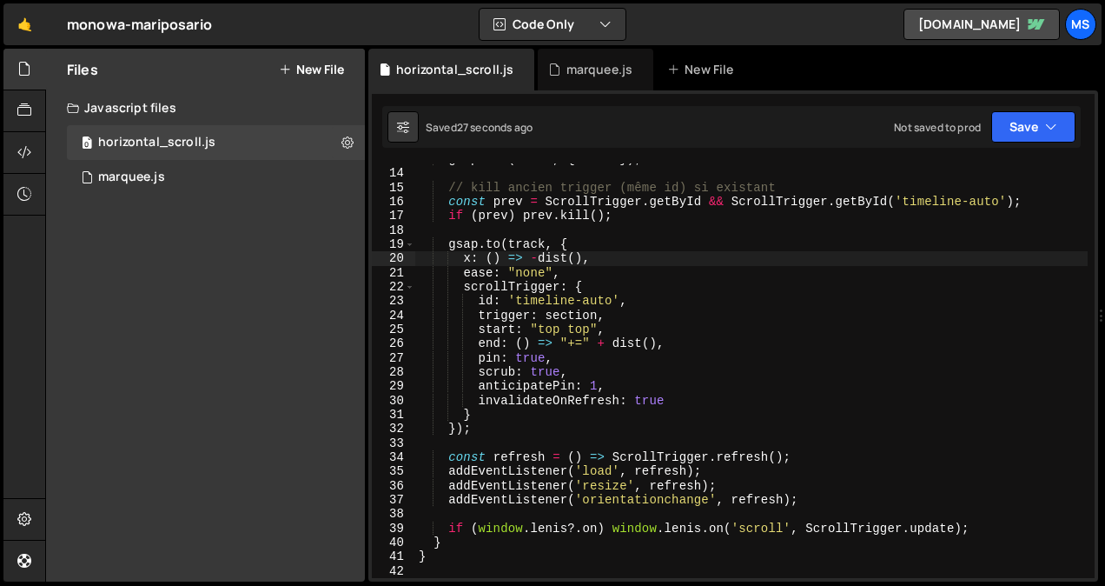
click at [626, 261] on div "gsap . set ( track , { x : 0 }) ; // kill ancien trigger (même id) si existant …" at bounding box center [751, 373] width 673 height 443
type textarea "}"
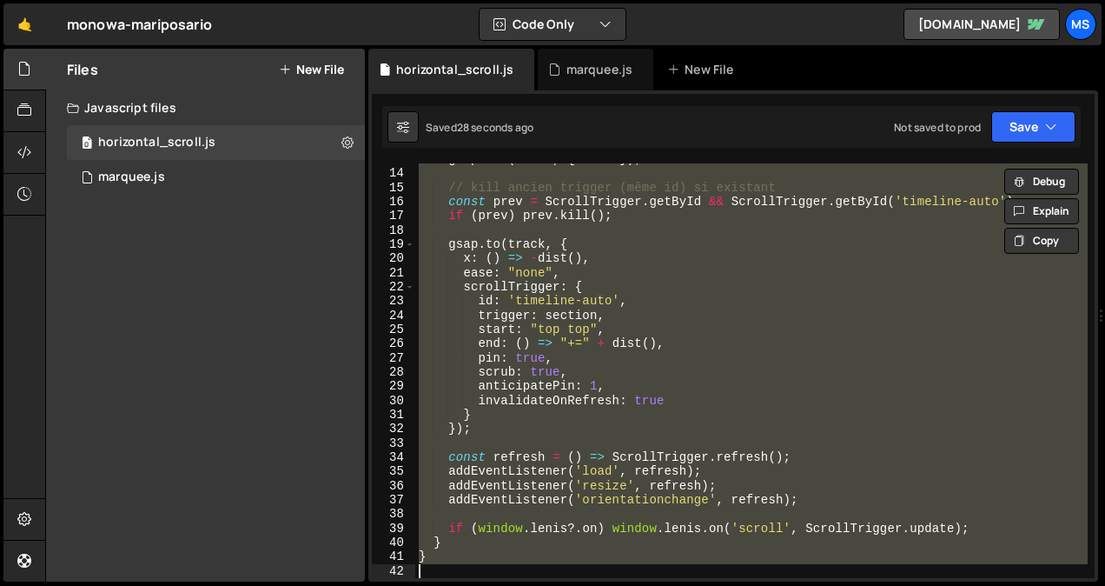
paste textarea
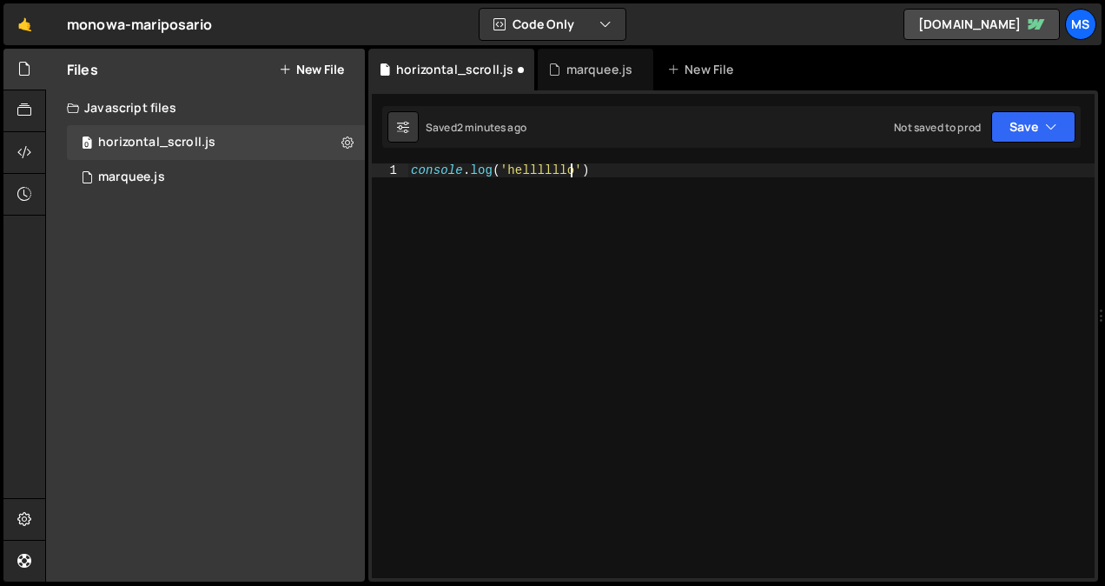
scroll to position [0, 10]
type textarea "console.log('hellllllo')"
click at [341, 146] on button at bounding box center [347, 142] width 31 height 31
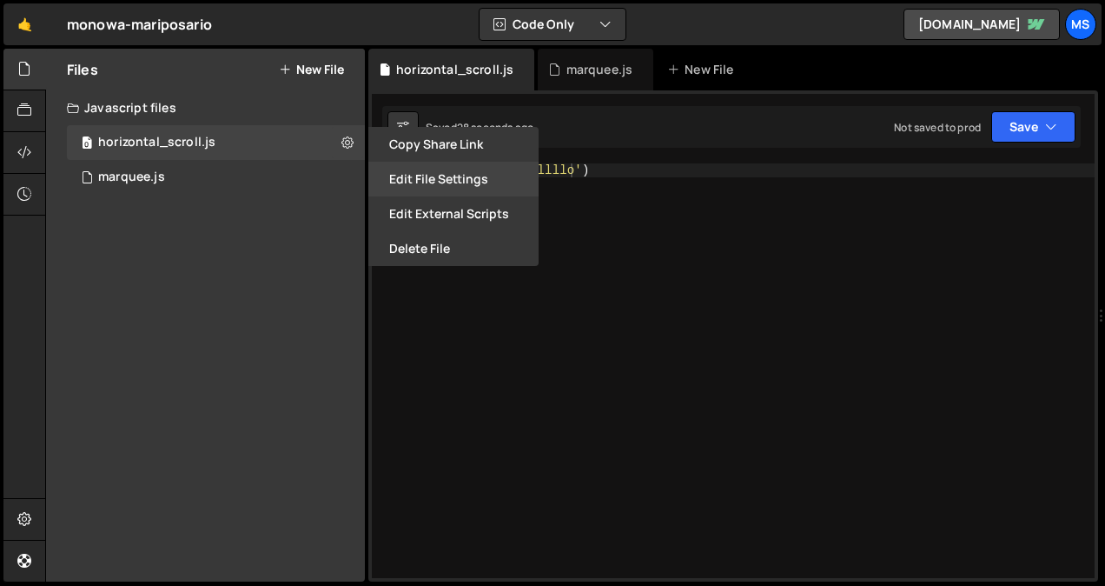
click at [463, 175] on button "Edit File Settings" at bounding box center [453, 179] width 170 height 35
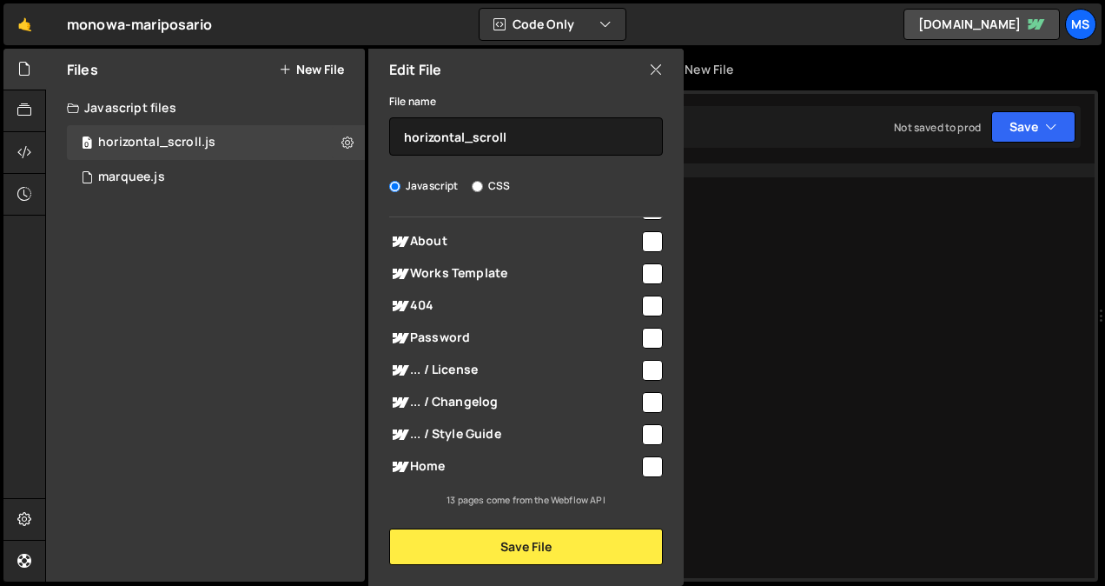
click at [646, 458] on input "checkbox" at bounding box center [652, 466] width 21 height 21
checkbox input "true"
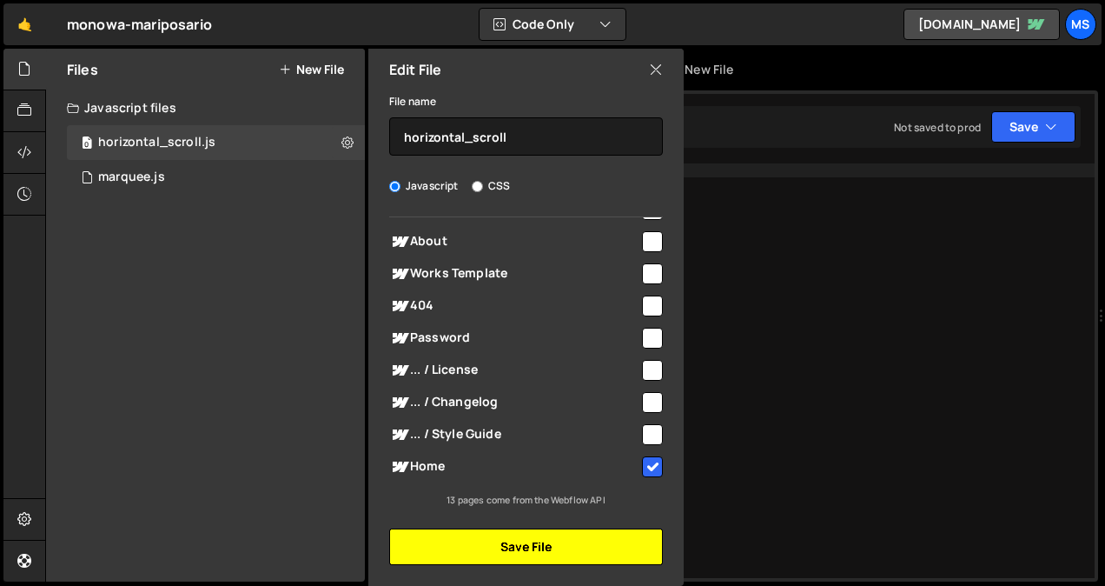
click at [577, 551] on button "Save File" at bounding box center [526, 546] width 274 height 36
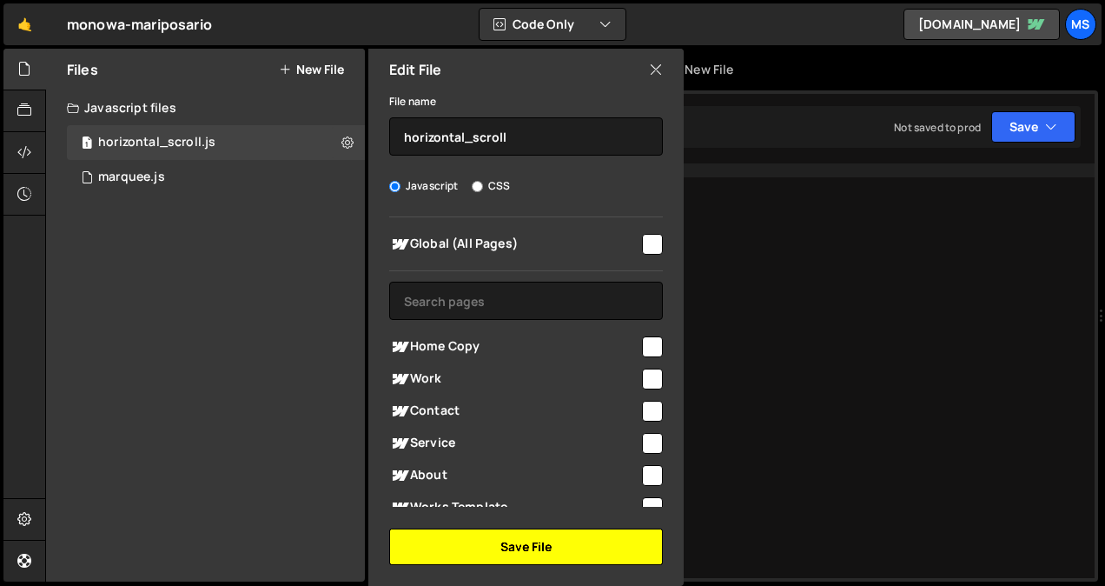
scroll to position [234, 0]
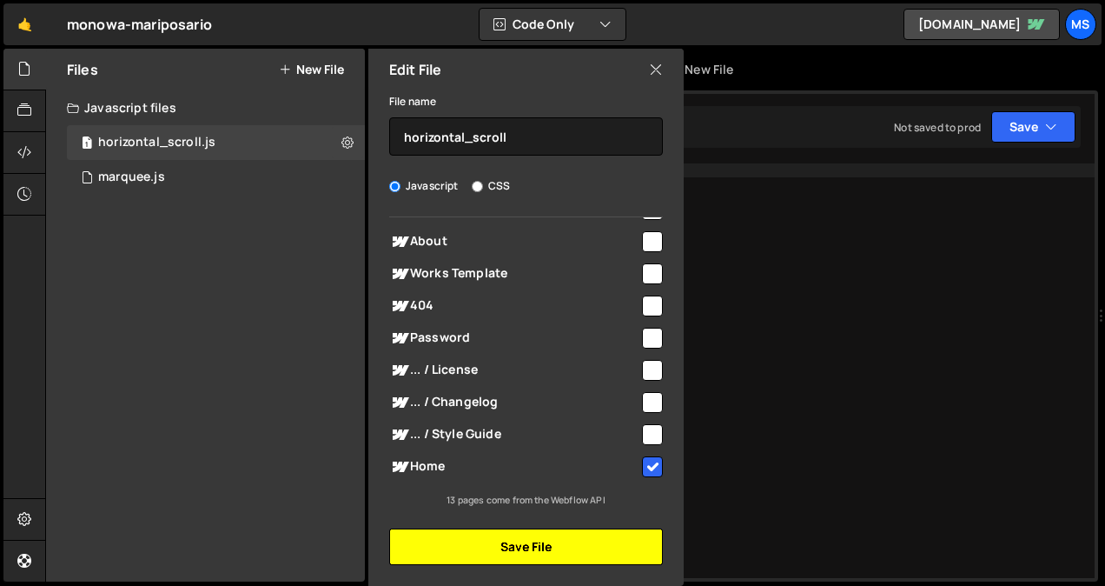
checkbox input "false"
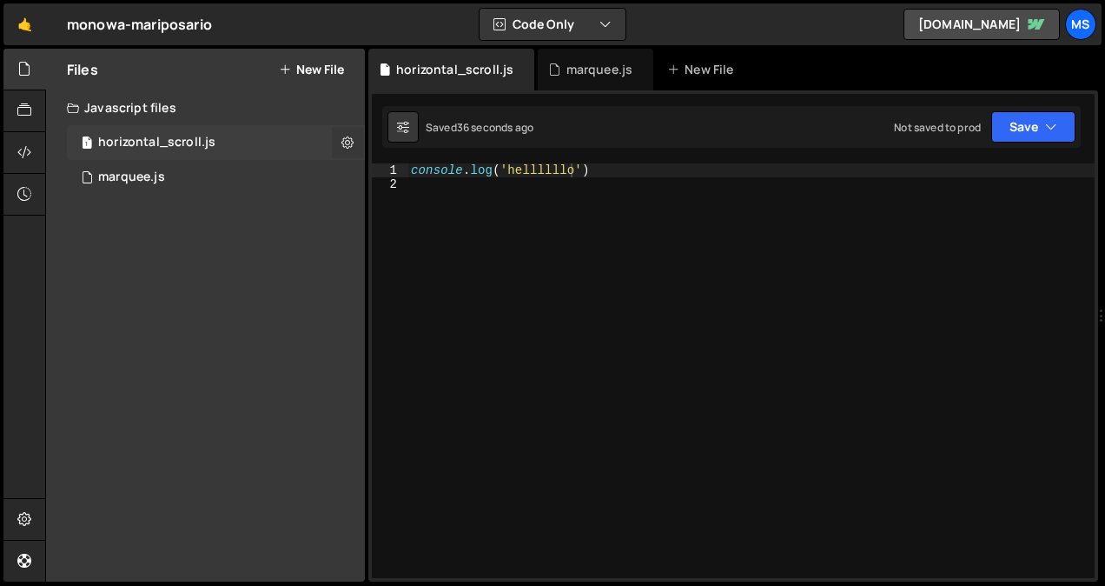
click at [343, 141] on icon at bounding box center [348, 142] width 12 height 17
type input "horizontal_scroll"
radio input "true"
checkbox input "true"
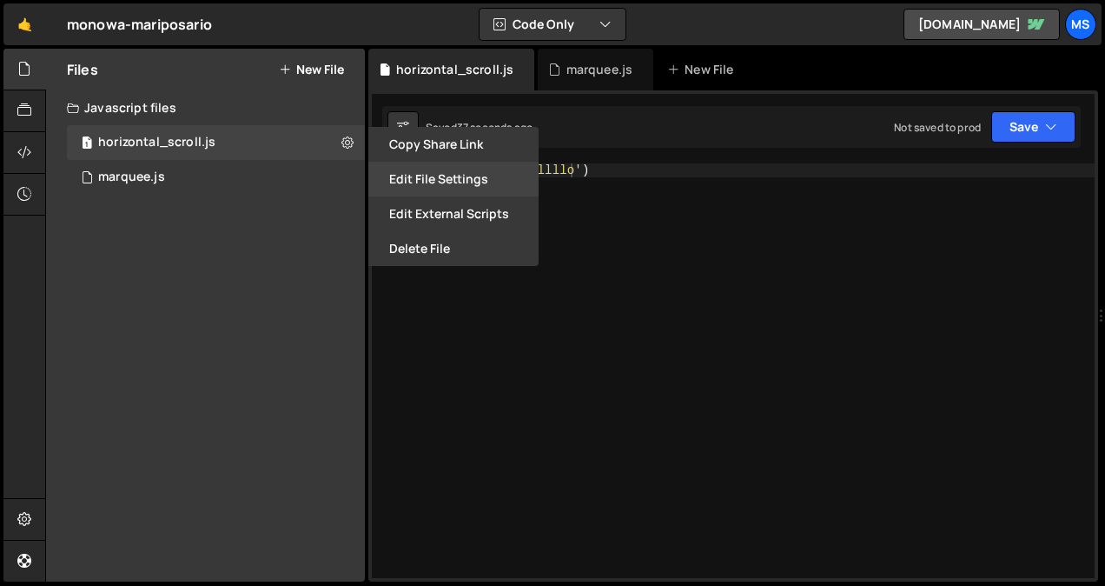
click at [452, 189] on button "Edit File Settings" at bounding box center [453, 179] width 170 height 35
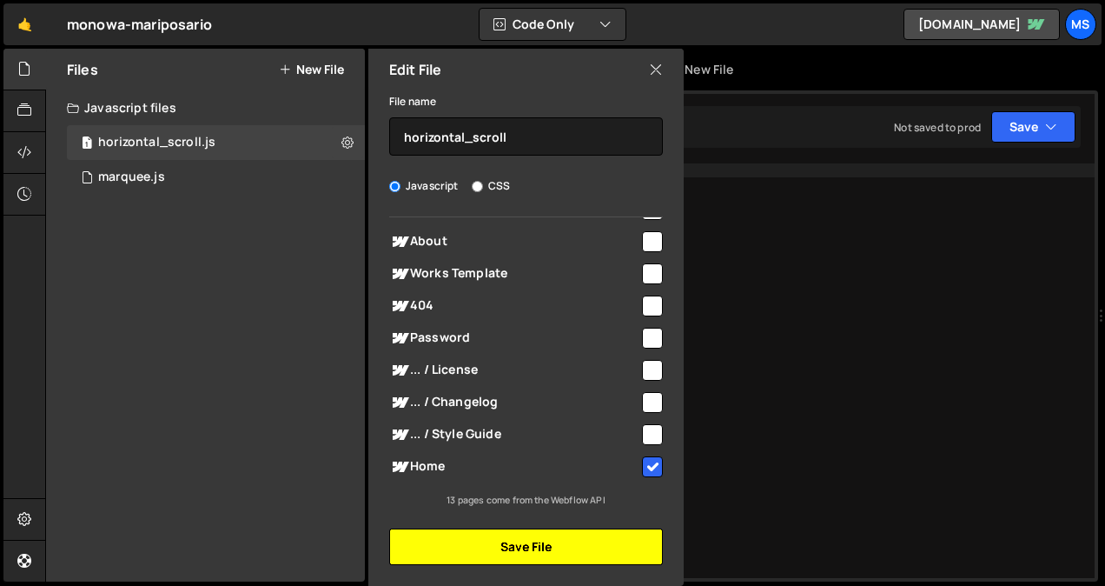
click at [527, 553] on button "Save File" at bounding box center [526, 546] width 274 height 36
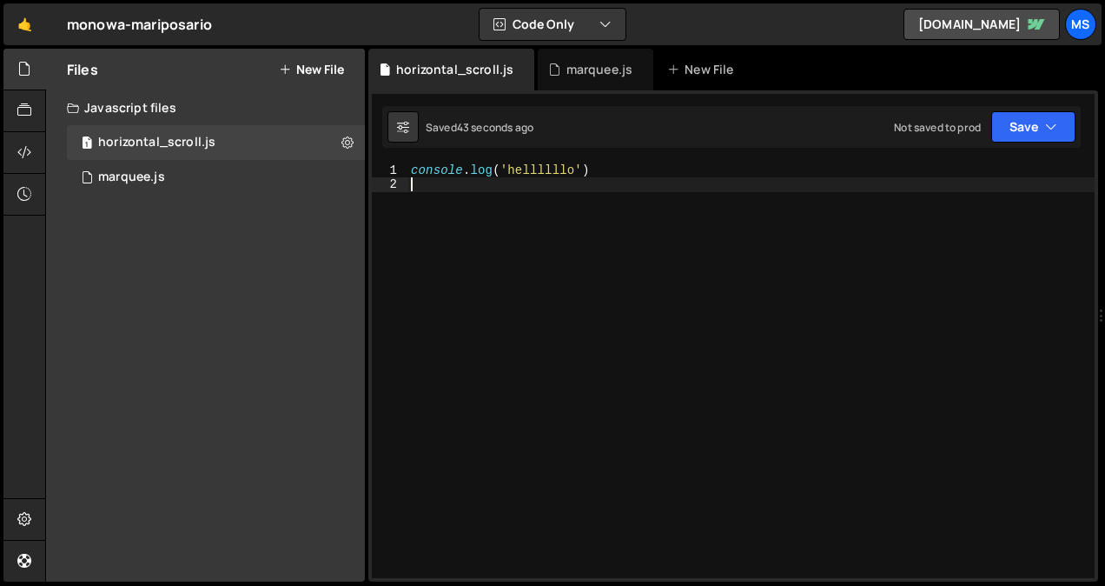
scroll to position [0, 0]
click at [670, 323] on div "console . log ( '[GEOGRAPHIC_DATA]' )" at bounding box center [751, 384] width 687 height 443
type textarea "console.log('hellllllo')"
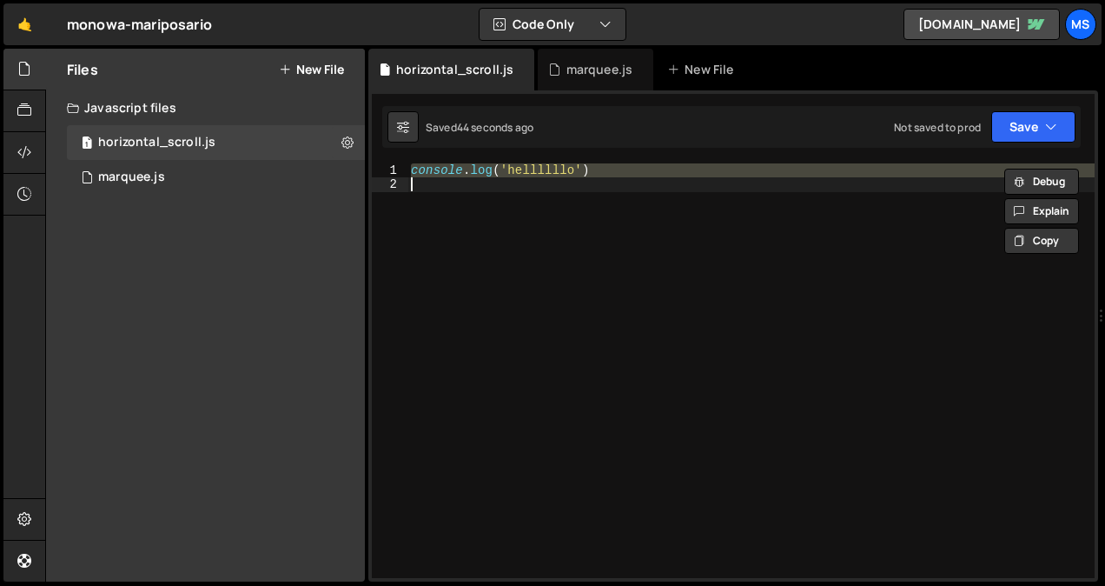
paste textarea
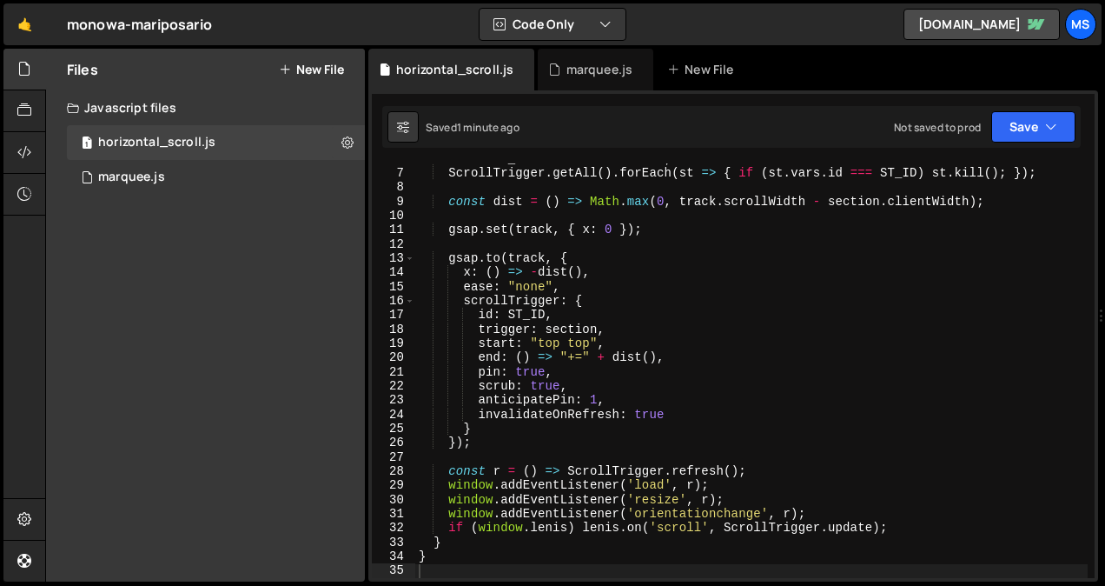
click at [314, 63] on button "New File" at bounding box center [311, 70] width 65 height 14
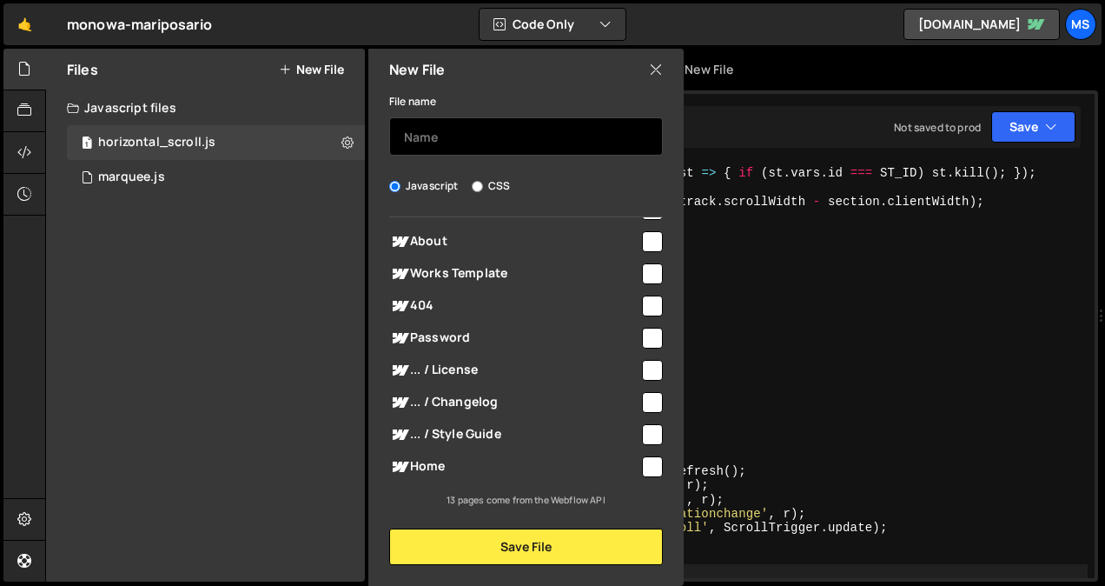
click at [436, 139] on input "text" at bounding box center [526, 136] width 274 height 38
type input "model_butterfly"
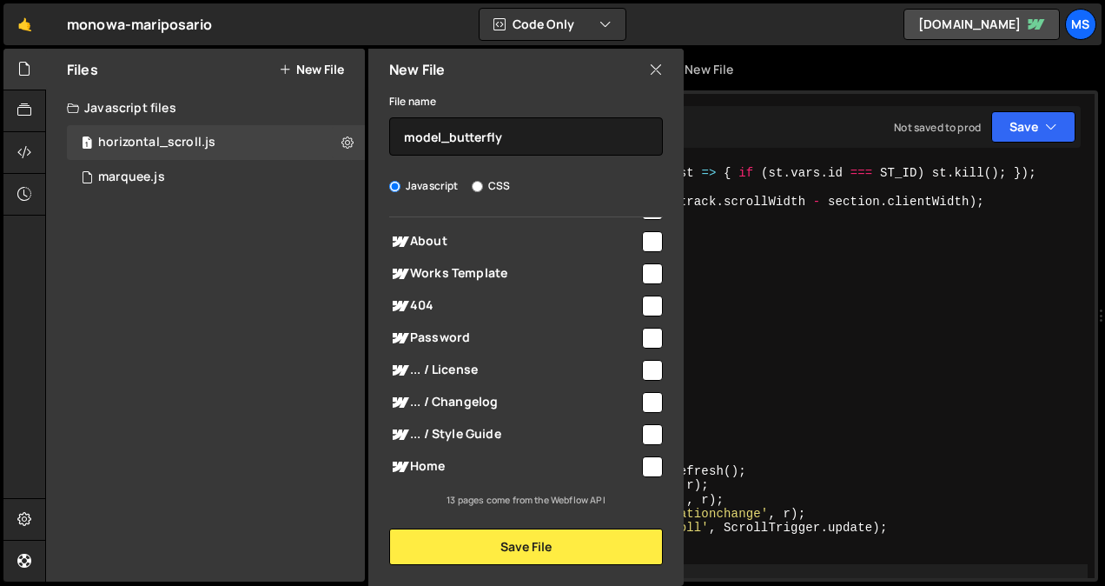
click at [647, 468] on input "checkbox" at bounding box center [652, 466] width 21 height 21
checkbox input "true"
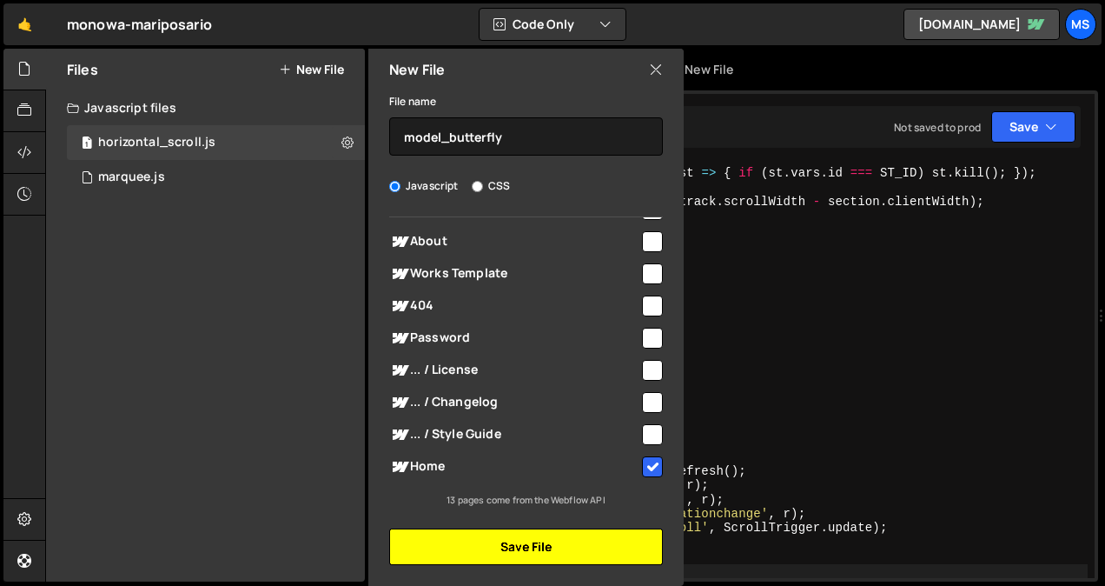
click at [588, 541] on button "Save File" at bounding box center [526, 546] width 274 height 36
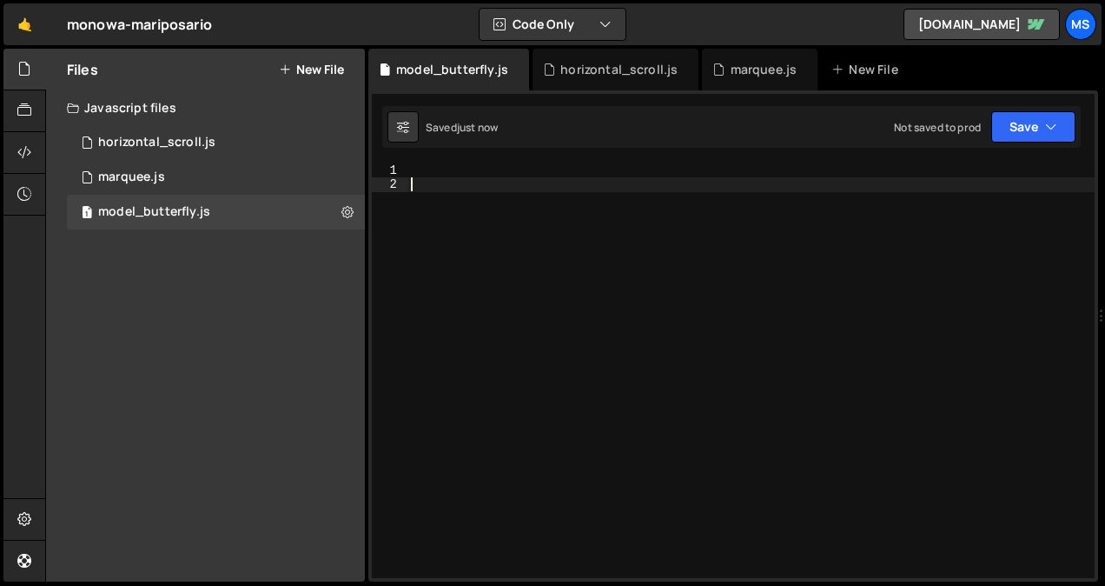
click at [584, 255] on div at bounding box center [751, 384] width 687 height 443
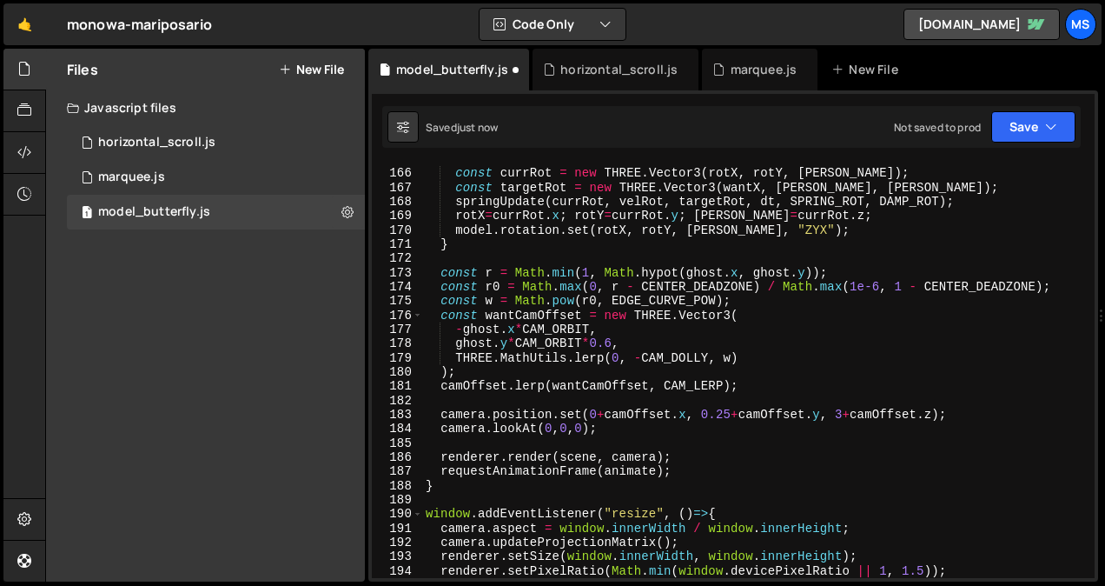
scroll to position [2396, 0]
click at [1031, 139] on button "Save" at bounding box center [1034, 126] width 84 height 31
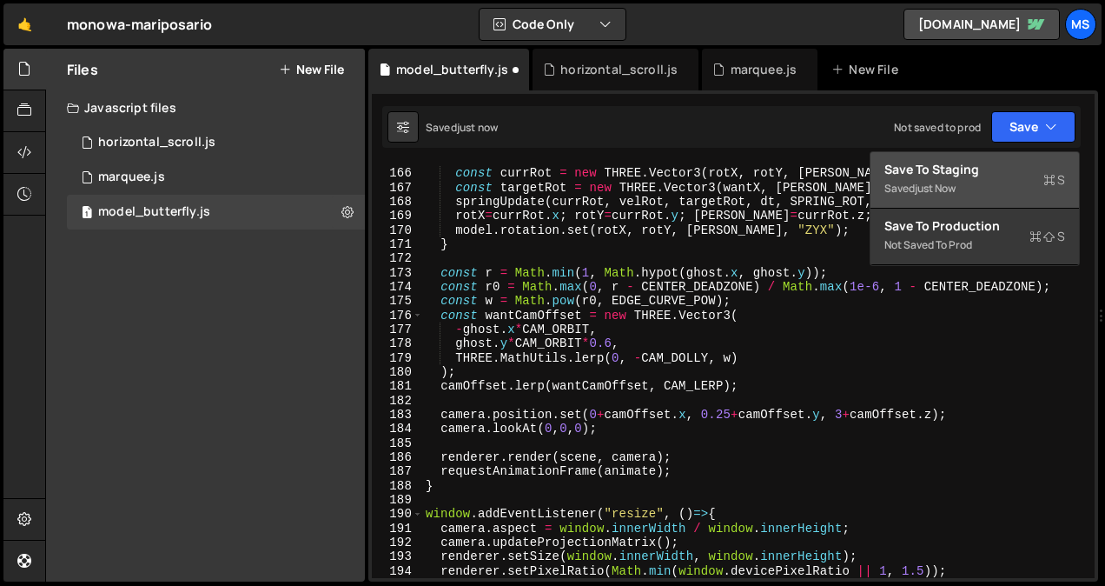
click at [992, 176] on div "Save to Staging S" at bounding box center [975, 169] width 181 height 17
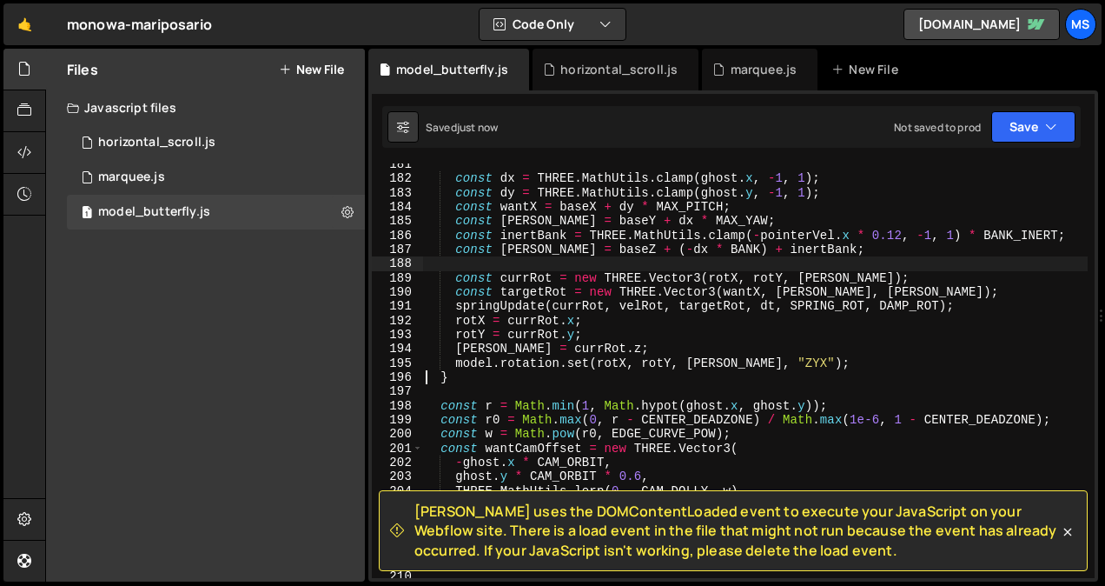
click at [776, 271] on div "const dx = THREE . MathUtils . clamp ( ghost . x , - 1 , 1 ) ; const dy = THREE…" at bounding box center [755, 378] width 666 height 443
type textarea "});"
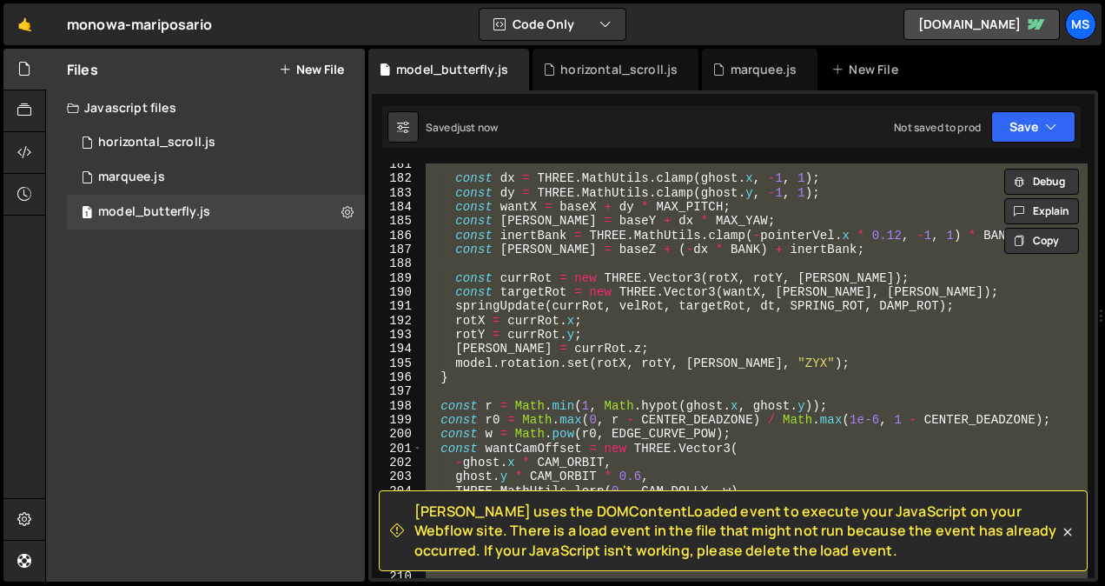
paste textarea
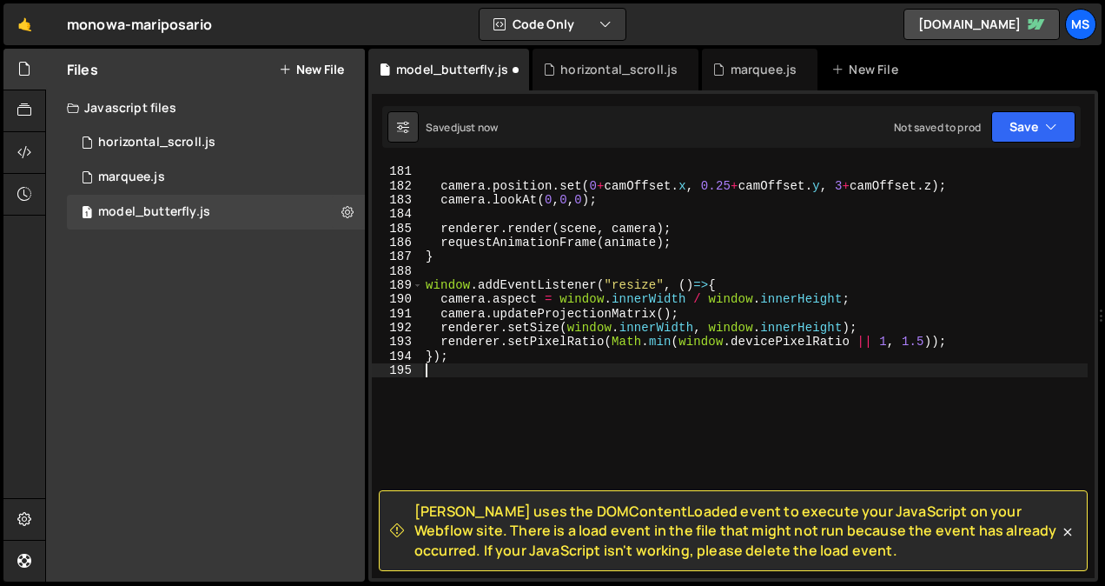
scroll to position [2610, 0]
click at [1020, 120] on button "Save" at bounding box center [1034, 126] width 84 height 31
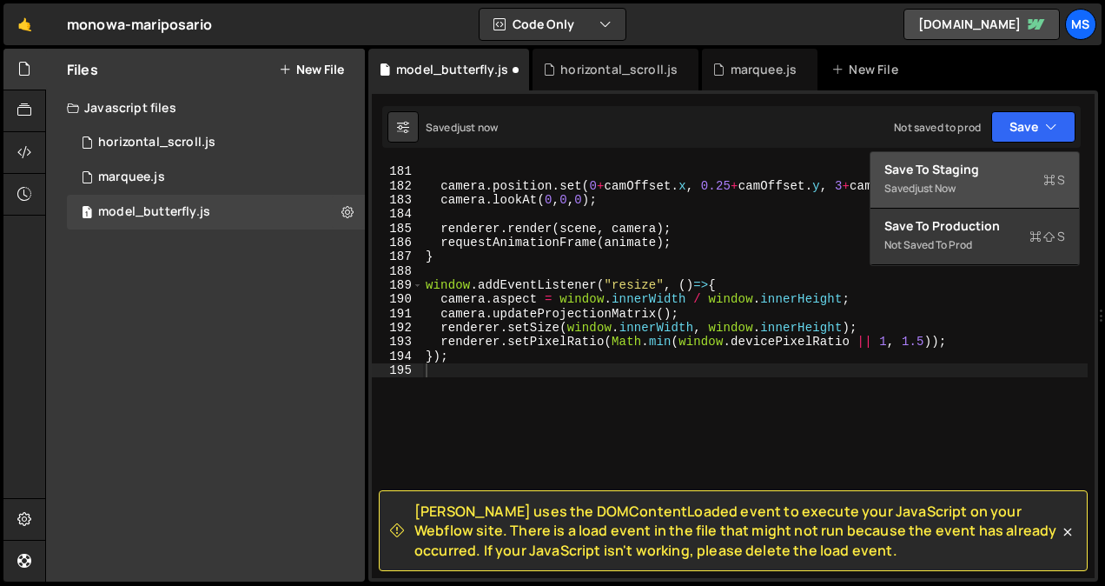
click at [970, 183] on div "Saved just now" at bounding box center [975, 188] width 181 height 21
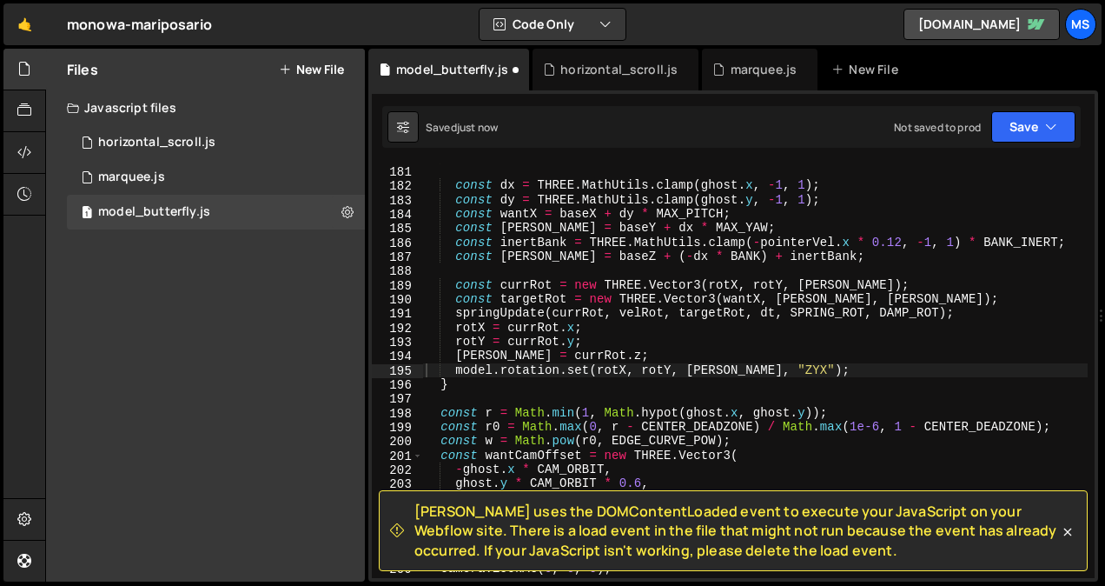
scroll to position [2596, 0]
click at [598, 350] on div "springUpdate ( model . position , velPos , desiredPos , dt , SPRING_POS , DAMP_…" at bounding box center [755, 371] width 666 height 443
type textarea "});"
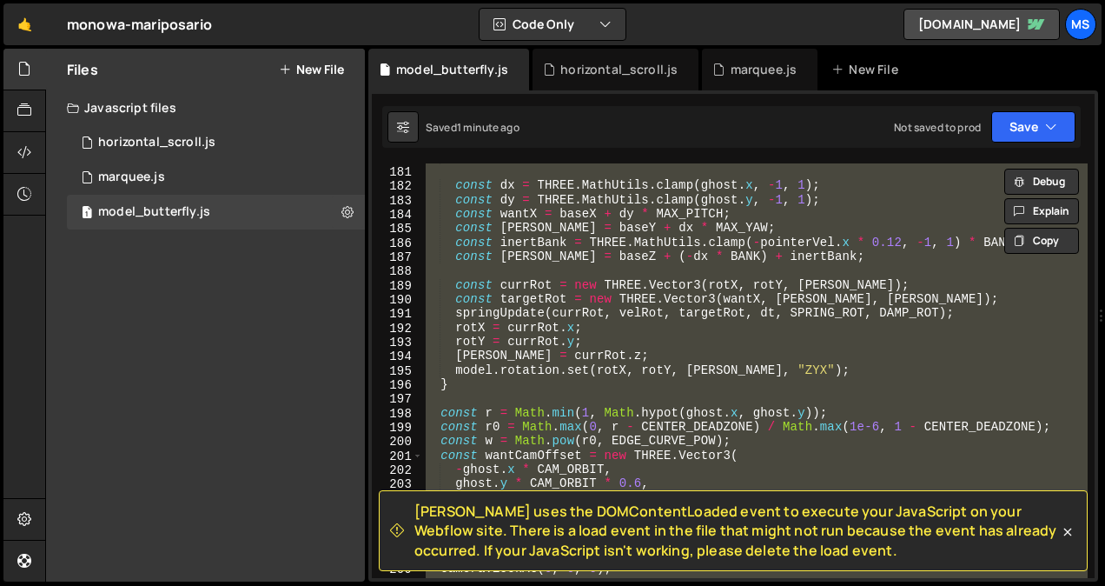
paste textarea
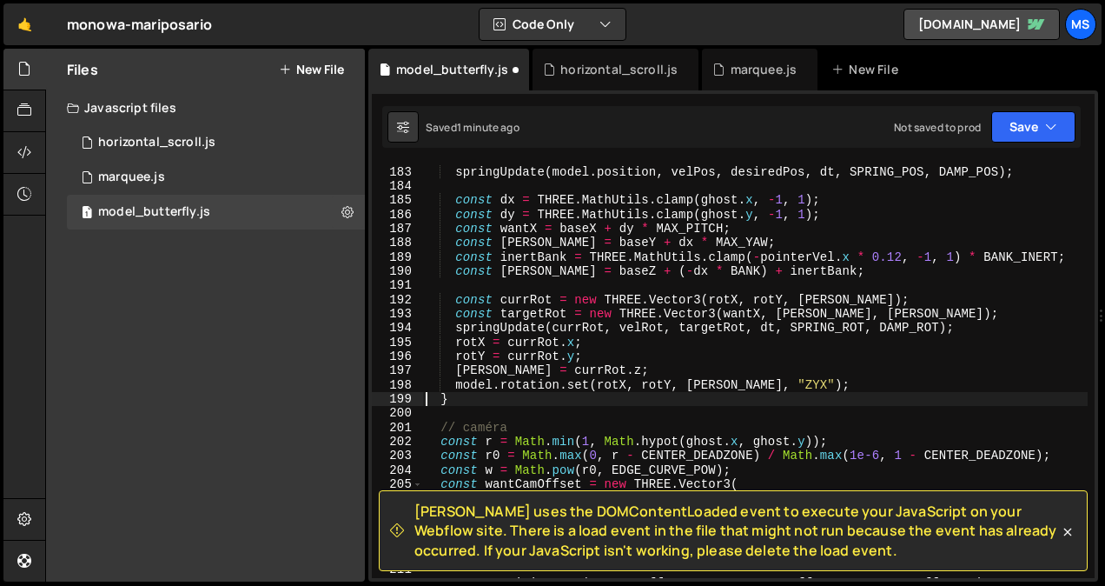
type textarea "}"
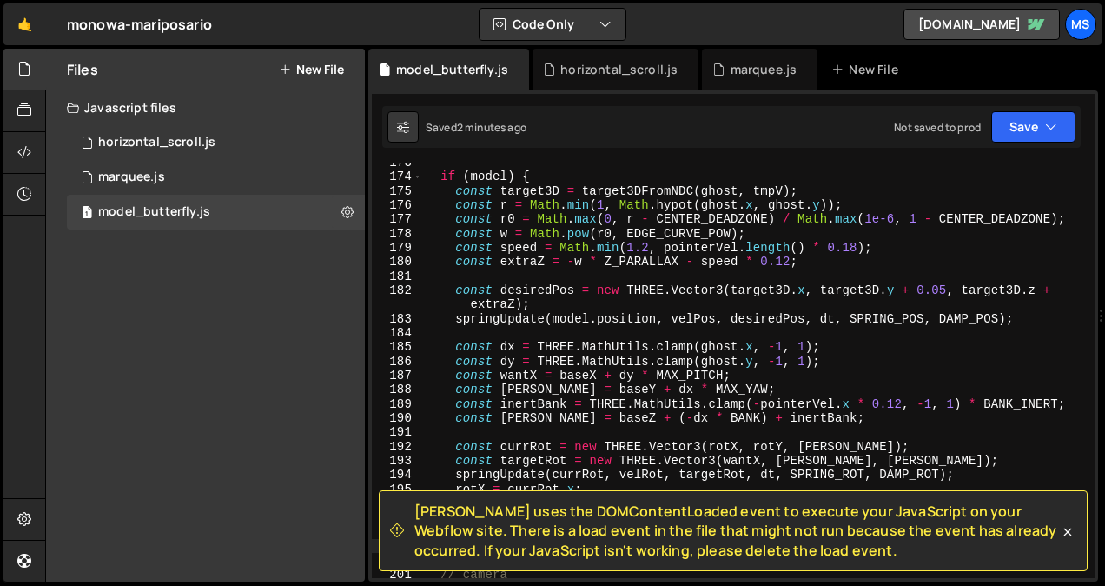
scroll to position [2478, 0]
click at [688, 278] on div "if ( model ) { const target3D = target3DFromNDC ( ghost , tmpV ) ; const r = Ma…" at bounding box center [755, 377] width 666 height 443
type textarea "});"
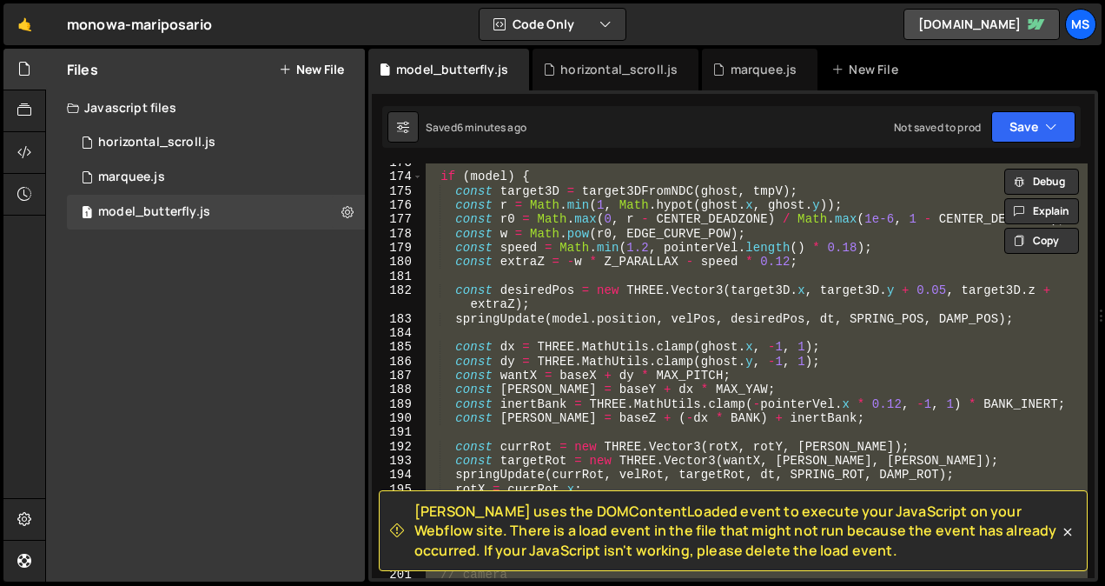
paste textarea
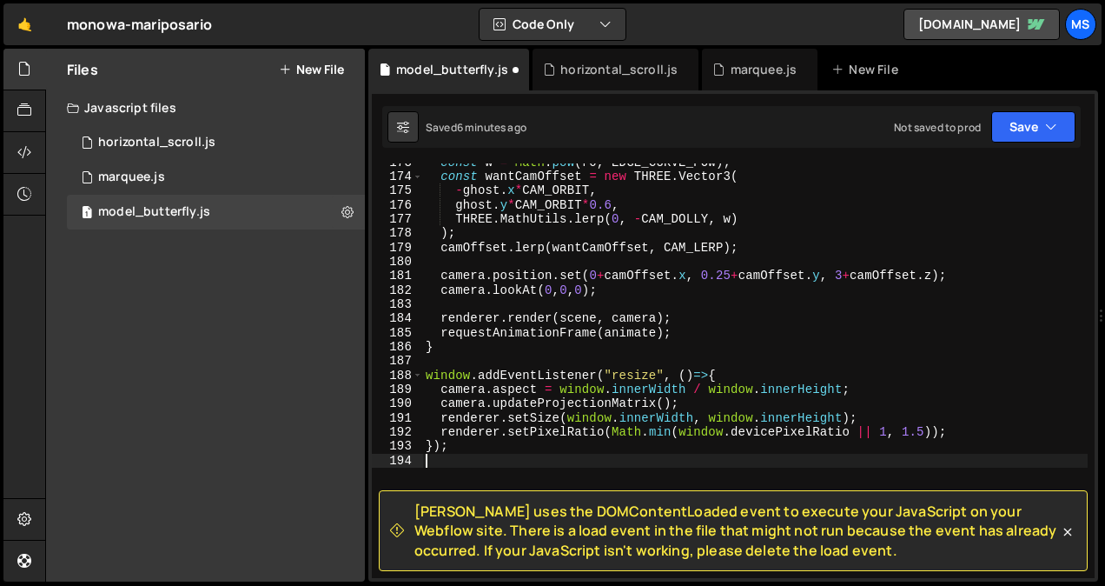
type textarea "model.rotation.set(rotX, rotY, rotZ, "ZYX");"
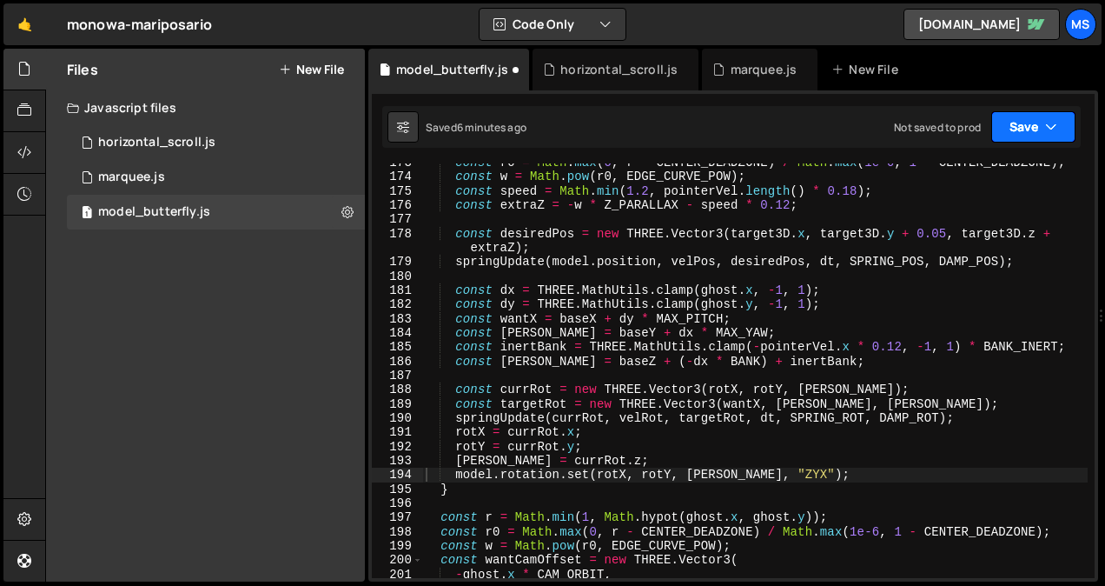
click at [1018, 128] on button "Save" at bounding box center [1034, 126] width 84 height 31
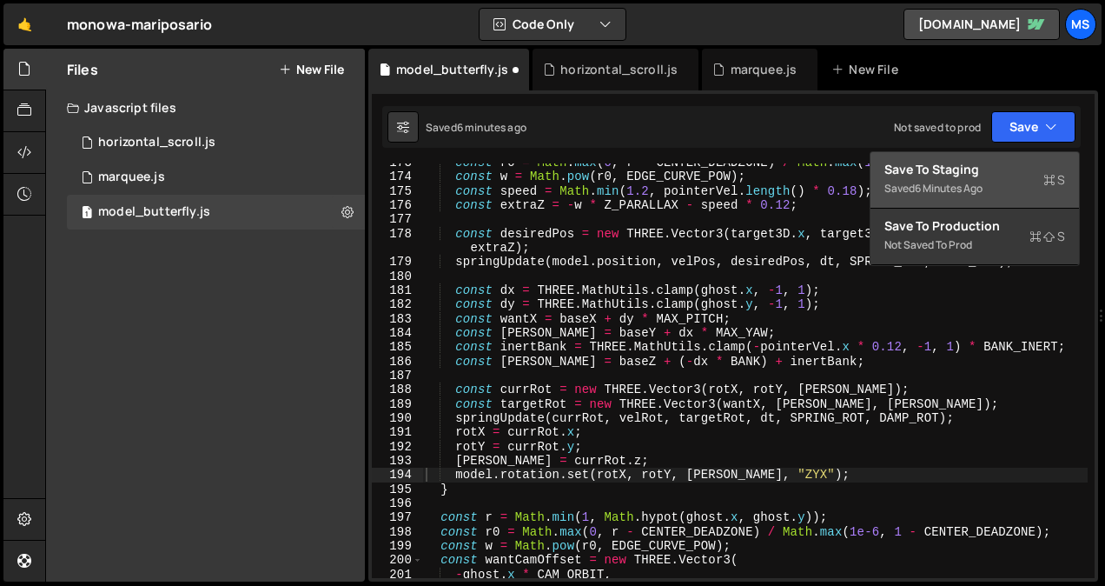
click at [973, 173] on div "Save to Staging S" at bounding box center [975, 169] width 181 height 17
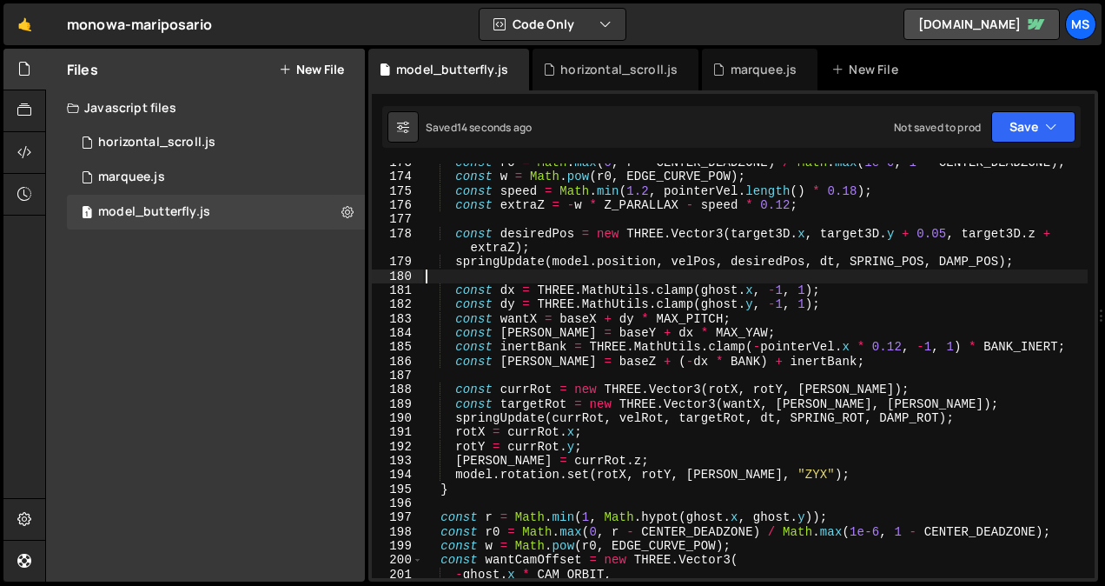
click at [594, 279] on div "const r0 = Math . max ( 0 , r - CENTER_DEADZONE ) / Math . max ( 1e-6 , 1 - CEN…" at bounding box center [755, 377] width 666 height 443
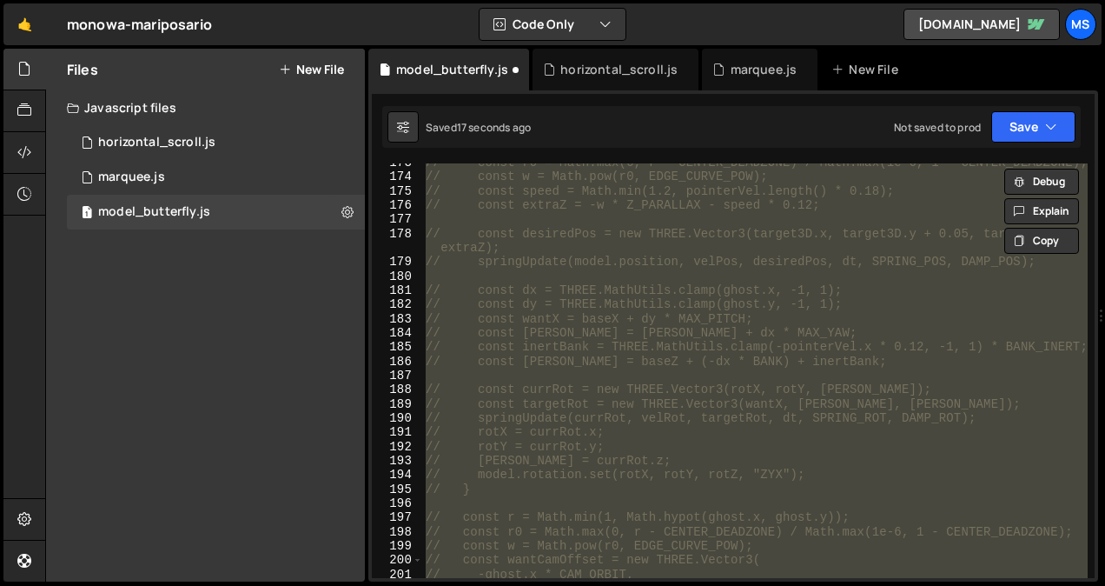
type textarea "//"
